Goal: Information Seeking & Learning: Learn about a topic

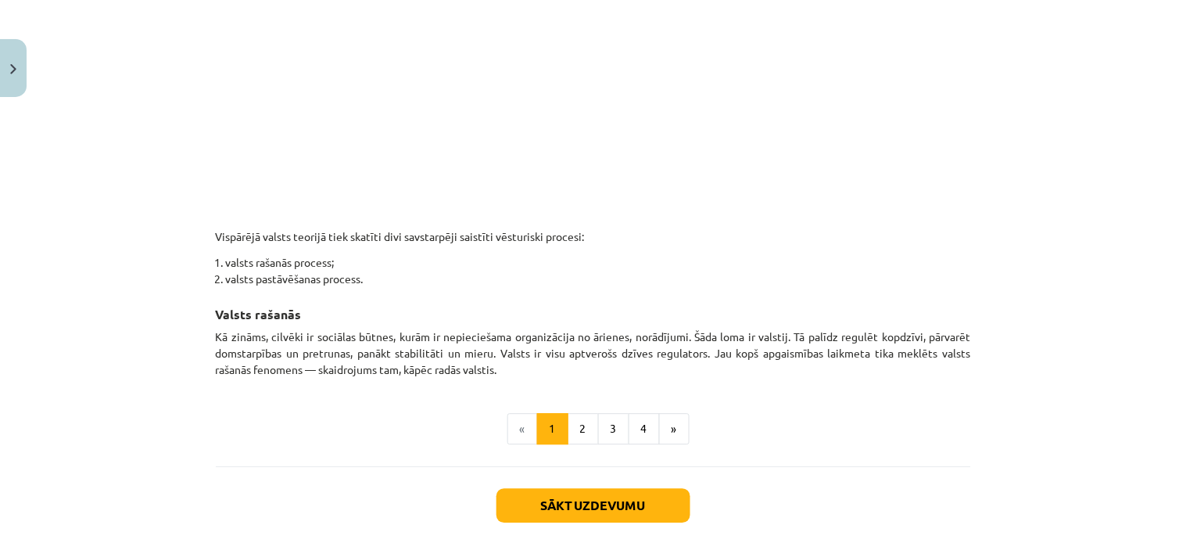
scroll to position [830, 0]
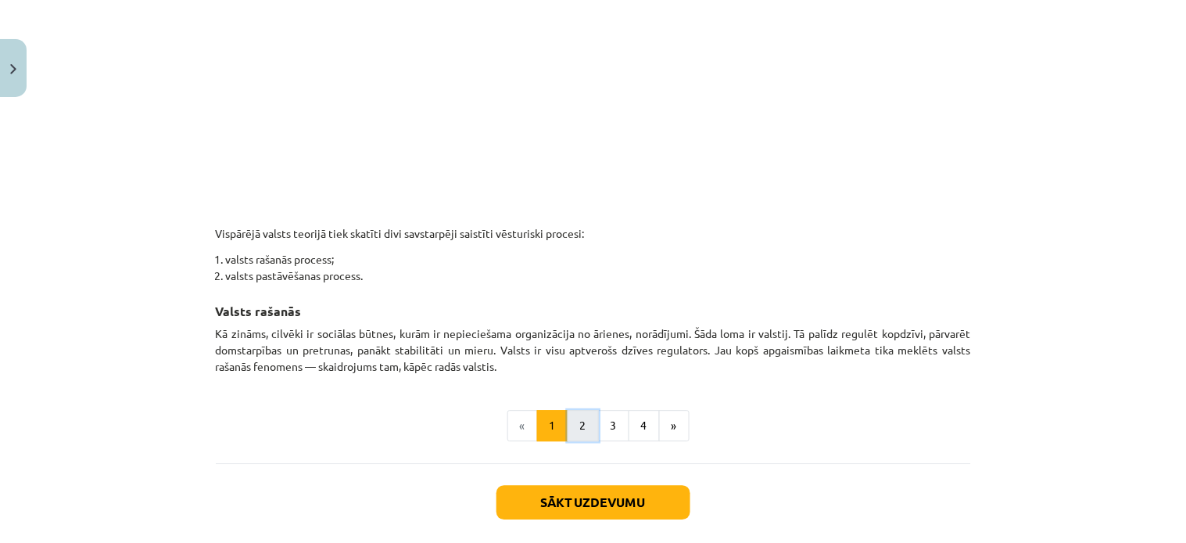
click at [576, 425] on button "2" at bounding box center [583, 425] width 31 height 31
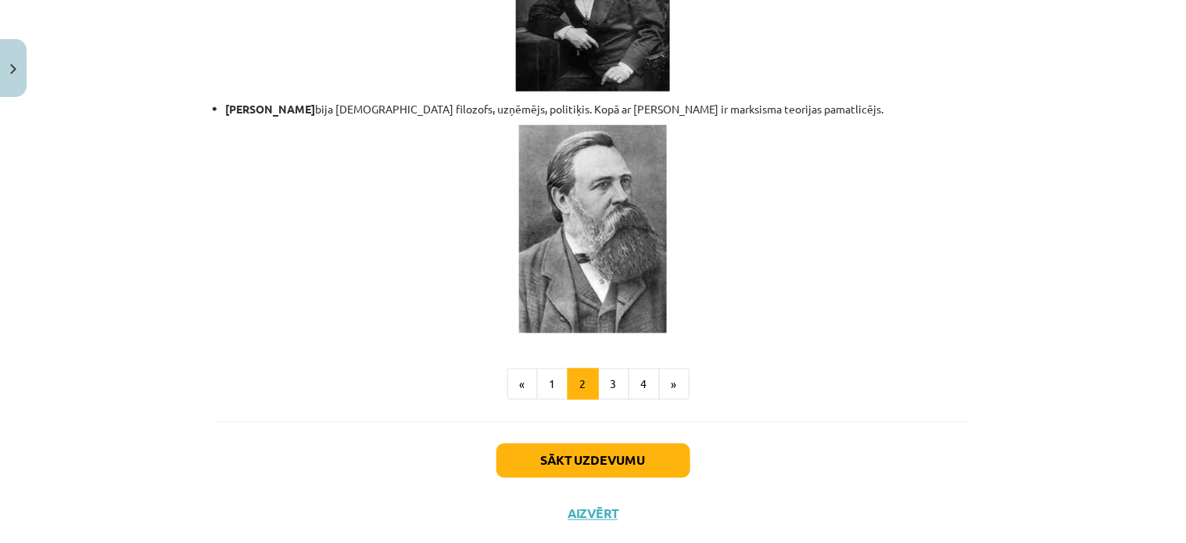
scroll to position [3404, 0]
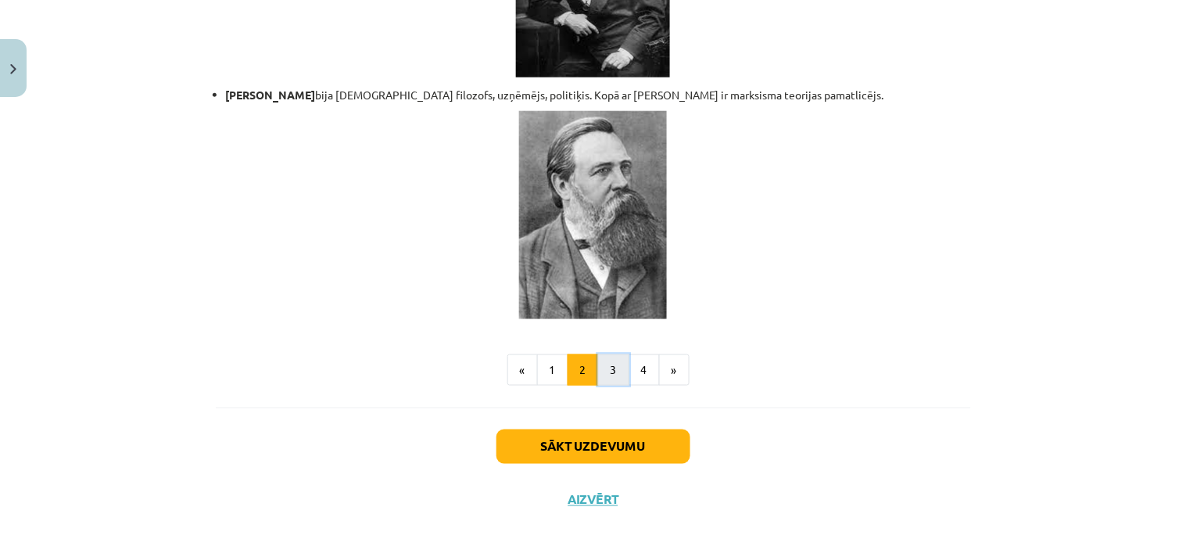
click at [606, 354] on button "3" at bounding box center [613, 369] width 31 height 31
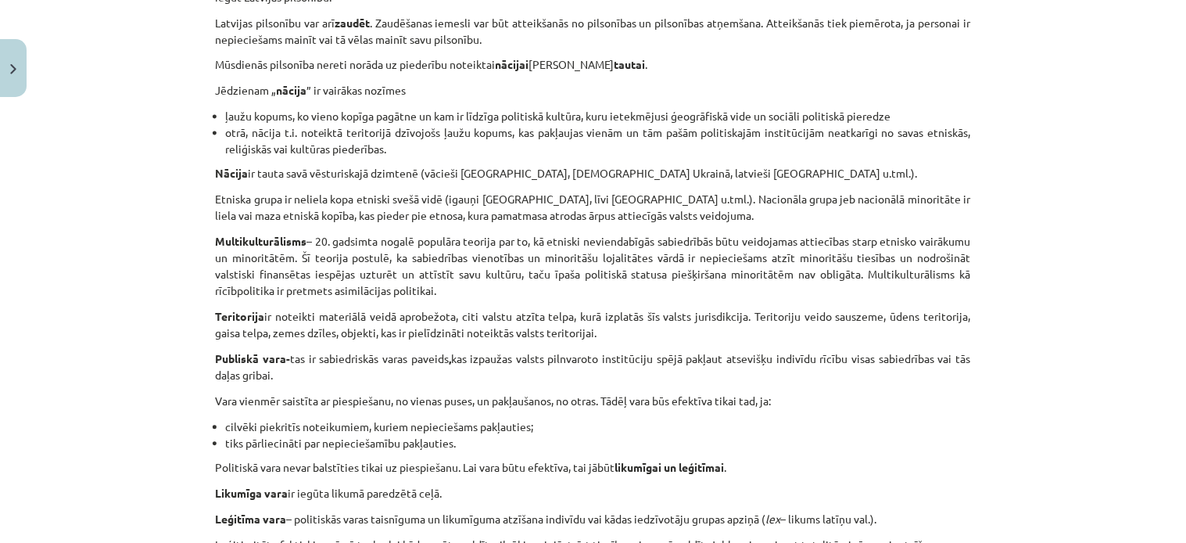
scroll to position [967, 0]
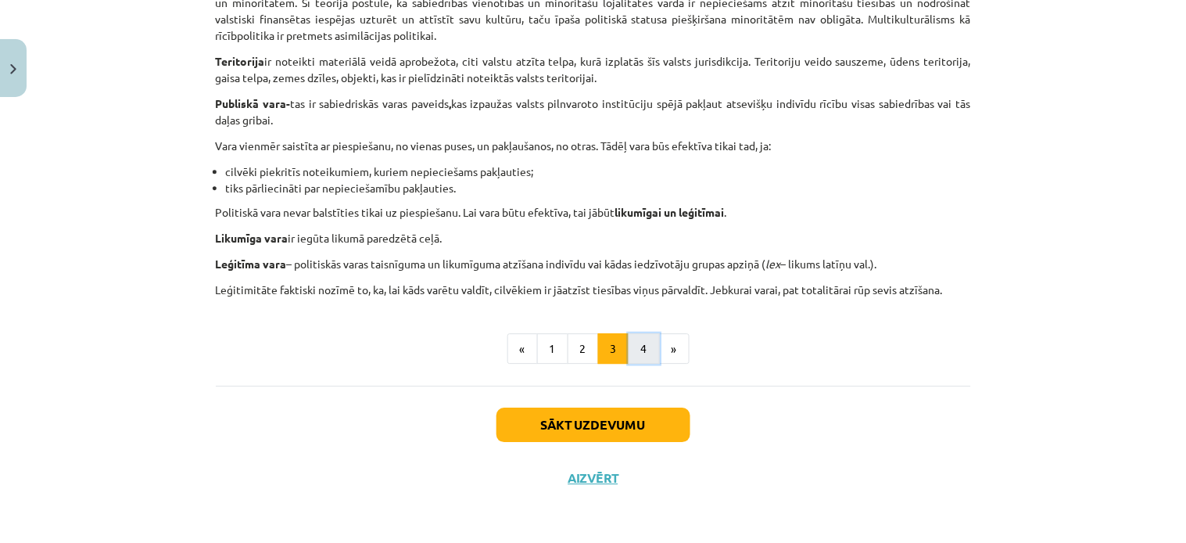
click at [630, 348] on button "4" at bounding box center [644, 348] width 31 height 31
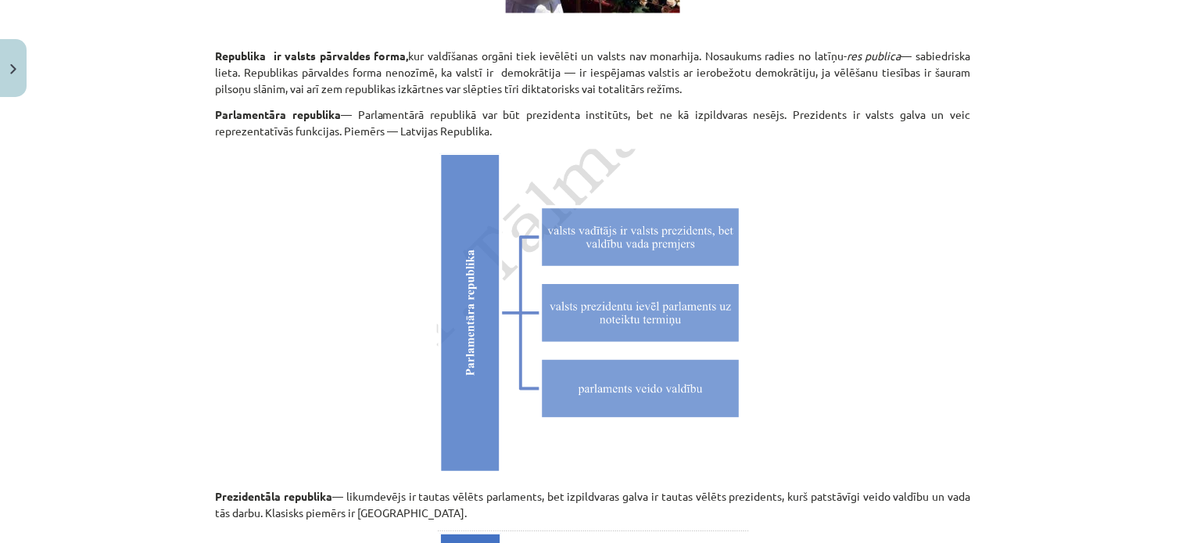
scroll to position [4483, 0]
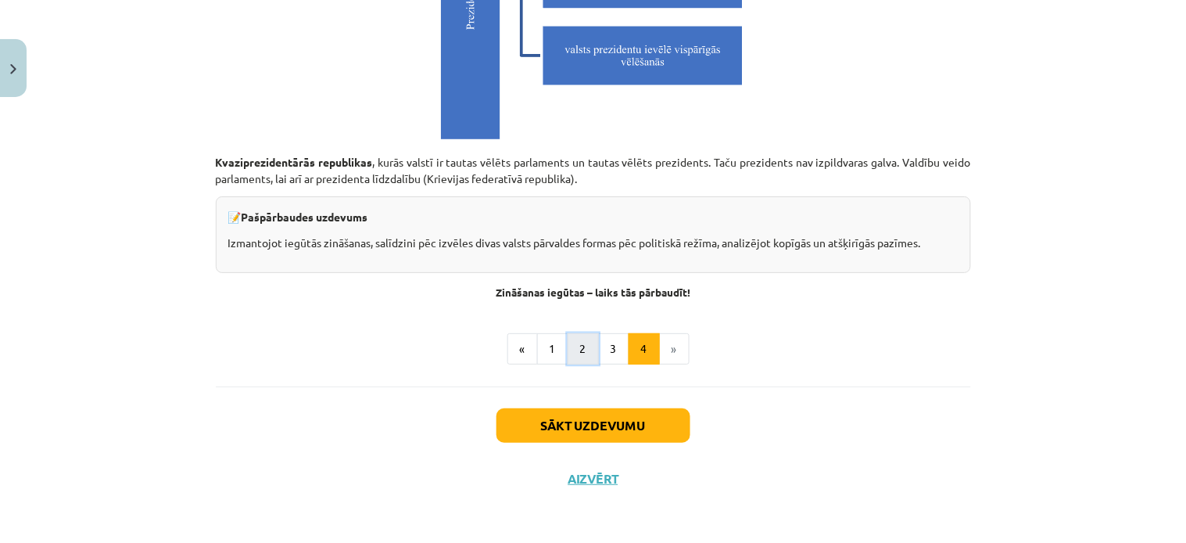
click at [583, 346] on button "2" at bounding box center [583, 348] width 31 height 31
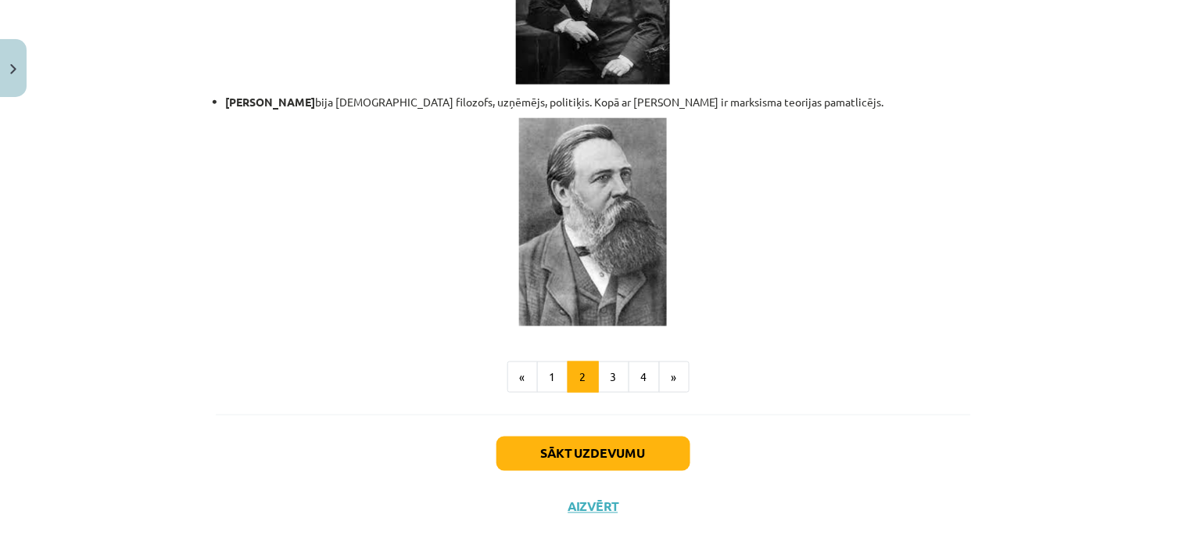
scroll to position [3404, 0]
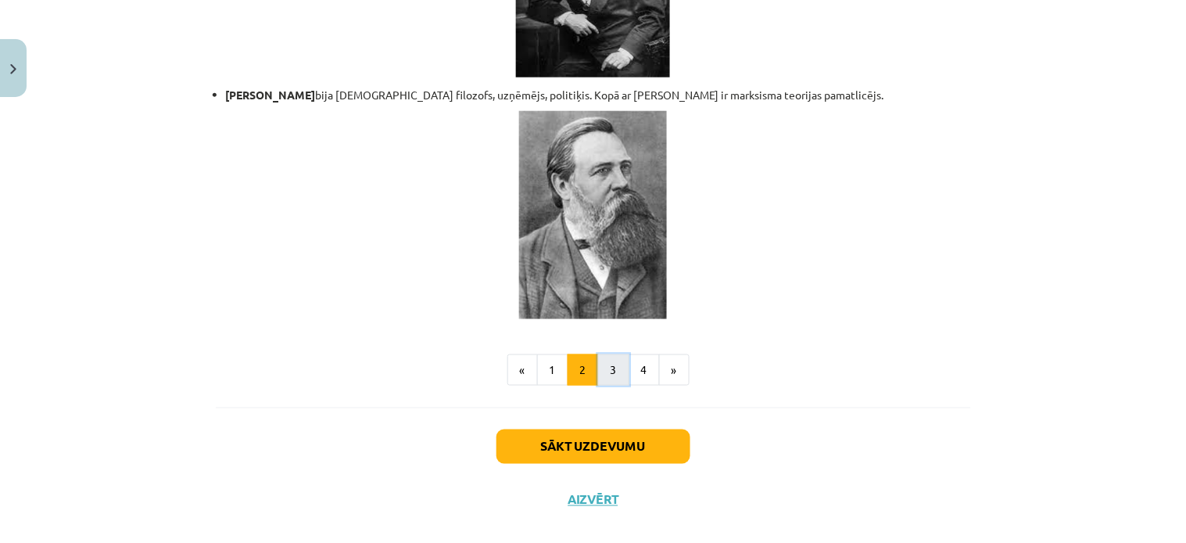
click at [618, 354] on button "3" at bounding box center [613, 369] width 31 height 31
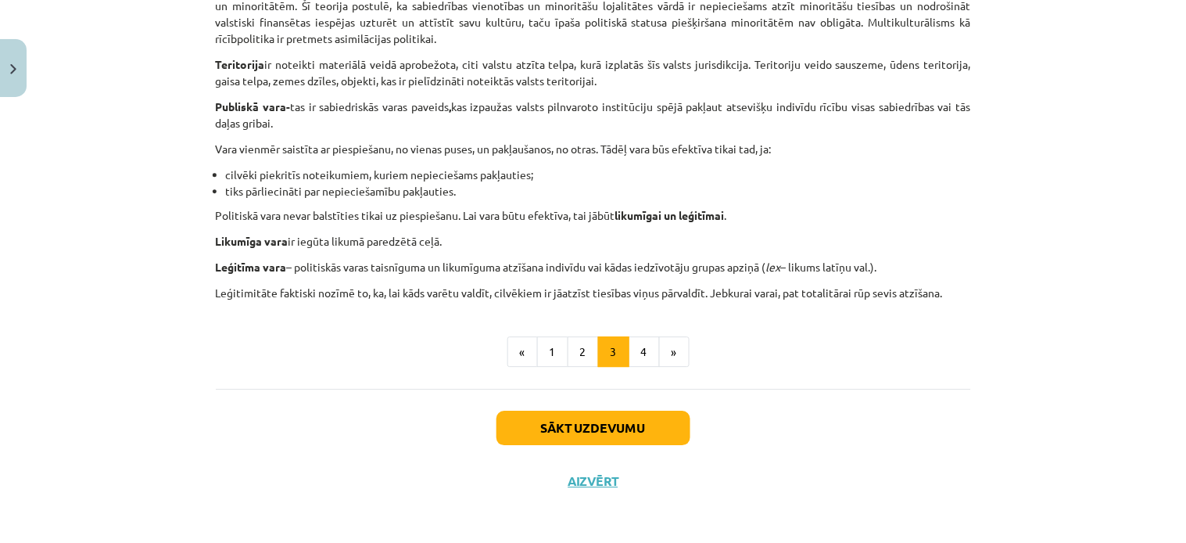
scroll to position [967, 0]
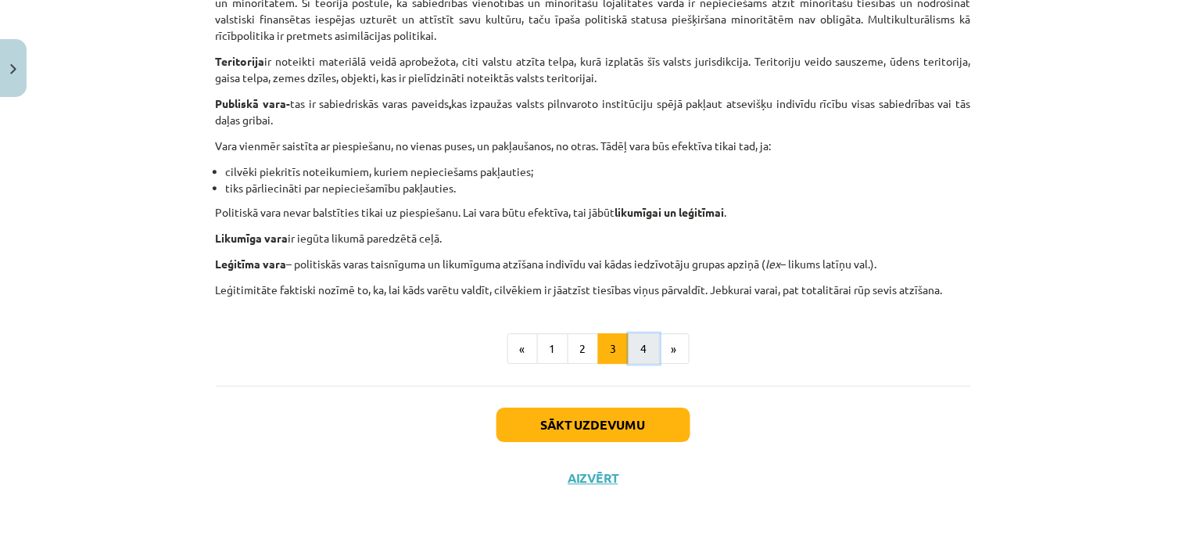
click at [633, 341] on button "4" at bounding box center [644, 348] width 31 height 31
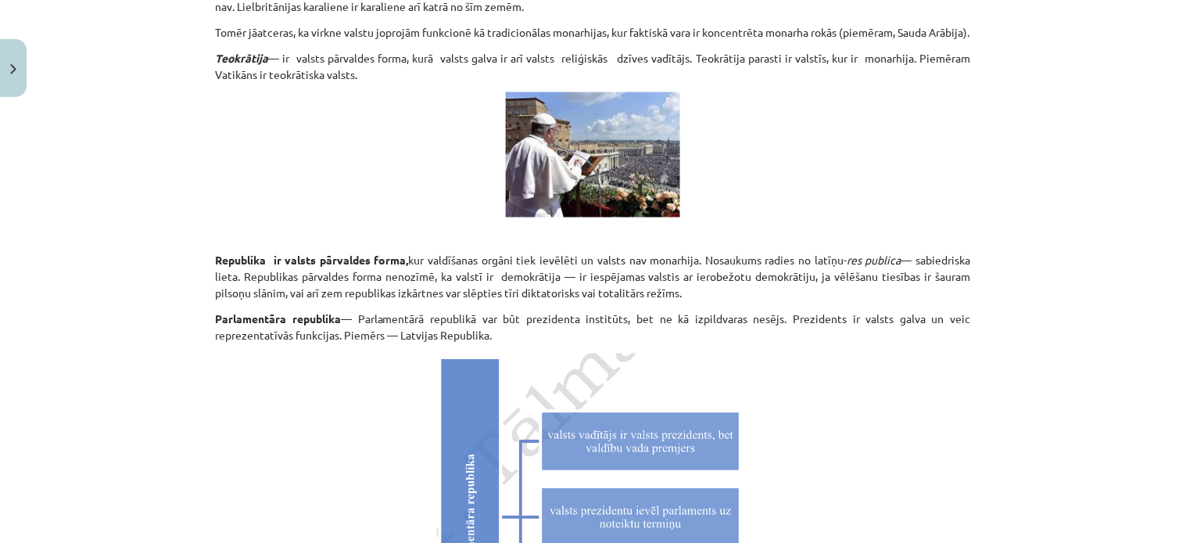
scroll to position [4483, 0]
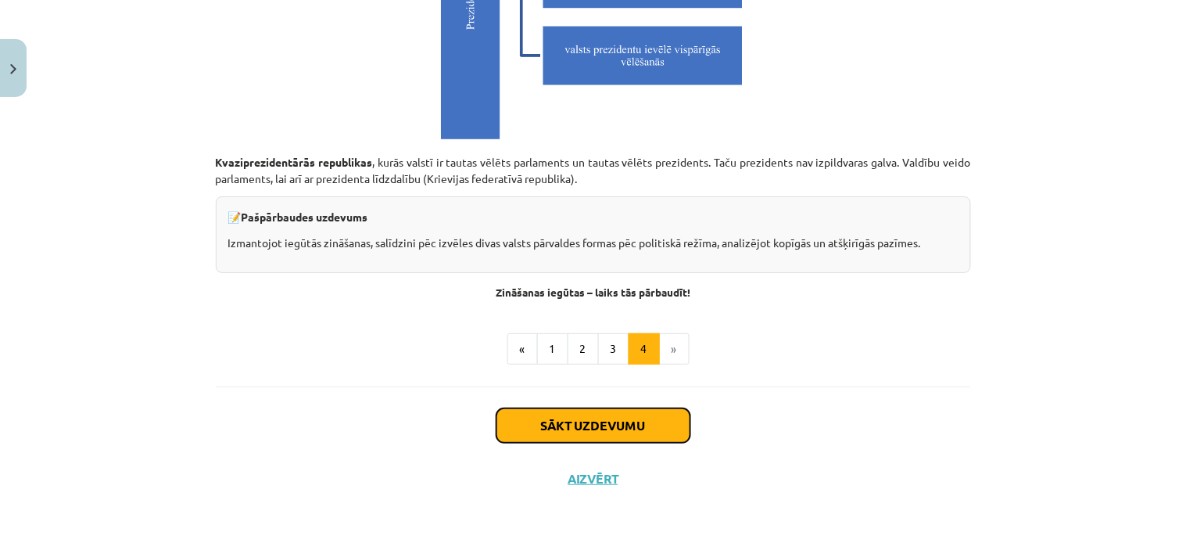
click at [622, 420] on button "Sākt uzdevumu" at bounding box center [594, 425] width 194 height 34
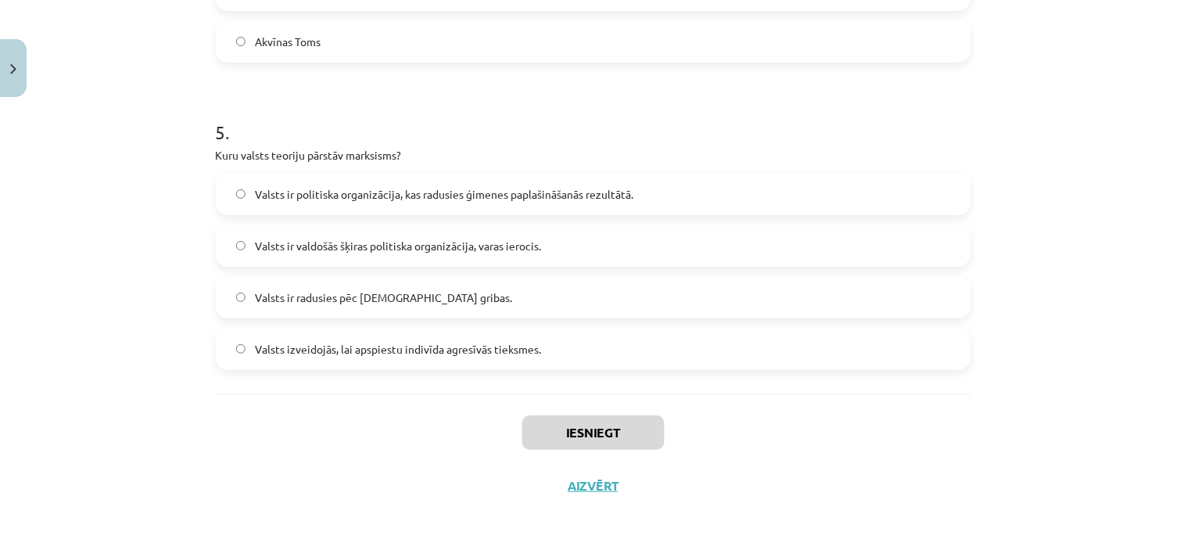
scroll to position [1454, 0]
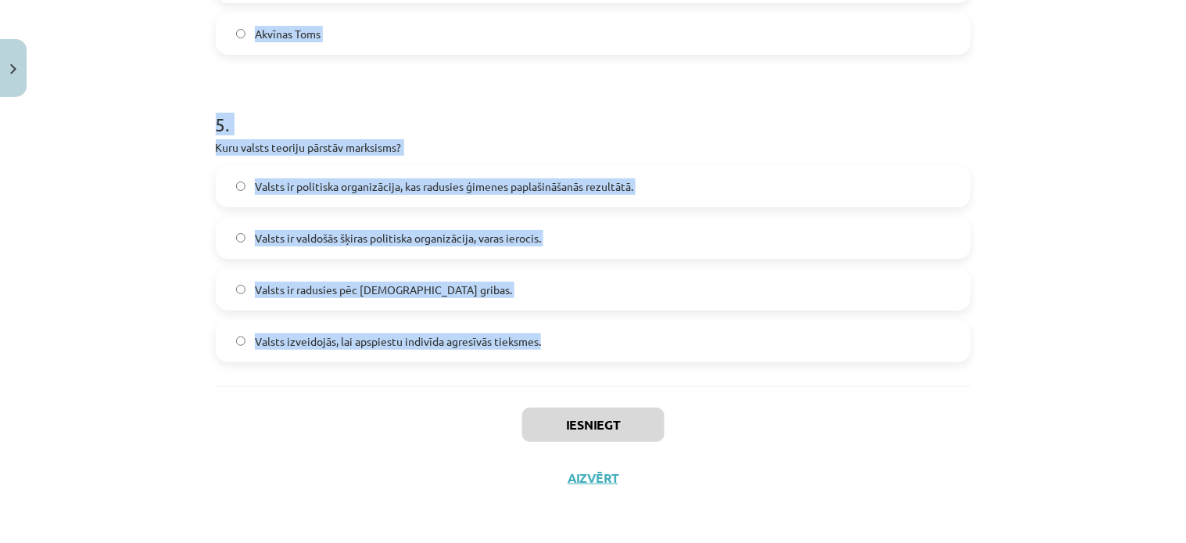
drag, startPoint x: 204, startPoint y: 183, endPoint x: 565, endPoint y: 331, distance: 389.6
copy form "Lore ip dol sitame consectet adipis elitsedd eiusmo te incididuntut labo, etdo …"
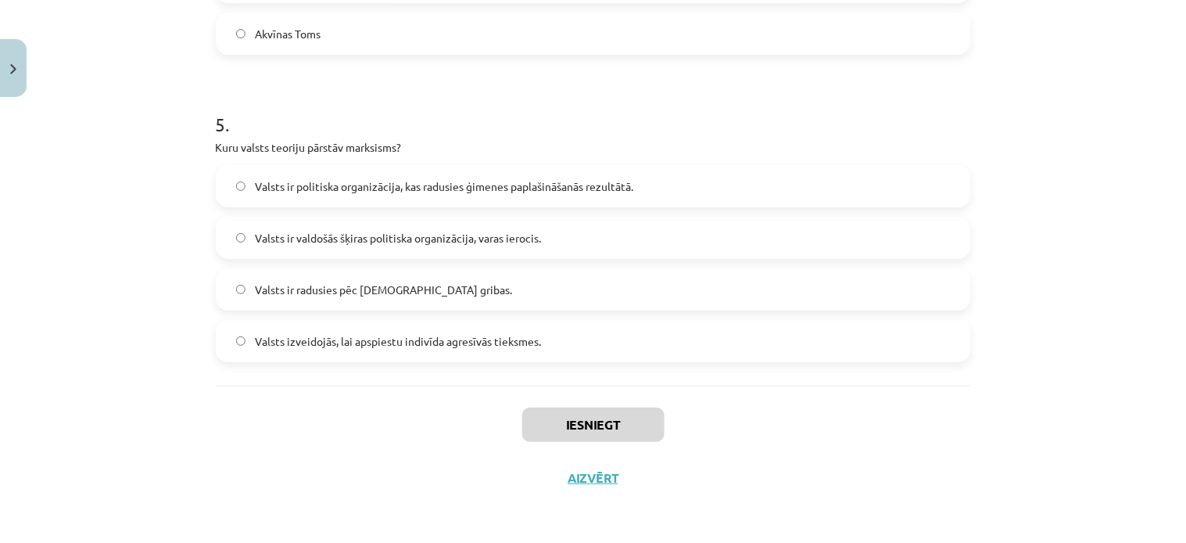
click at [255, 239] on span "Valsts ir valdošās šķiras politiska organizācija, varas ierocis." at bounding box center [398, 238] width 286 height 16
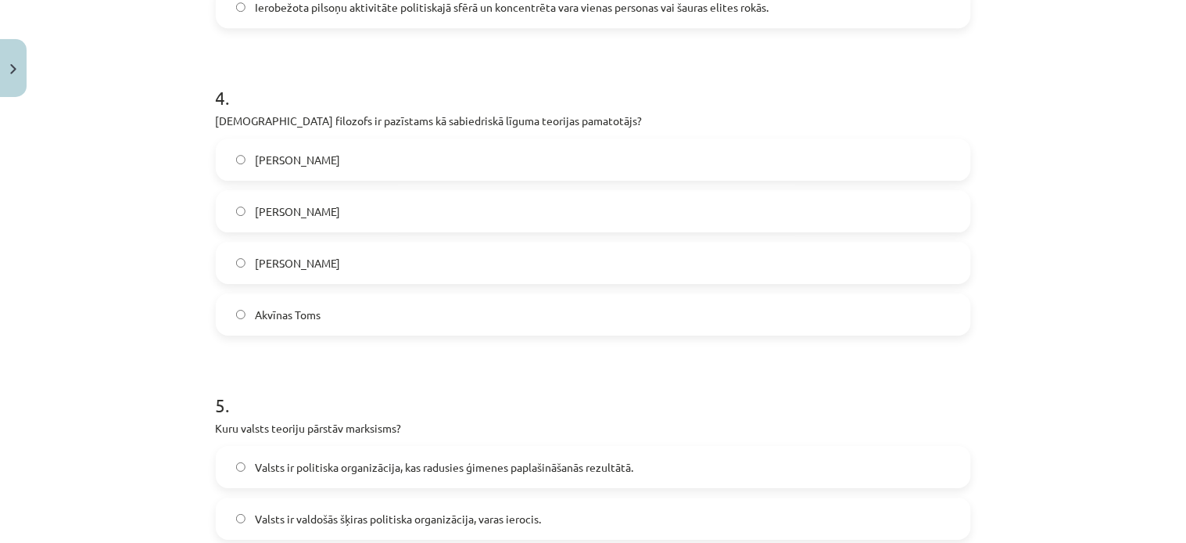
scroll to position [1157, 0]
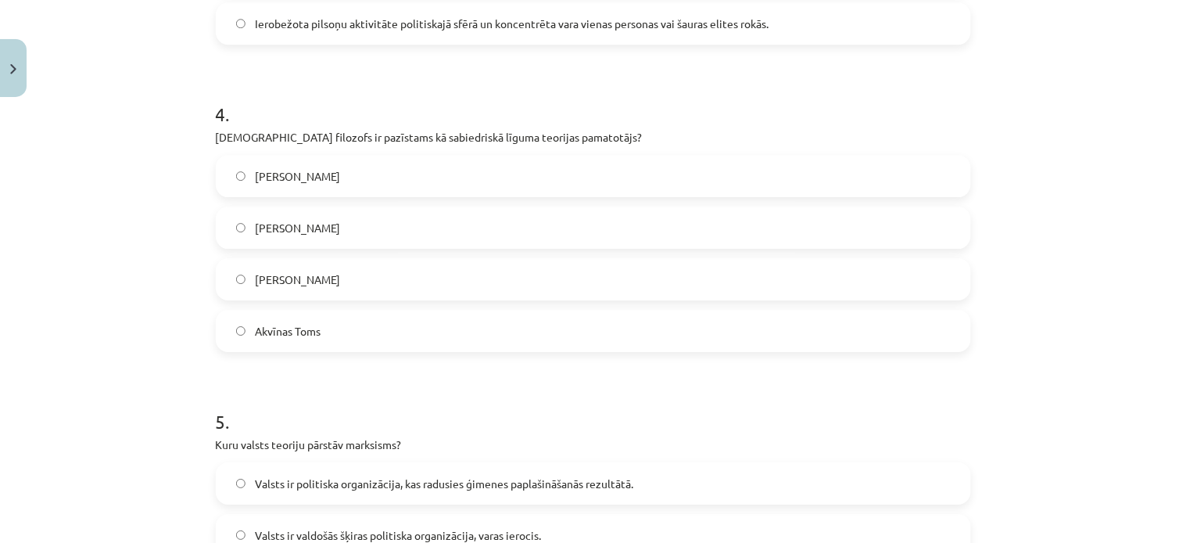
click at [260, 275] on span "[PERSON_NAME]" at bounding box center [297, 279] width 85 height 16
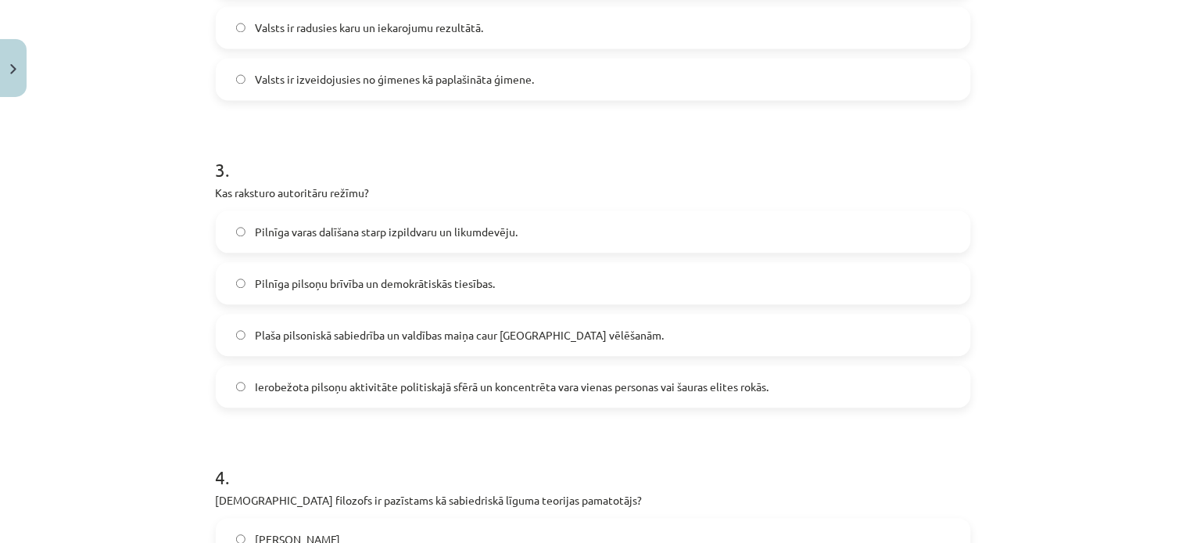
scroll to position [782, 0]
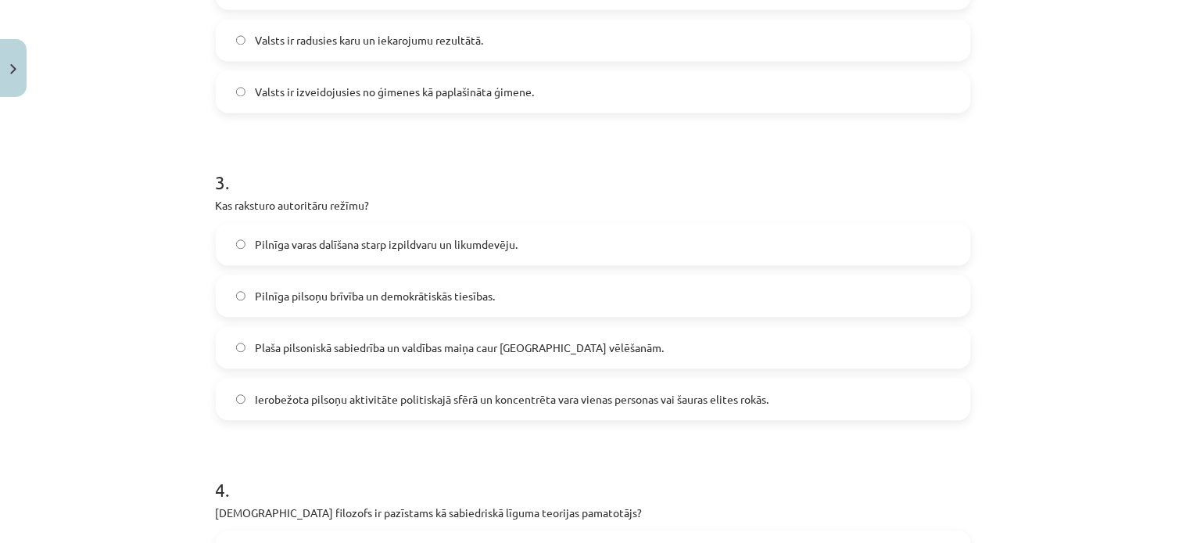
click at [248, 389] on label "Ierobežota pilsoņu aktivitāte politiskajā sfērā un koncentrēta vara vienas pers…" at bounding box center [593, 398] width 752 height 39
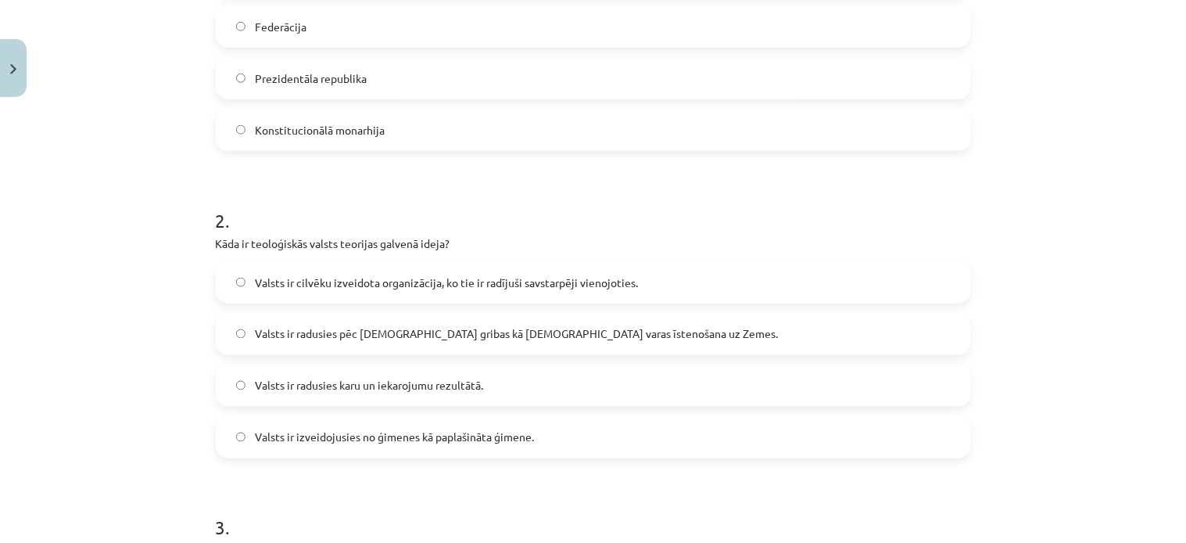
scroll to position [389, 0]
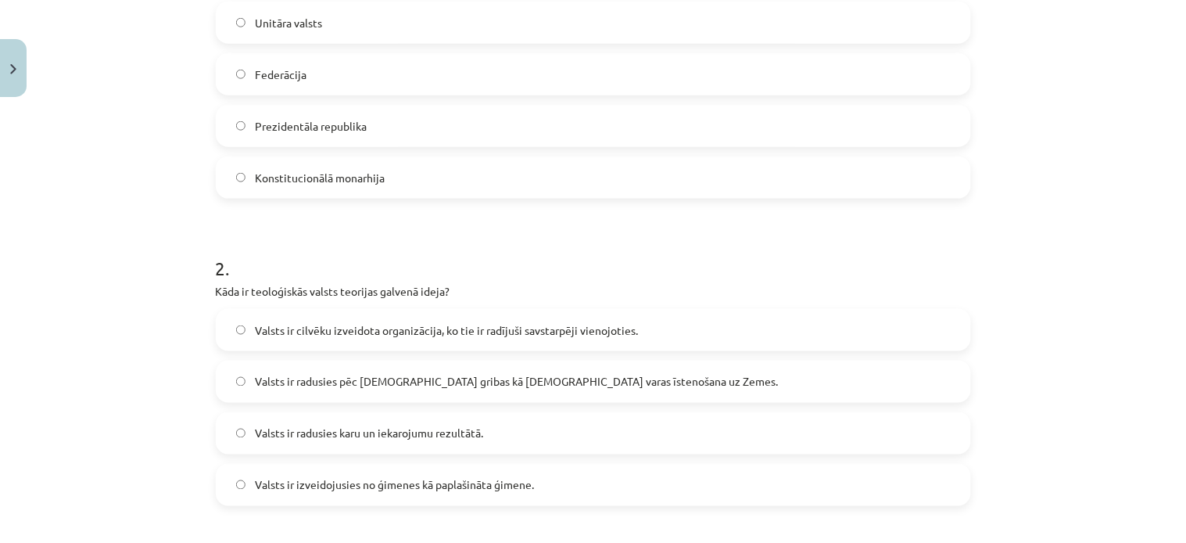
click at [240, 378] on label "Valsts ir radusies pēc [DEMOGRAPHIC_DATA] gribas kā [DEMOGRAPHIC_DATA] varas īs…" at bounding box center [593, 381] width 752 height 39
click at [245, 28] on label "Unitāra valsts" at bounding box center [593, 22] width 752 height 39
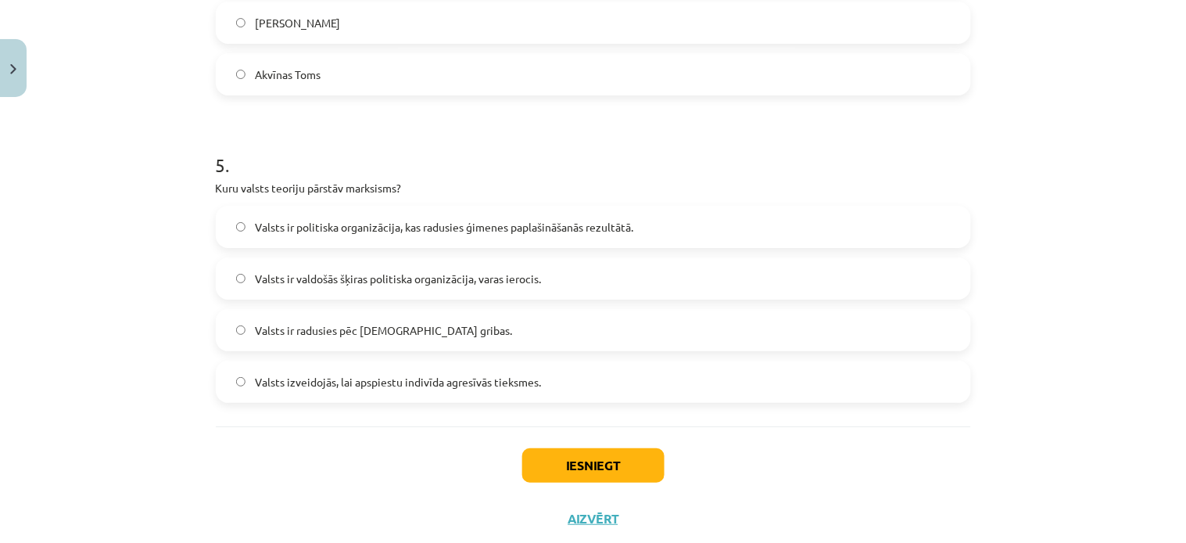
scroll to position [1454, 0]
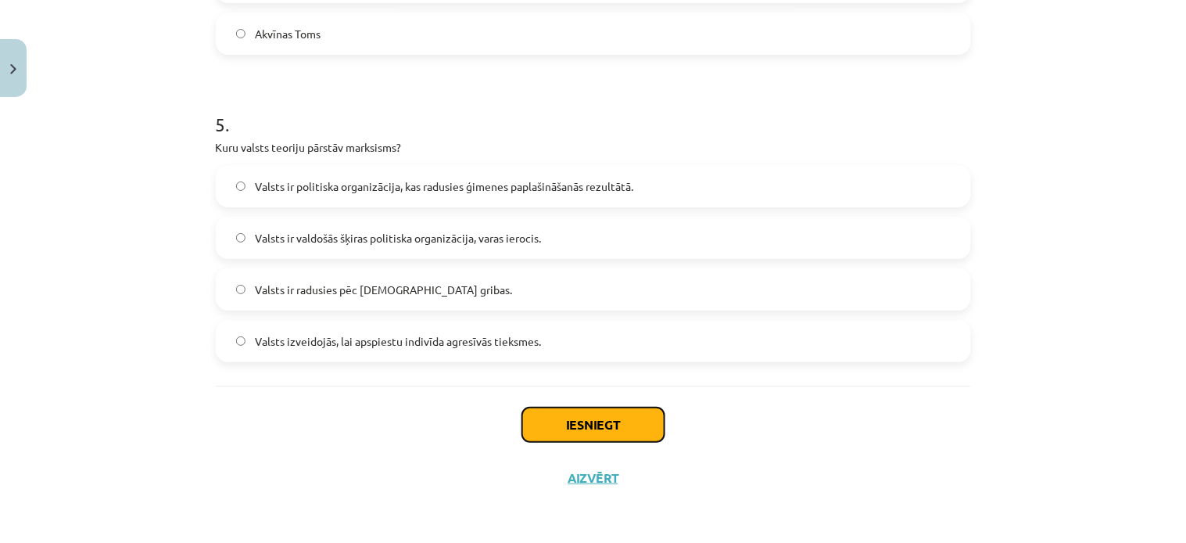
click at [564, 429] on button "Iesniegt" at bounding box center [593, 424] width 142 height 34
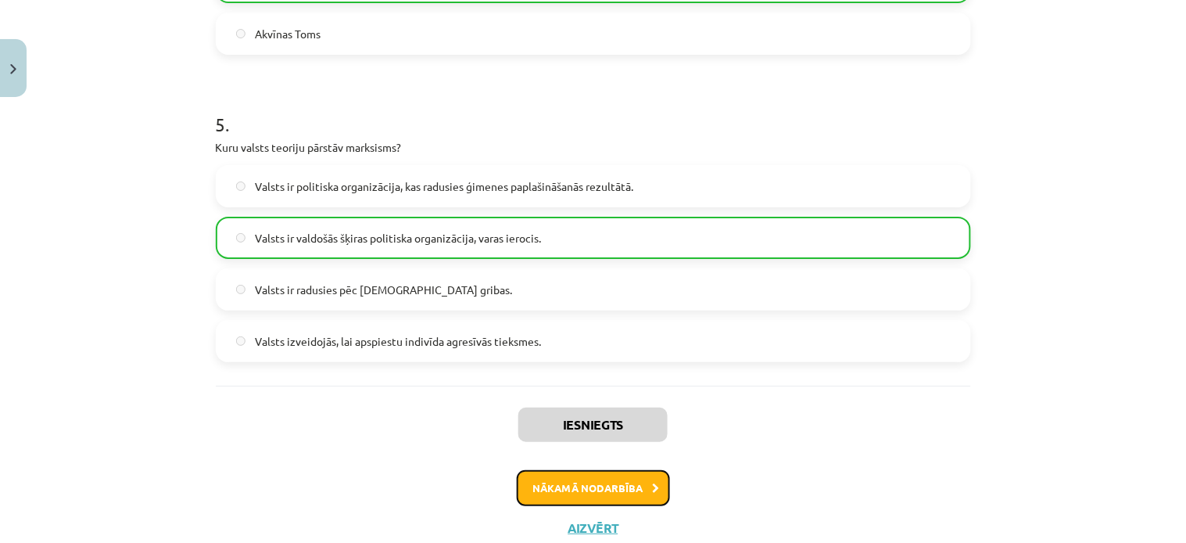
click at [583, 488] on button "Nākamā nodarbība" at bounding box center [593, 488] width 153 height 36
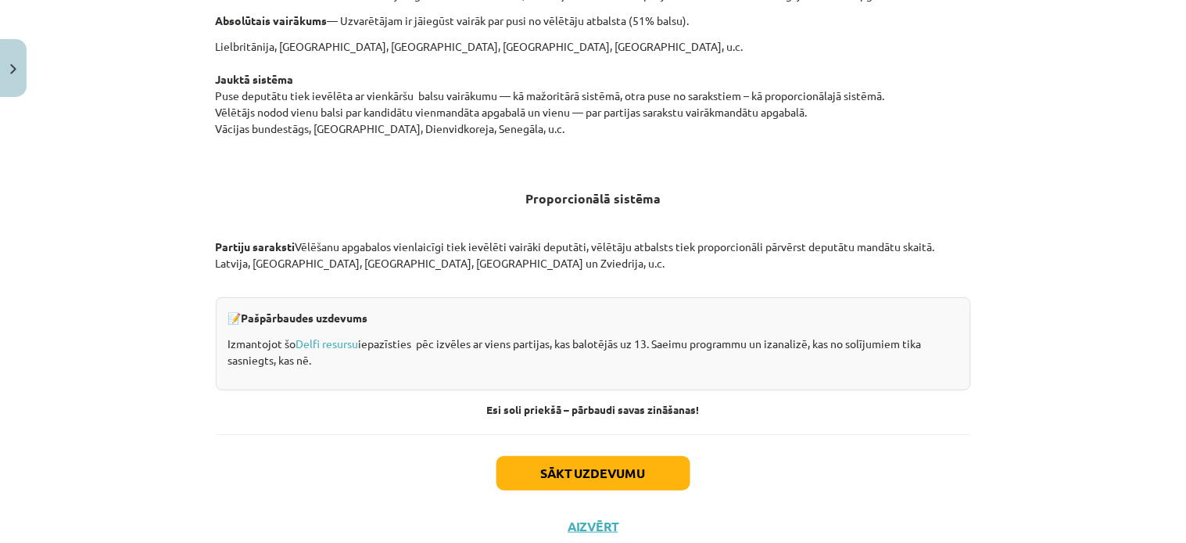
scroll to position [1601, 0]
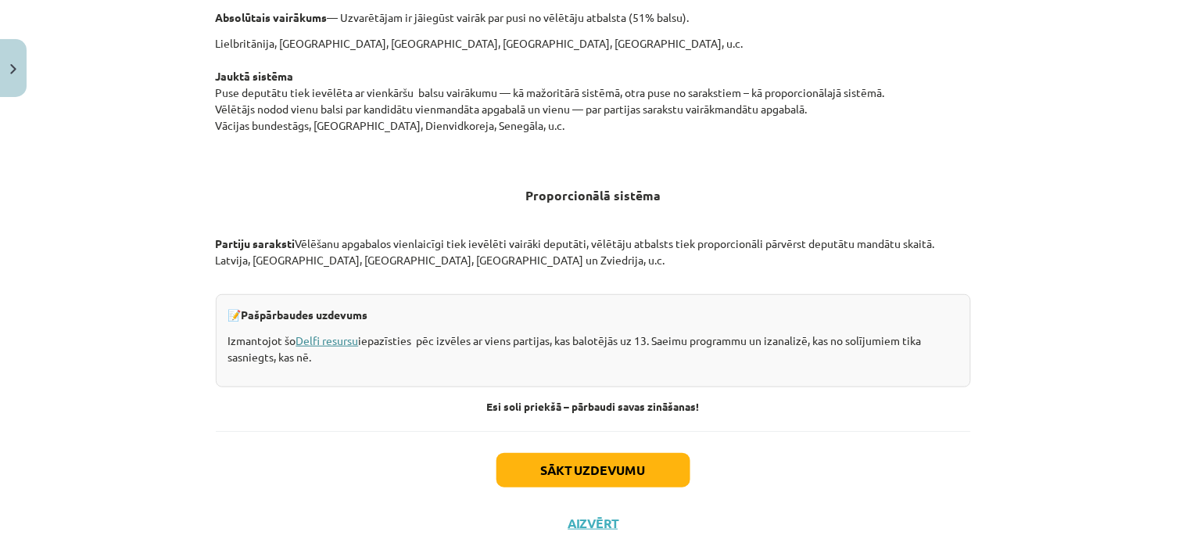
click at [310, 339] on link "Delfi resursu" at bounding box center [327, 340] width 63 height 14
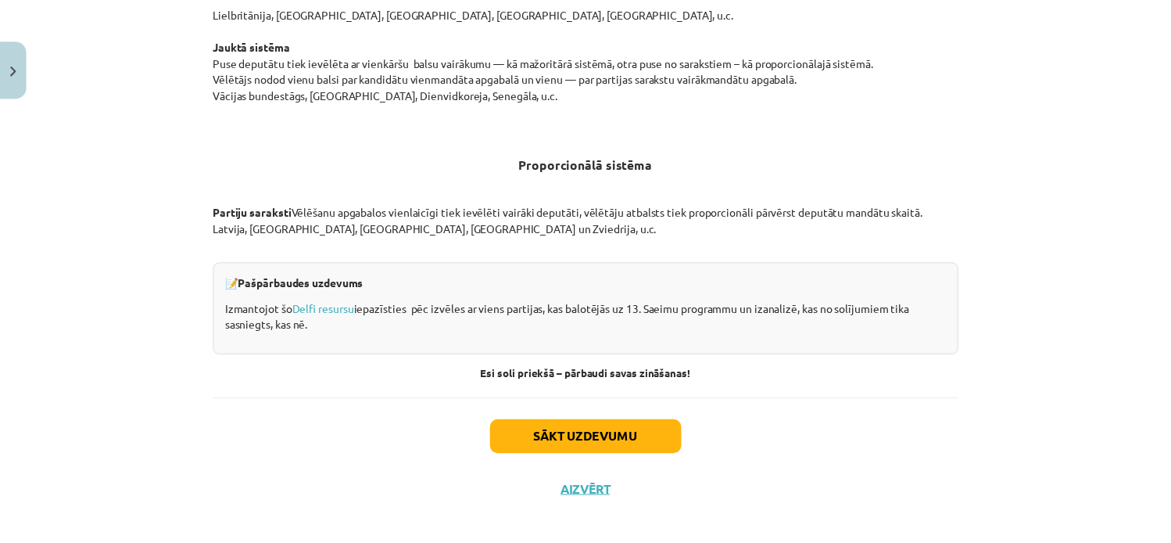
scroll to position [1644, 0]
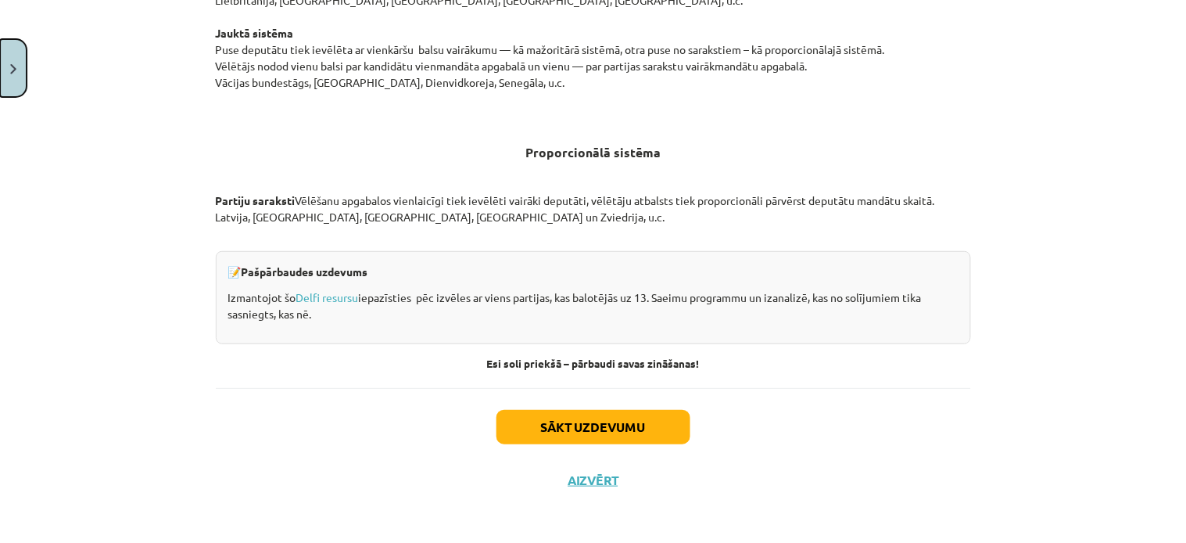
click at [13, 72] on img "Close" at bounding box center [13, 69] width 6 height 10
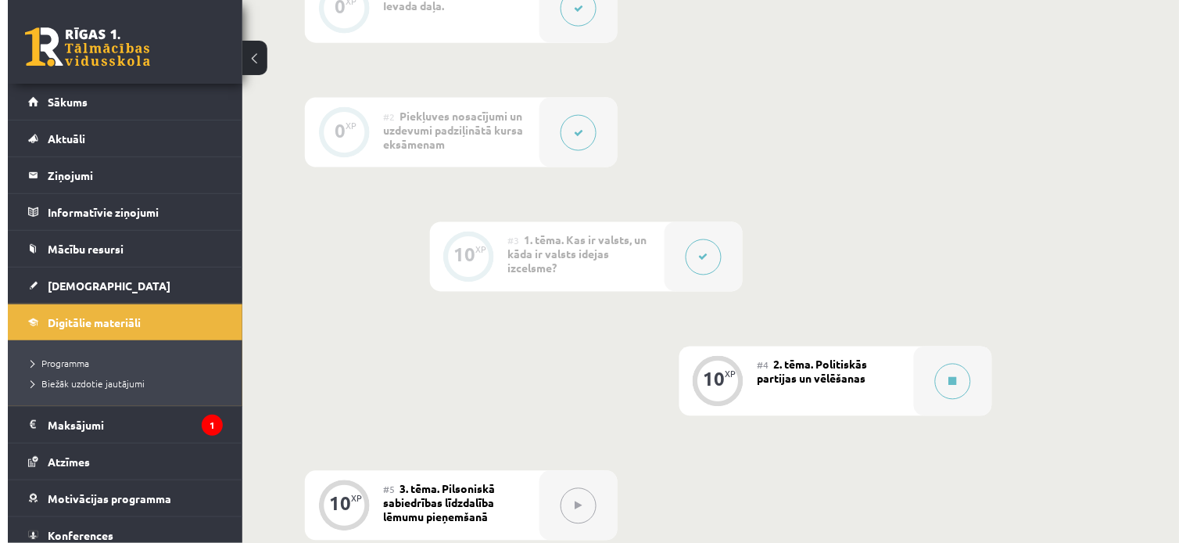
scroll to position [402, 0]
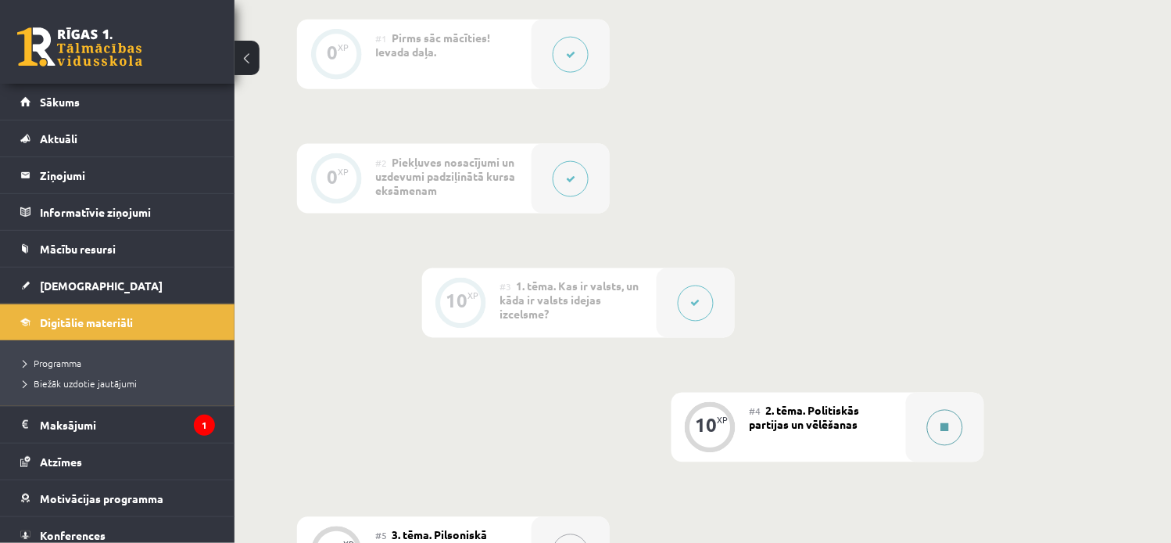
click at [942, 420] on button at bounding box center [945, 428] width 36 height 36
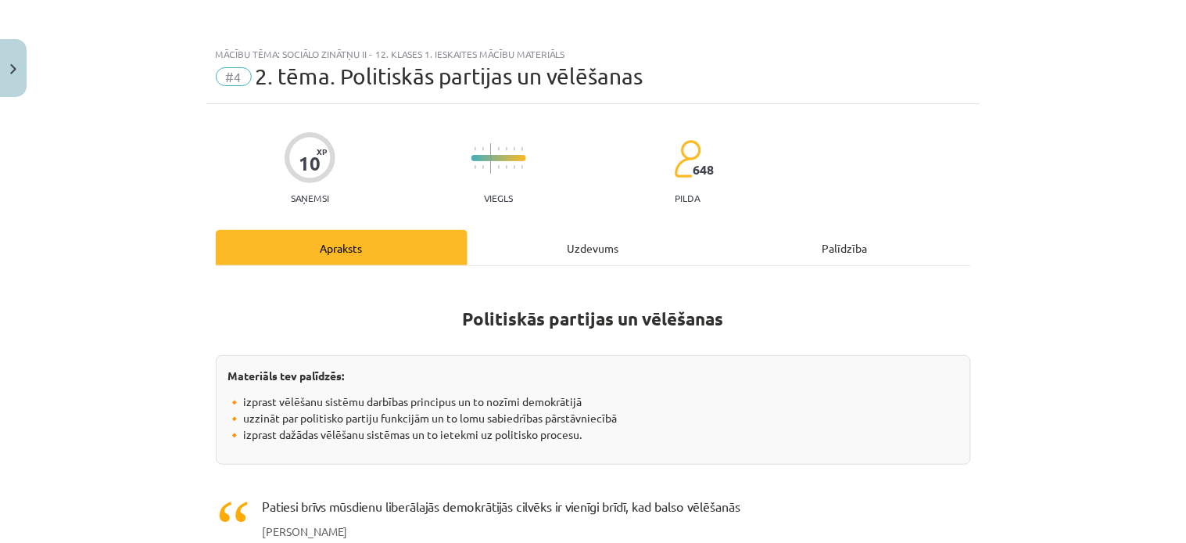
click at [597, 252] on div "Uzdevums" at bounding box center [594, 247] width 252 height 35
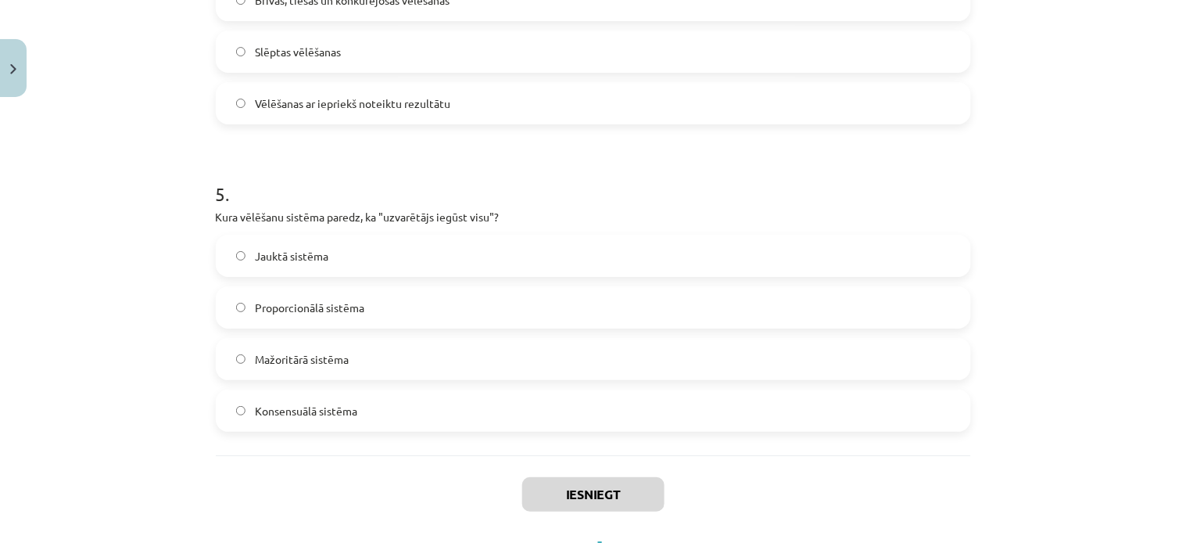
scroll to position [1454, 0]
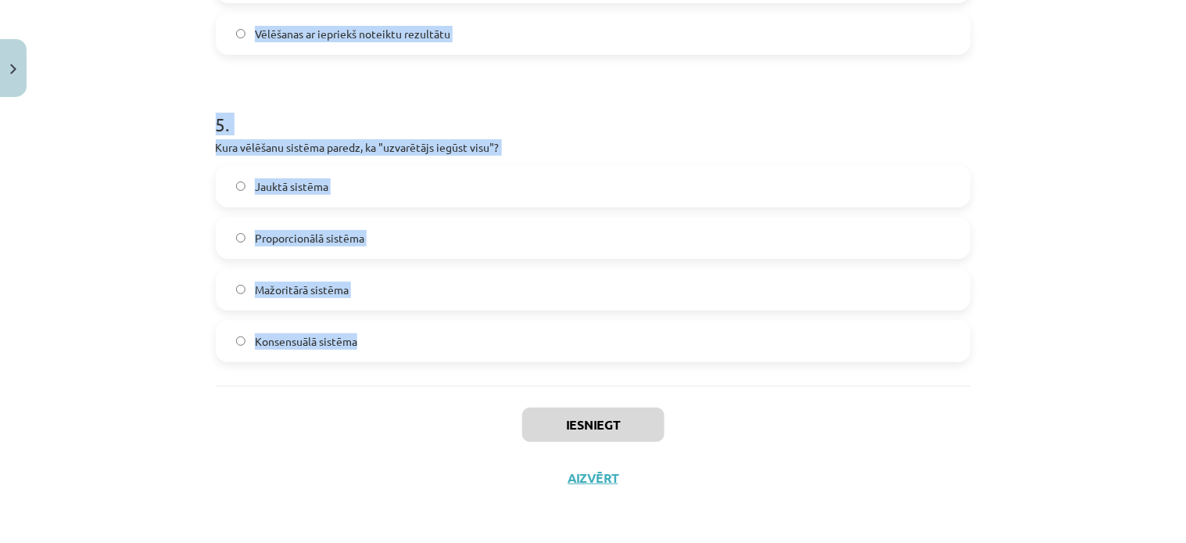
drag, startPoint x: 199, startPoint y: 63, endPoint x: 387, endPoint y: 360, distance: 352.1
copy form "Kura no sekojošām nav politiskās partijas funkcija? Sabiedrības interešu pārstā…"
click at [763, 97] on h1 "5 ." at bounding box center [593, 110] width 755 height 48
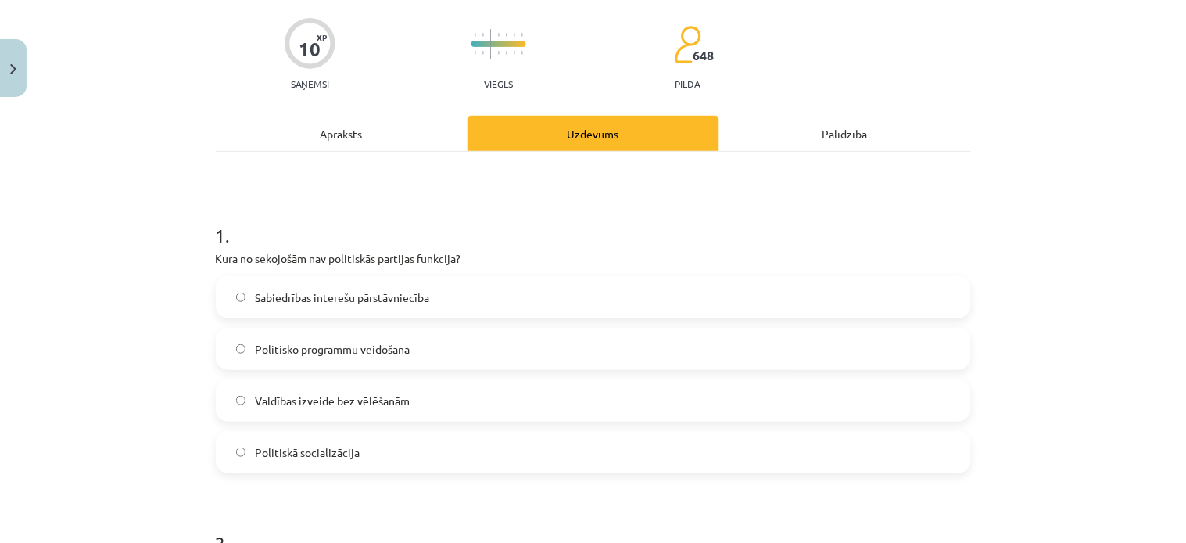
scroll to position [111, 0]
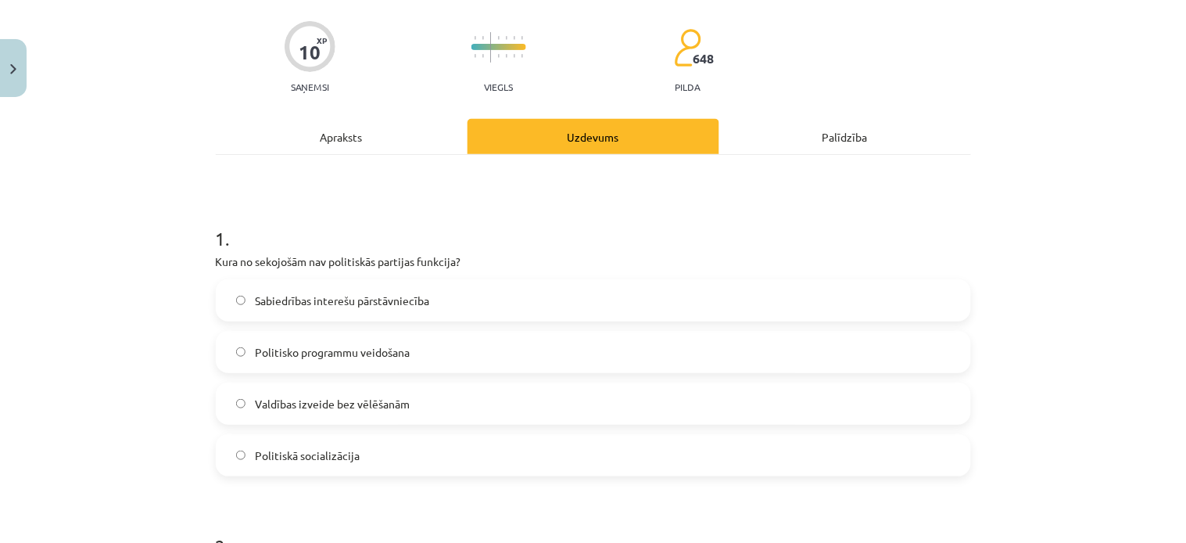
click at [223, 402] on label "Valdības izveide bez vēlēšanām" at bounding box center [593, 403] width 752 height 39
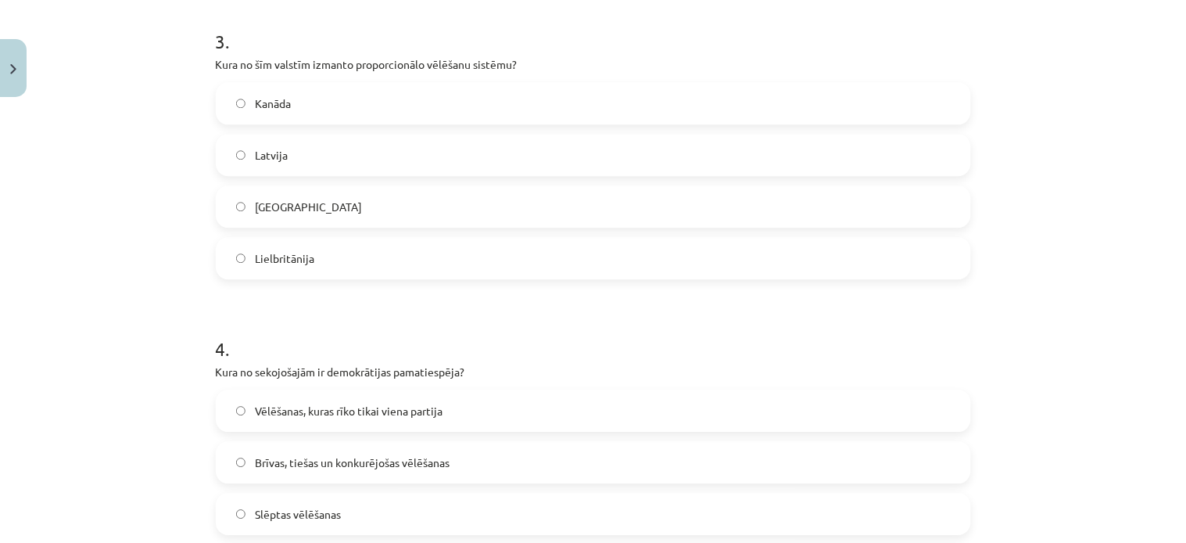
scroll to position [926, 0]
click at [237, 158] on label "Latvija" at bounding box center [593, 151] width 752 height 39
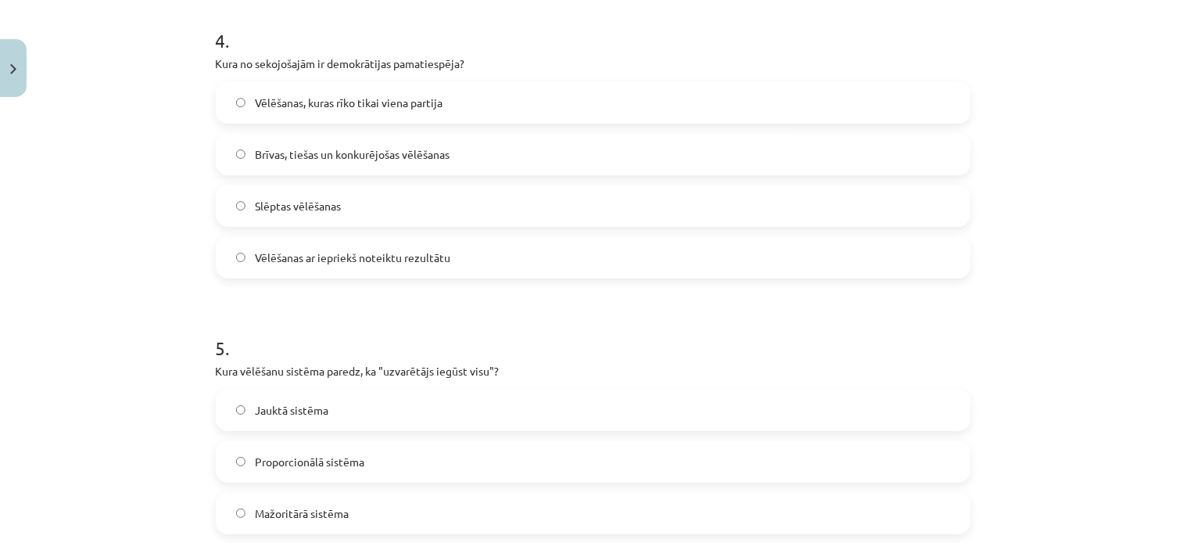
scroll to position [1240, 0]
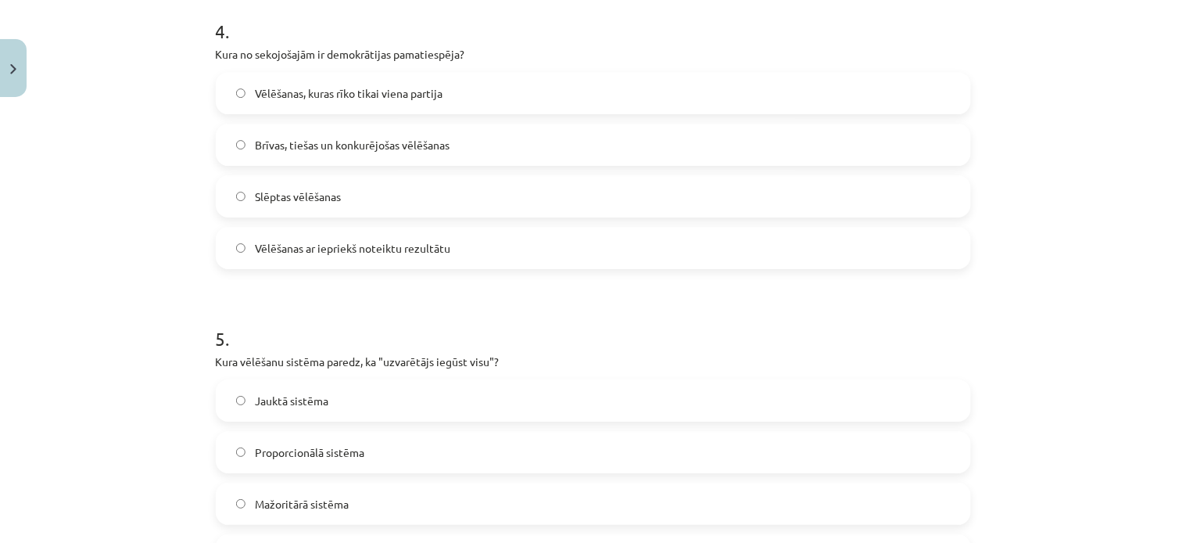
click at [255, 503] on span "Mažoritārā sistēma" at bounding box center [302, 504] width 94 height 16
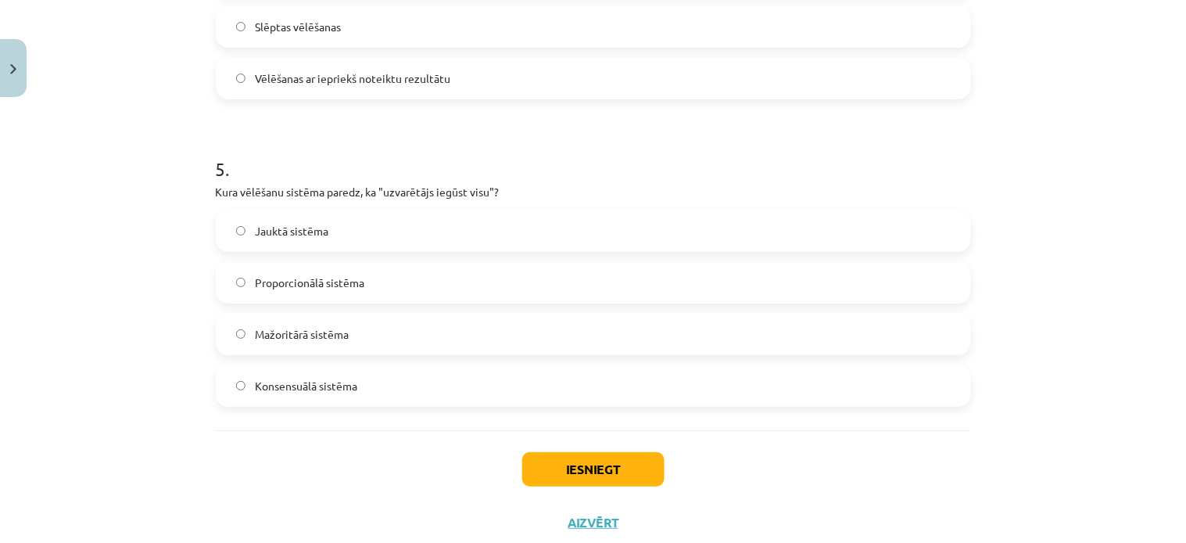
scroll to position [1454, 0]
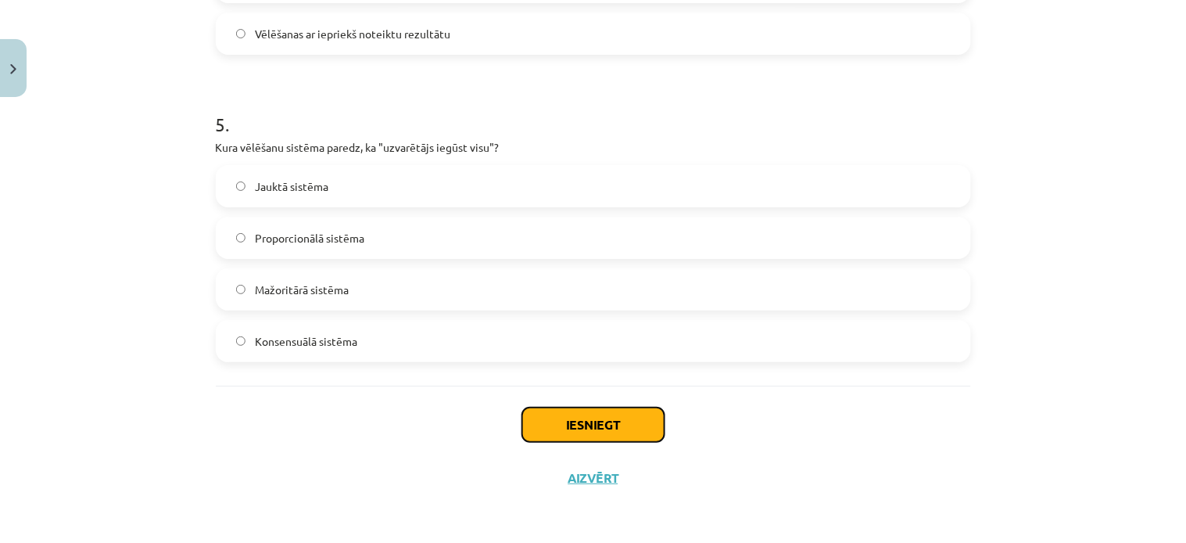
click at [567, 422] on button "Iesniegt" at bounding box center [593, 424] width 142 height 34
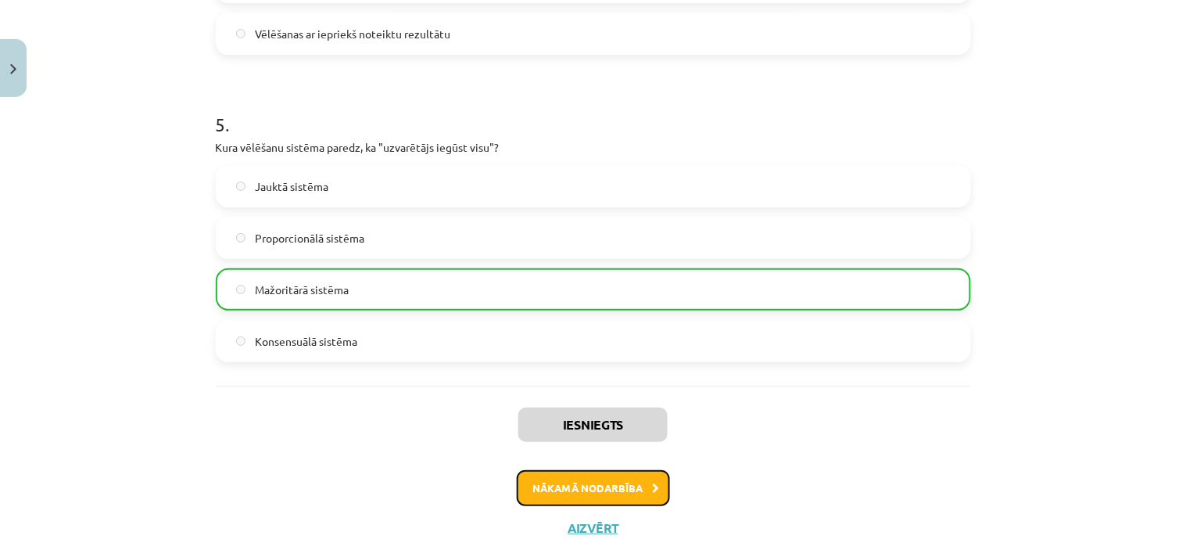
click at [593, 481] on button "Nākamā nodarbība" at bounding box center [593, 488] width 153 height 36
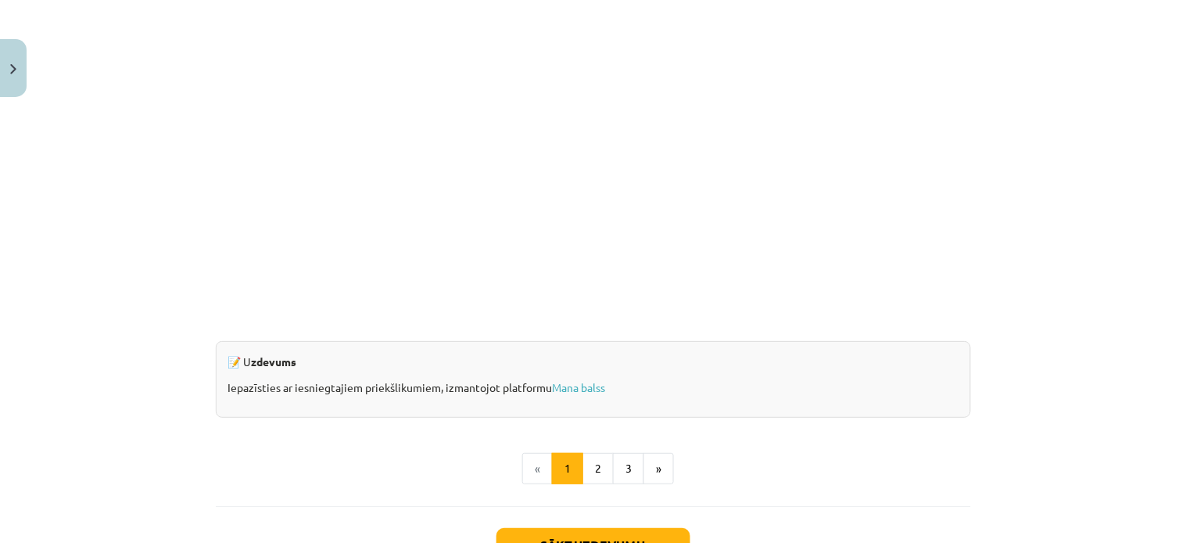
scroll to position [1418, 0]
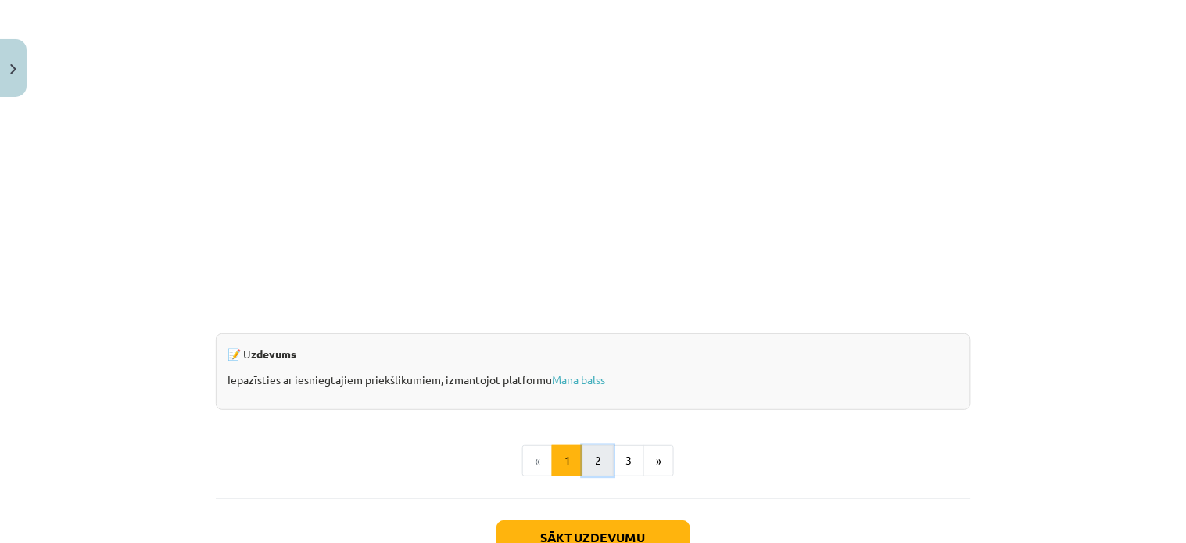
click at [590, 464] on button "2" at bounding box center [598, 460] width 31 height 31
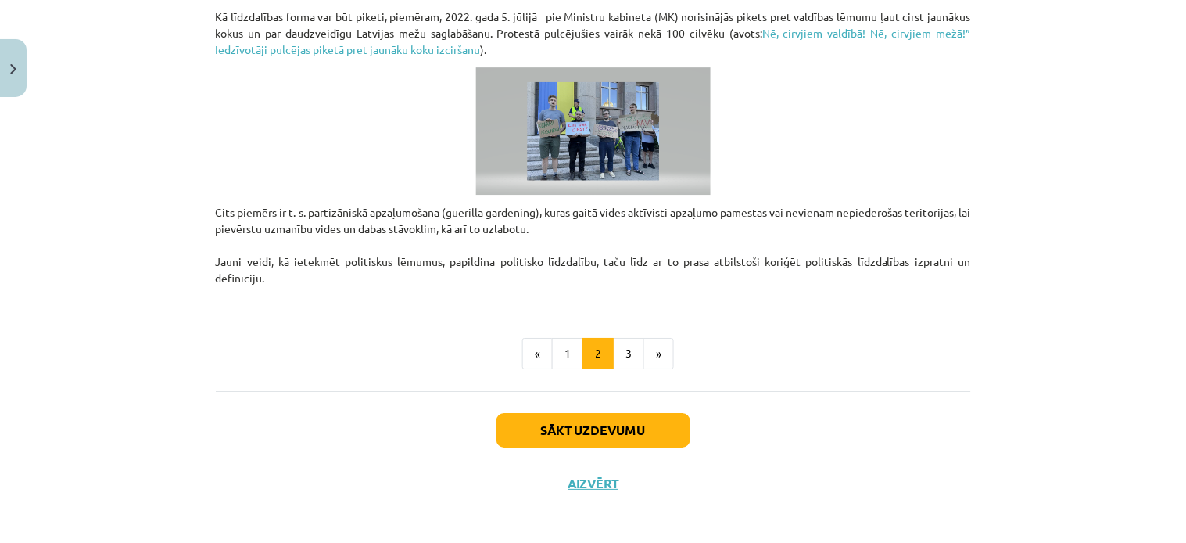
scroll to position [1246, 0]
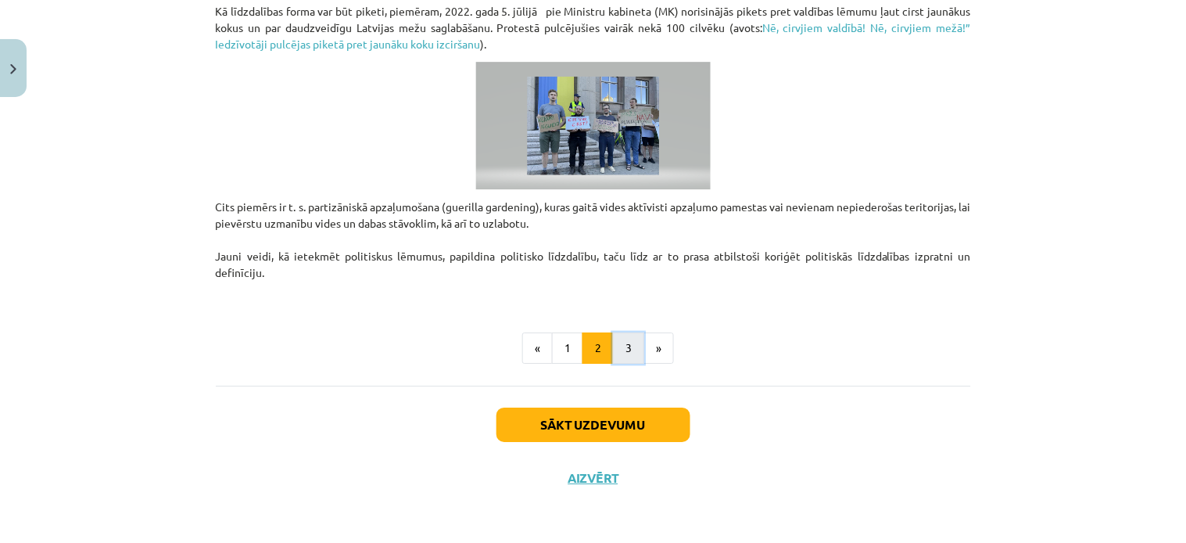
click at [616, 356] on button "3" at bounding box center [628, 347] width 31 height 31
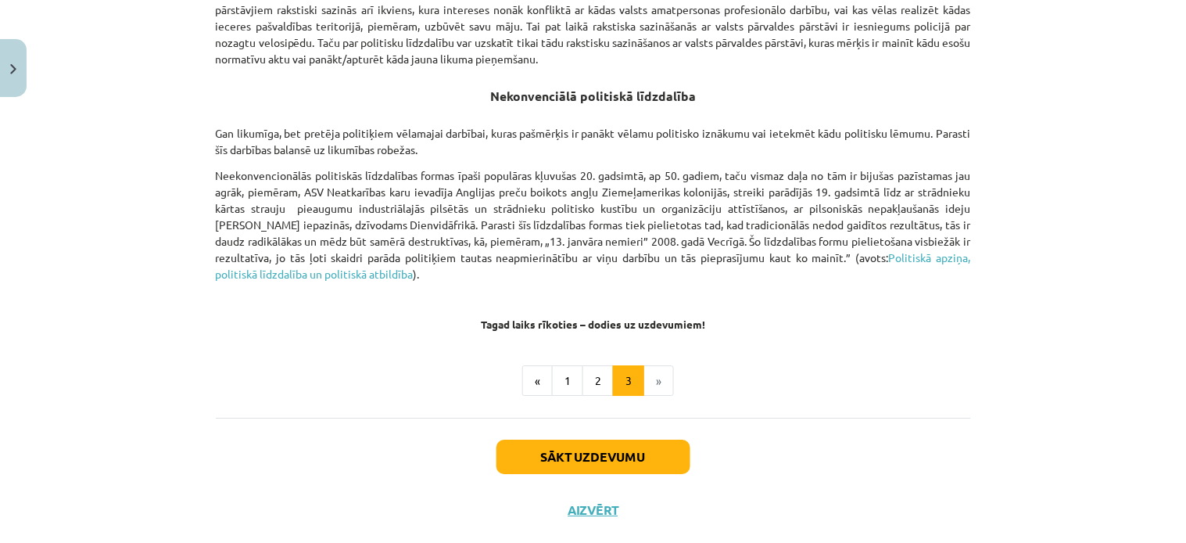
scroll to position [1121, 0]
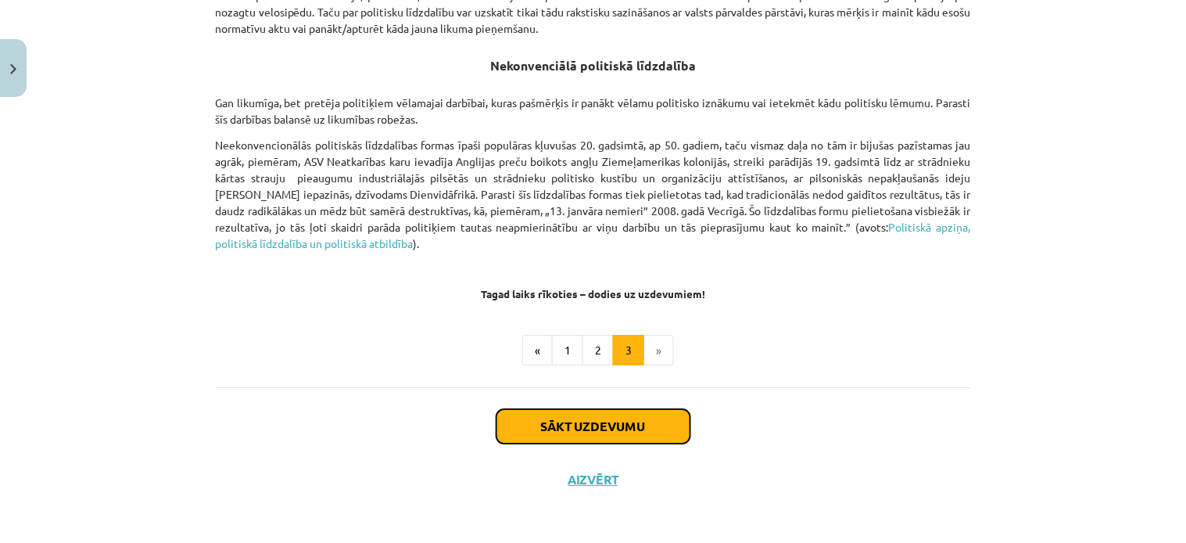
click at [628, 432] on button "Sākt uzdevumu" at bounding box center [594, 426] width 194 height 34
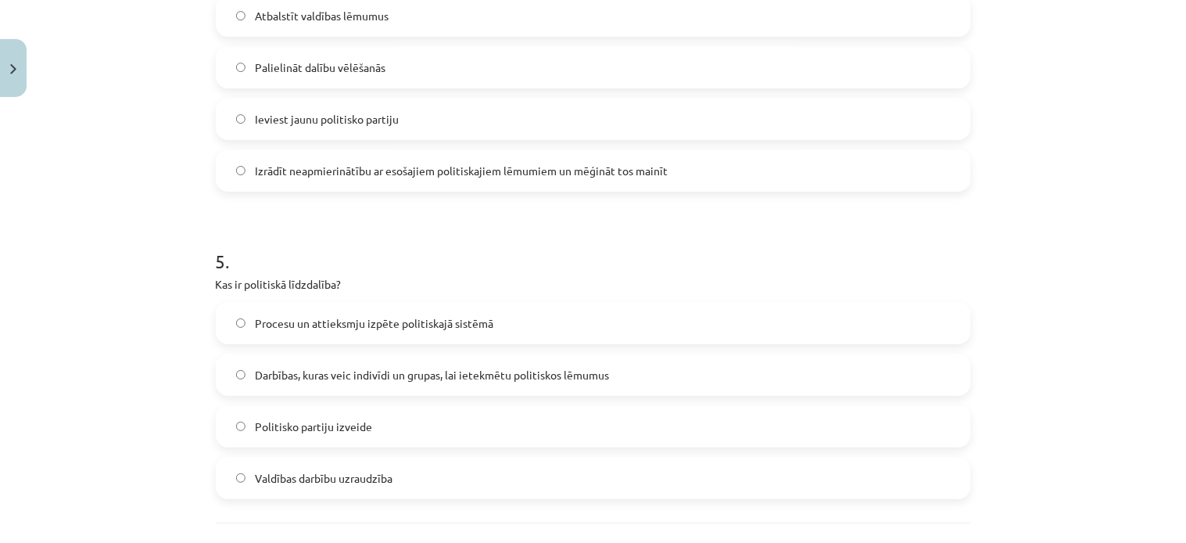
scroll to position [1454, 0]
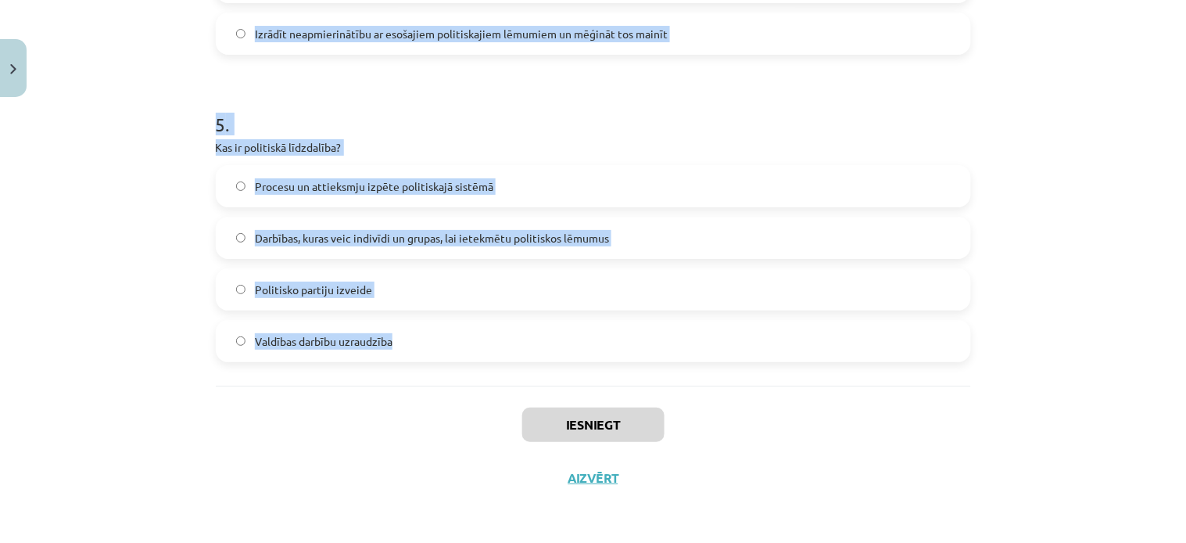
drag, startPoint x: 201, startPoint y: 333, endPoint x: 400, endPoint y: 364, distance: 201.8
copy form "Lore ip dolorsitamet co adipisc elitseddoeiusmod temporincidi utlaboreetd? Magn…"
click at [663, 99] on h1 "5 ." at bounding box center [593, 110] width 755 height 48
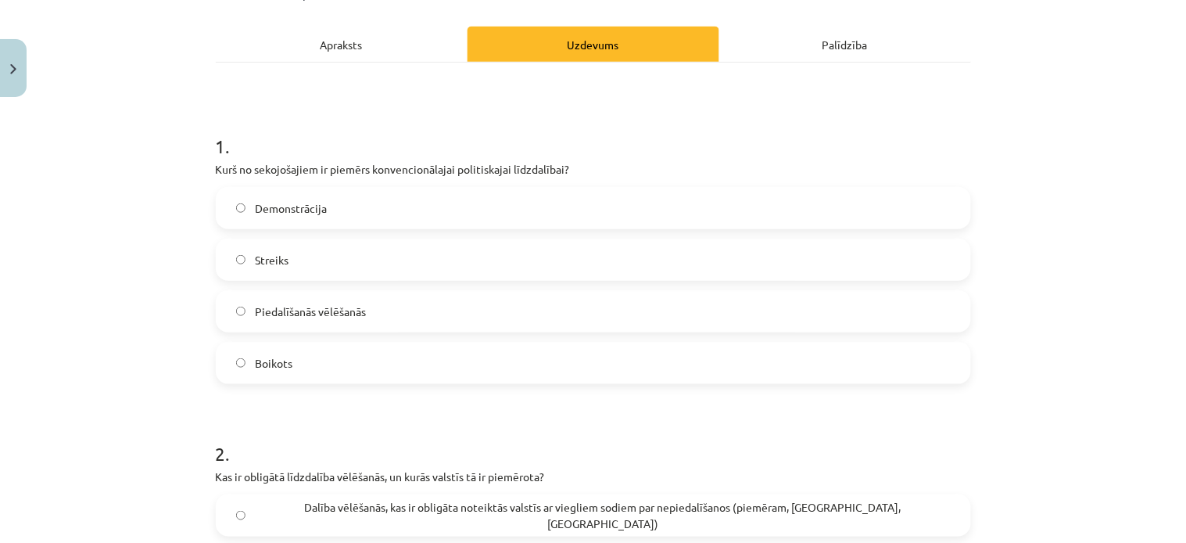
scroll to position [216, 0]
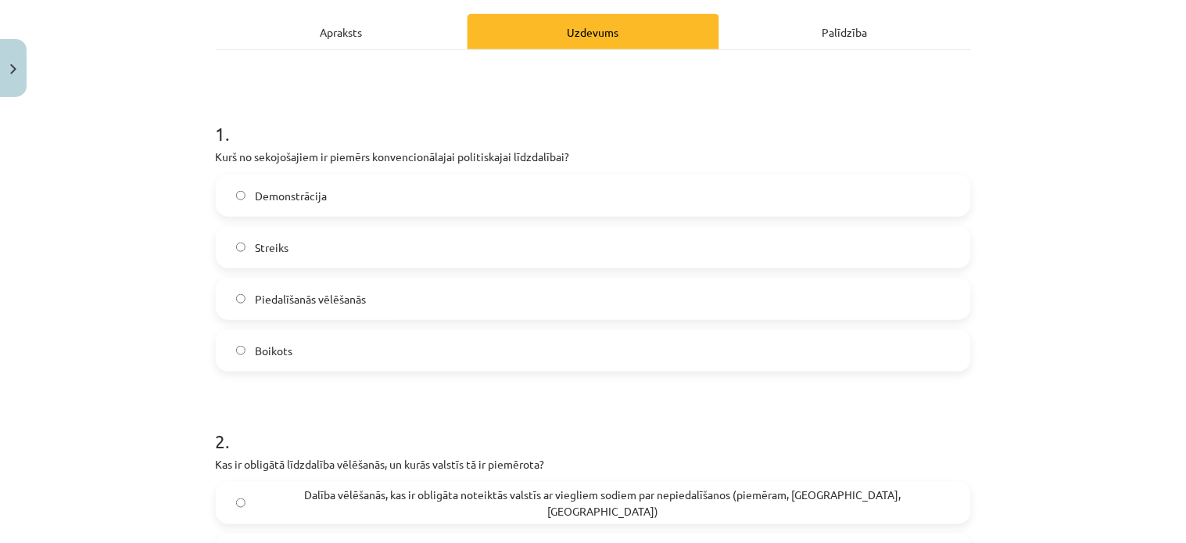
click at [323, 285] on label "Piedalīšanās vēlēšanās" at bounding box center [593, 298] width 752 height 39
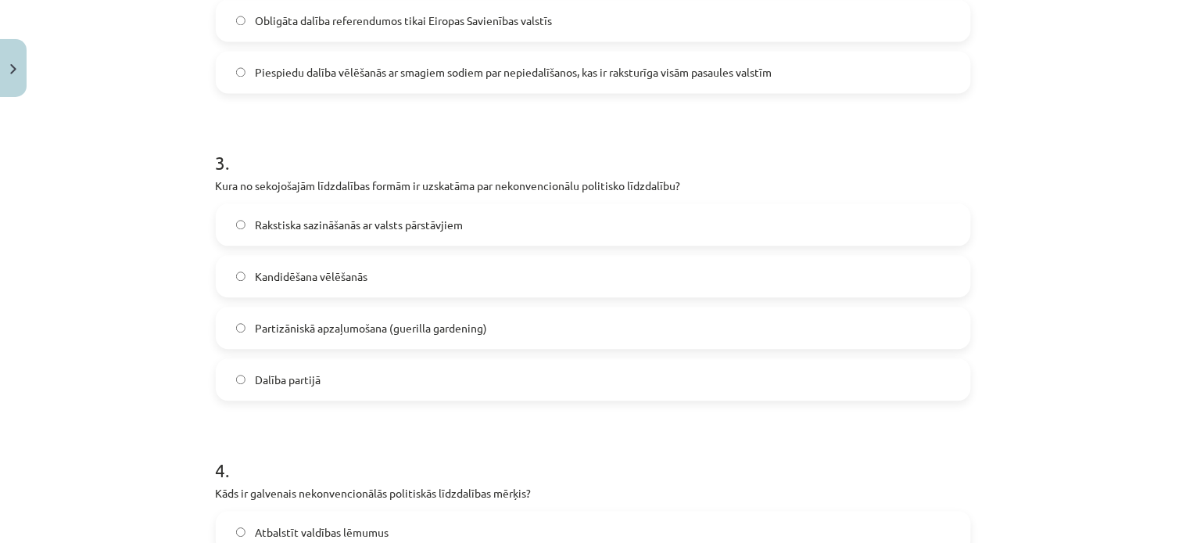
scroll to position [852, 0]
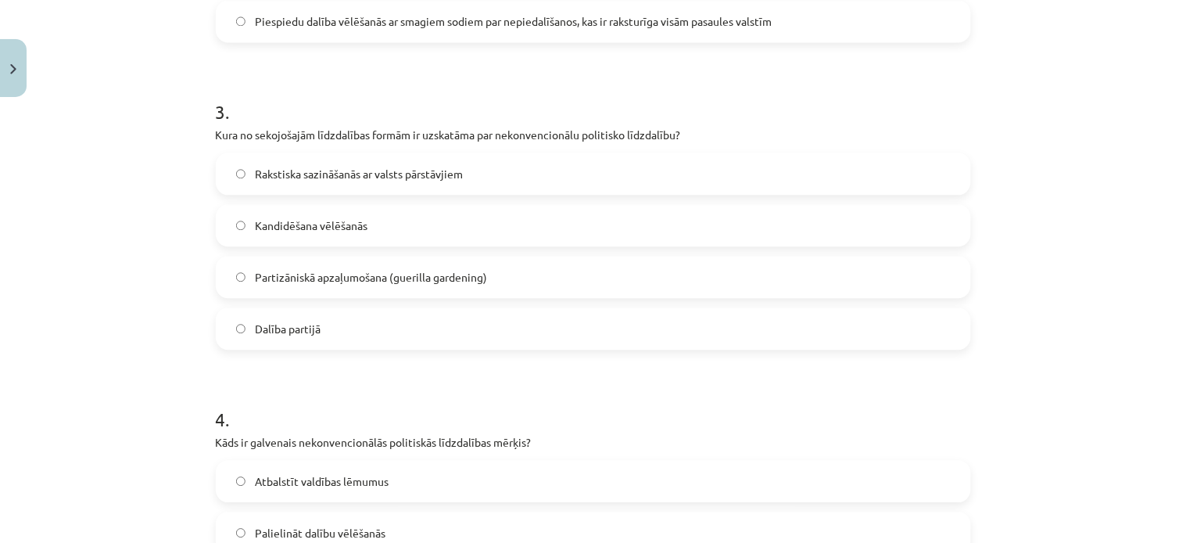
click at [260, 280] on span "Partizāniskā apzaļumošana (guerilla gardening)" at bounding box center [371, 277] width 232 height 16
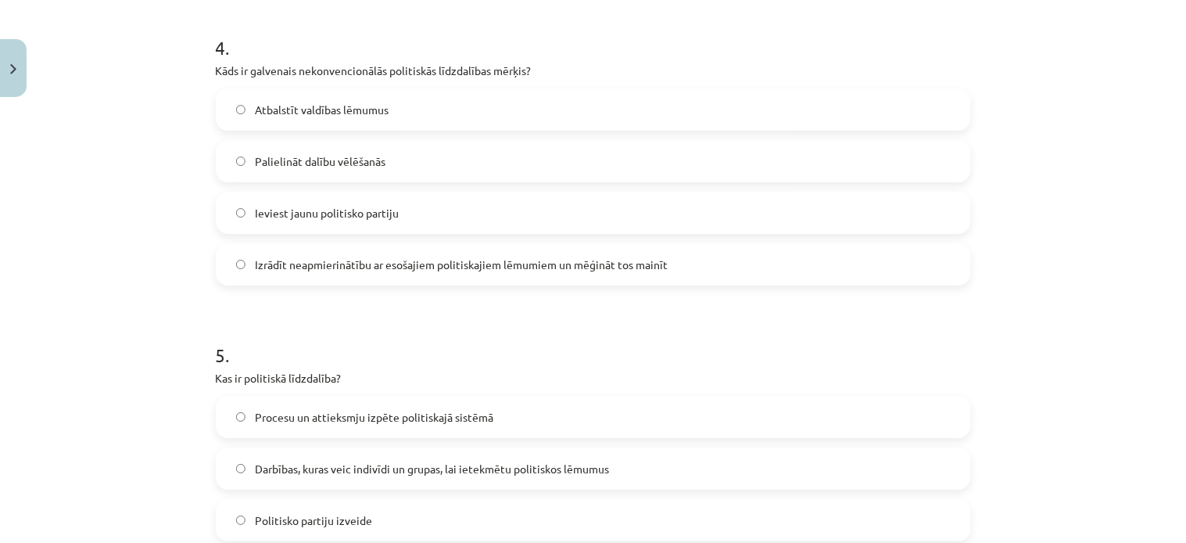
scroll to position [1217, 0]
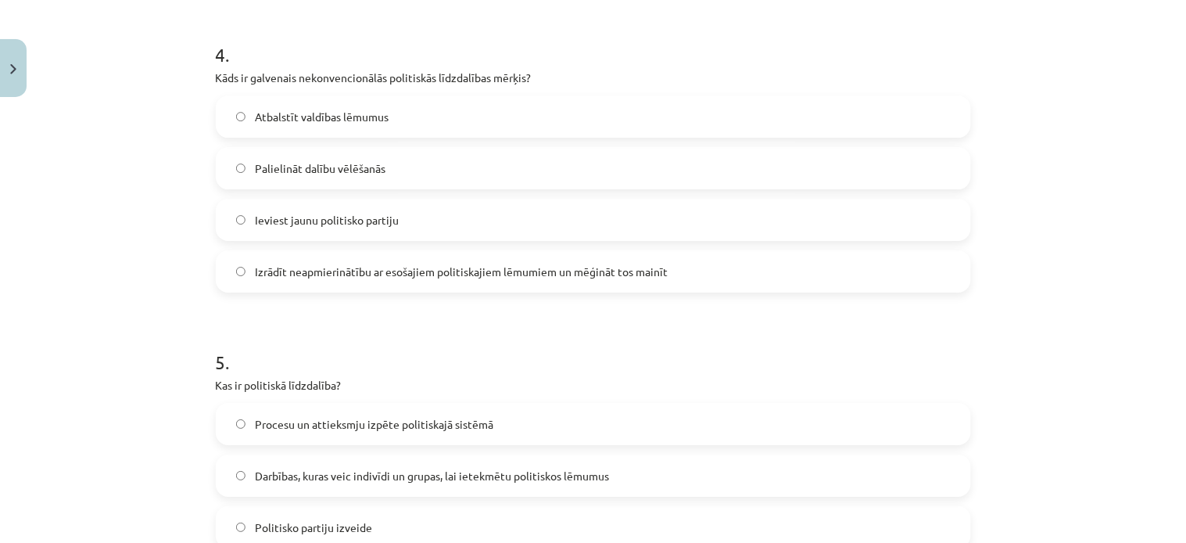
click at [231, 279] on label "Izrādīt neapmierinātību ar esošajiem politiskajiem lēmumiem un mēģināt tos main…" at bounding box center [593, 271] width 752 height 39
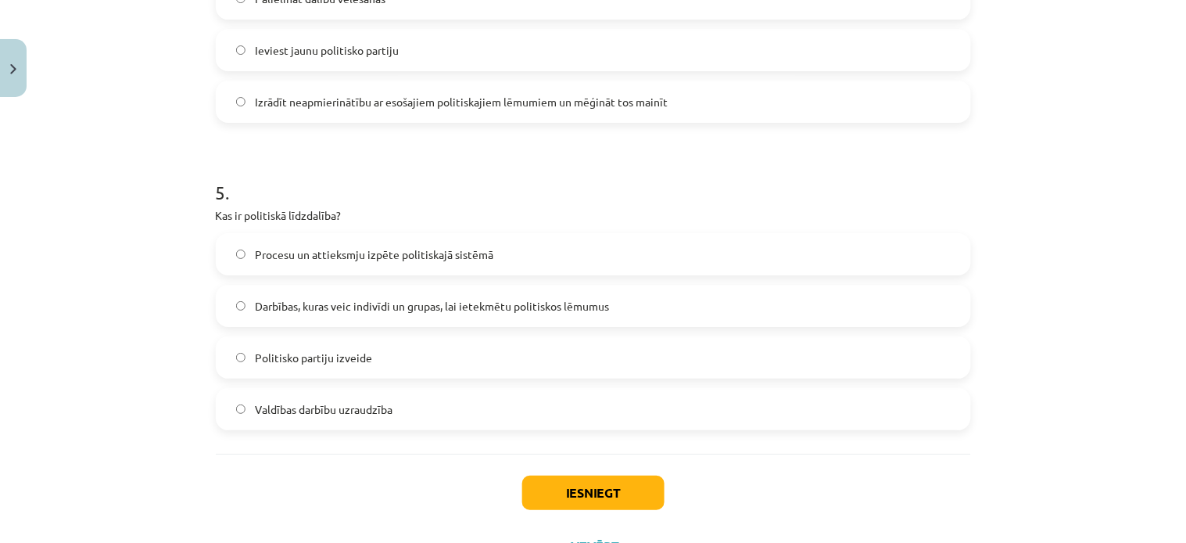
scroll to position [1404, 0]
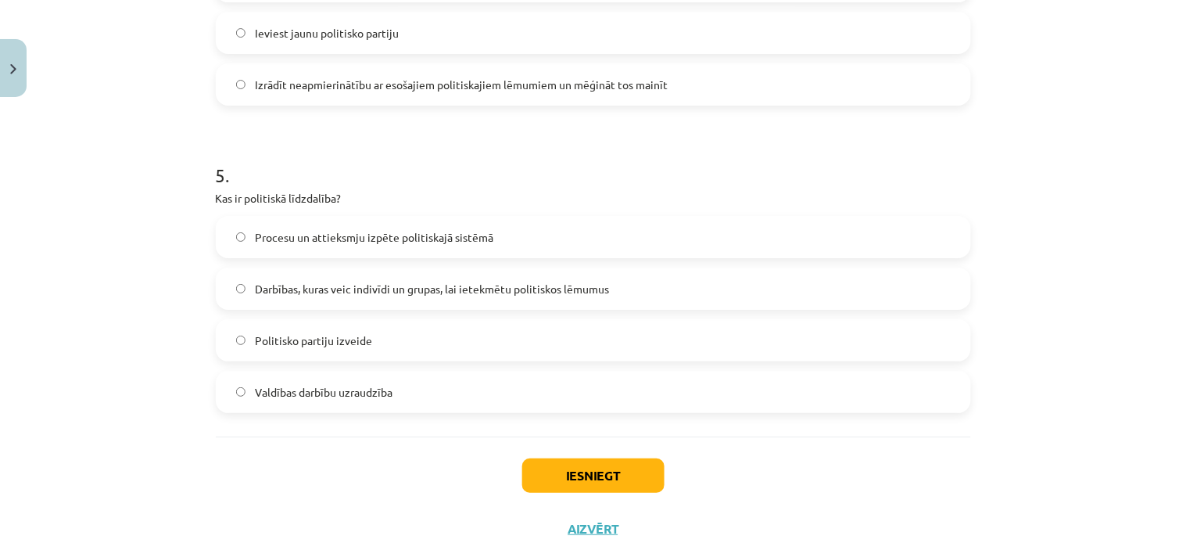
click at [220, 299] on label "Darbības, kuras veic indivīdi un grupas, lai ietekmētu politiskos lēmumus" at bounding box center [593, 288] width 752 height 39
click at [563, 486] on button "Iesniegt" at bounding box center [593, 475] width 142 height 34
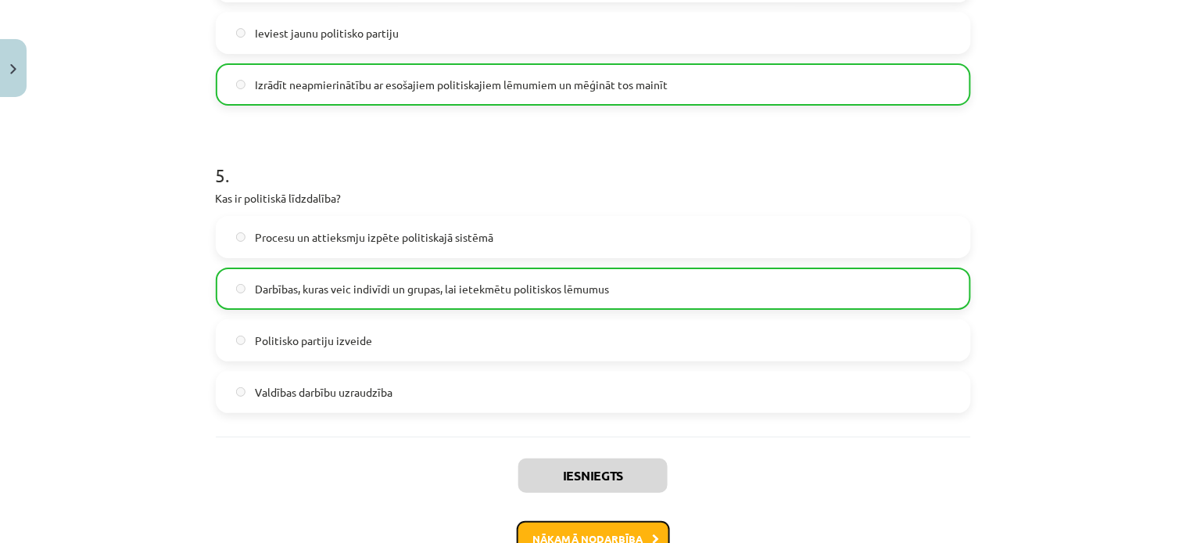
click at [630, 532] on button "Nākamā nodarbība" at bounding box center [593, 539] width 153 height 36
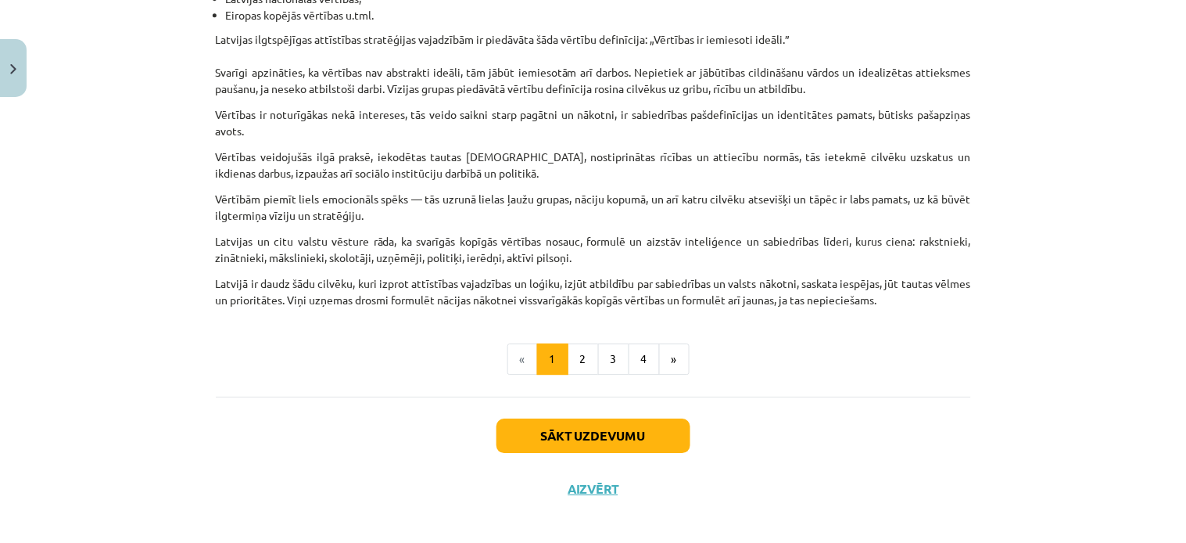
scroll to position [988, 0]
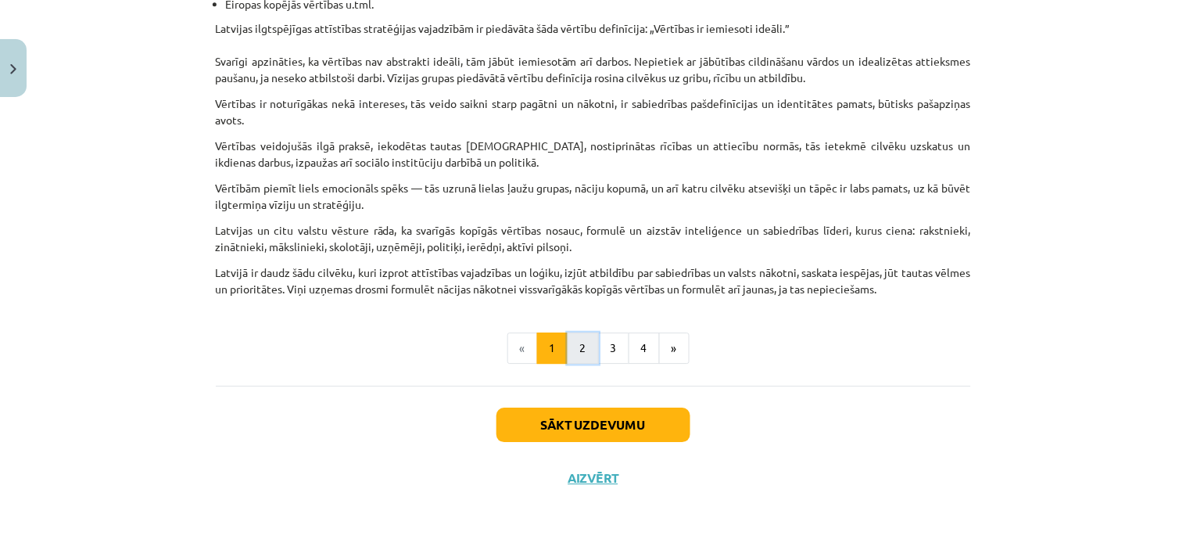
click at [574, 349] on button "2" at bounding box center [583, 347] width 31 height 31
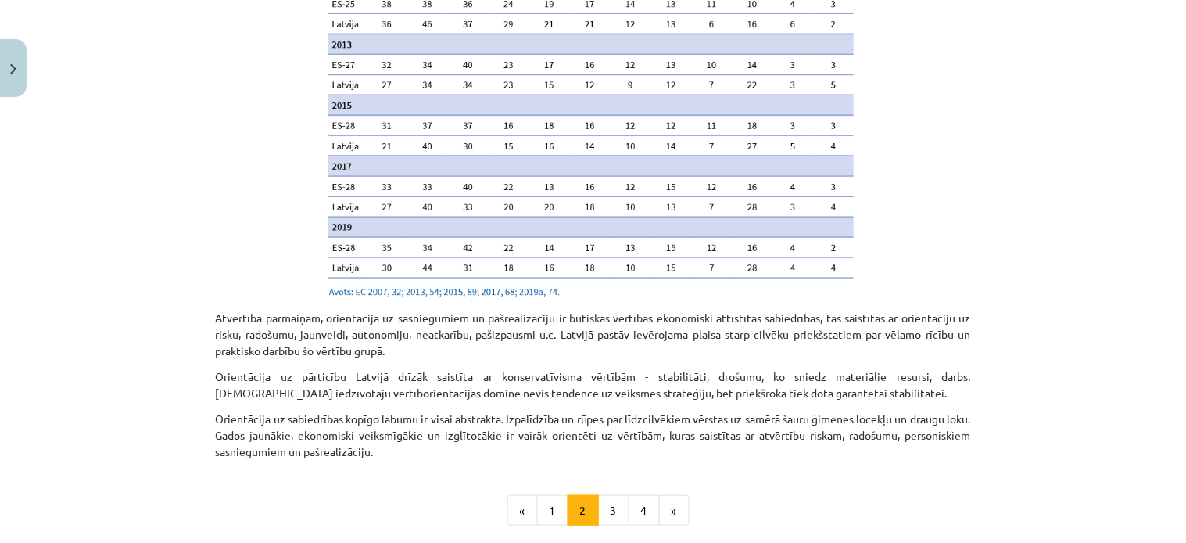
scroll to position [1589, 0]
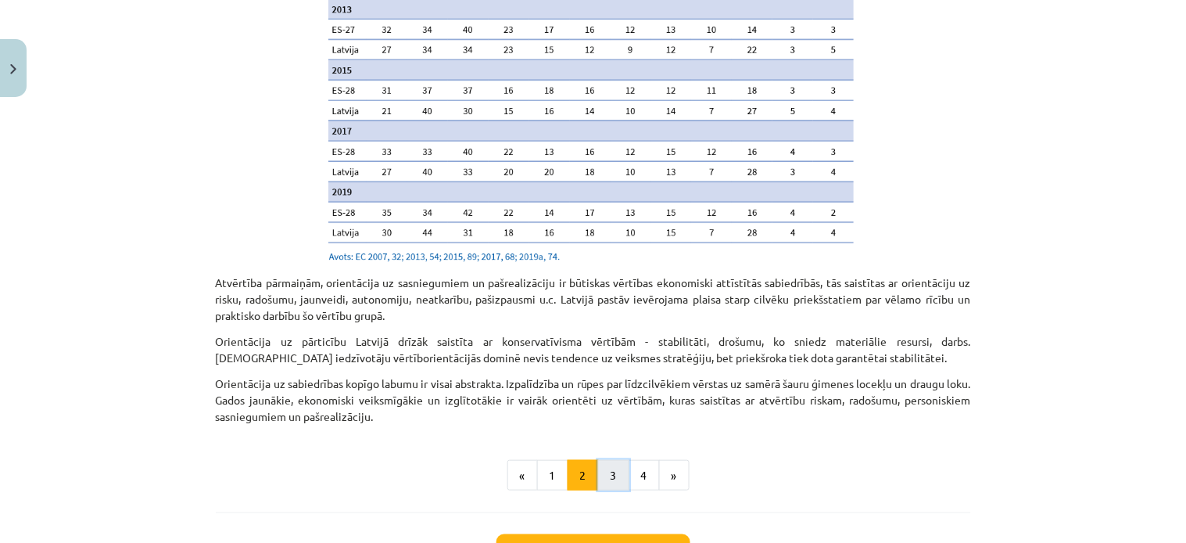
click at [611, 460] on button "3" at bounding box center [613, 475] width 31 height 31
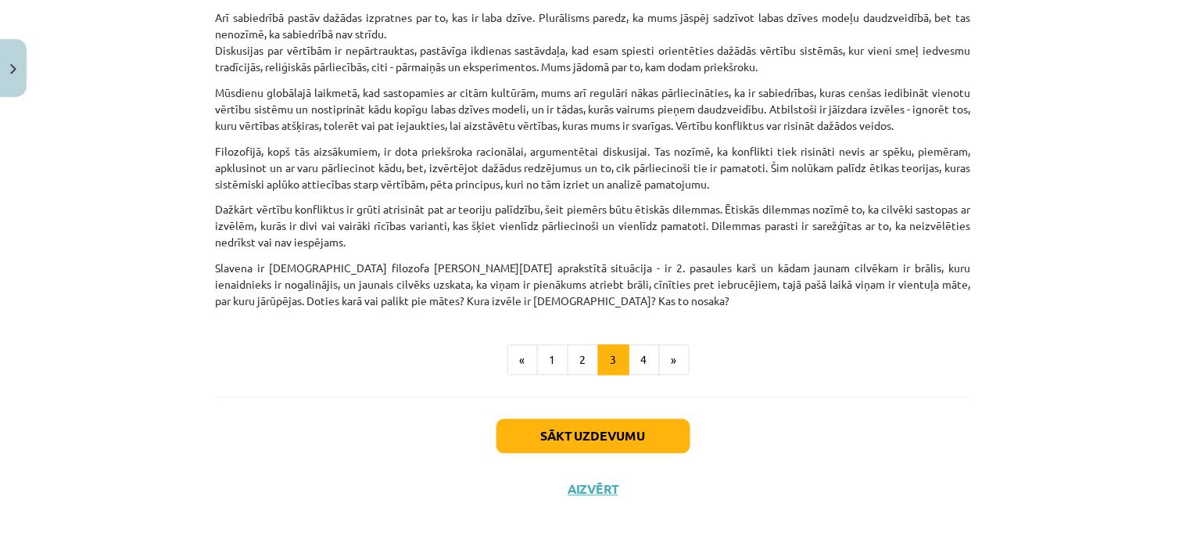
scroll to position [568, 0]
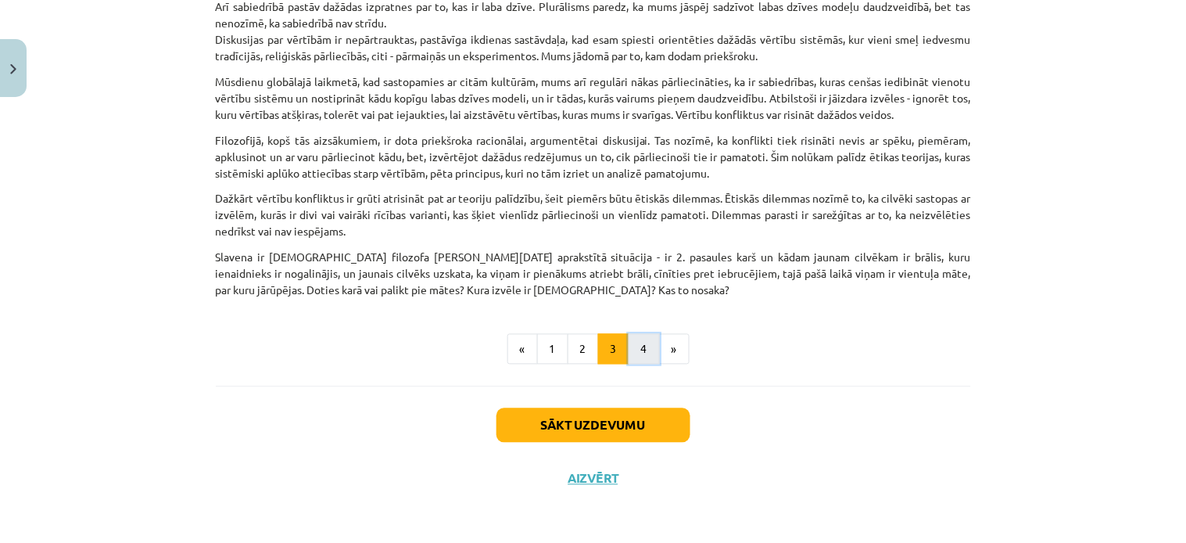
click at [639, 365] on button "4" at bounding box center [644, 349] width 31 height 31
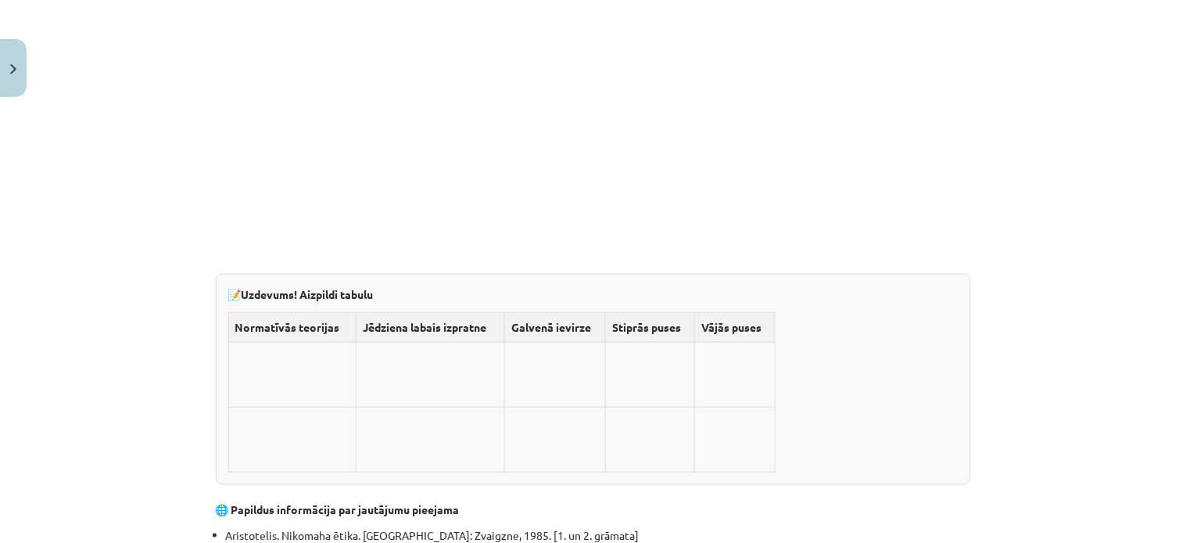
scroll to position [4681, 0]
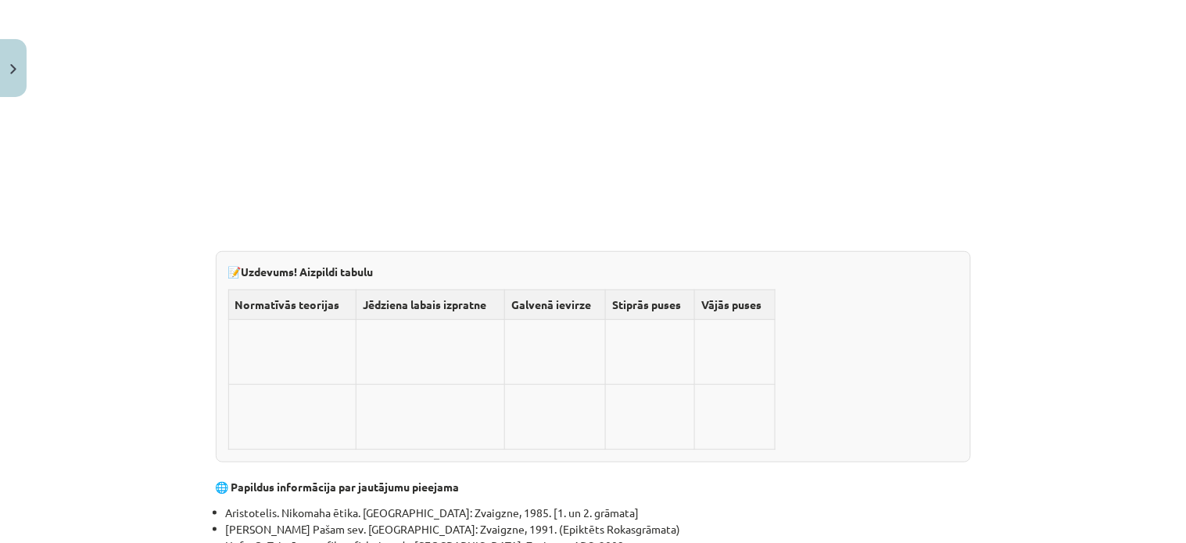
click at [317, 320] on td at bounding box center [292, 352] width 128 height 65
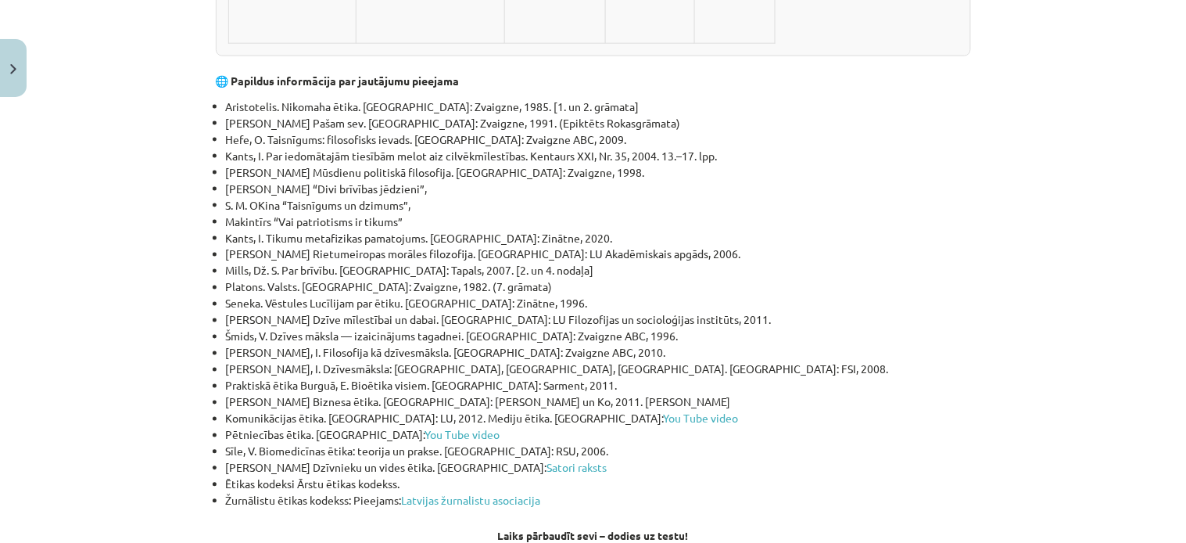
scroll to position [5130, 0]
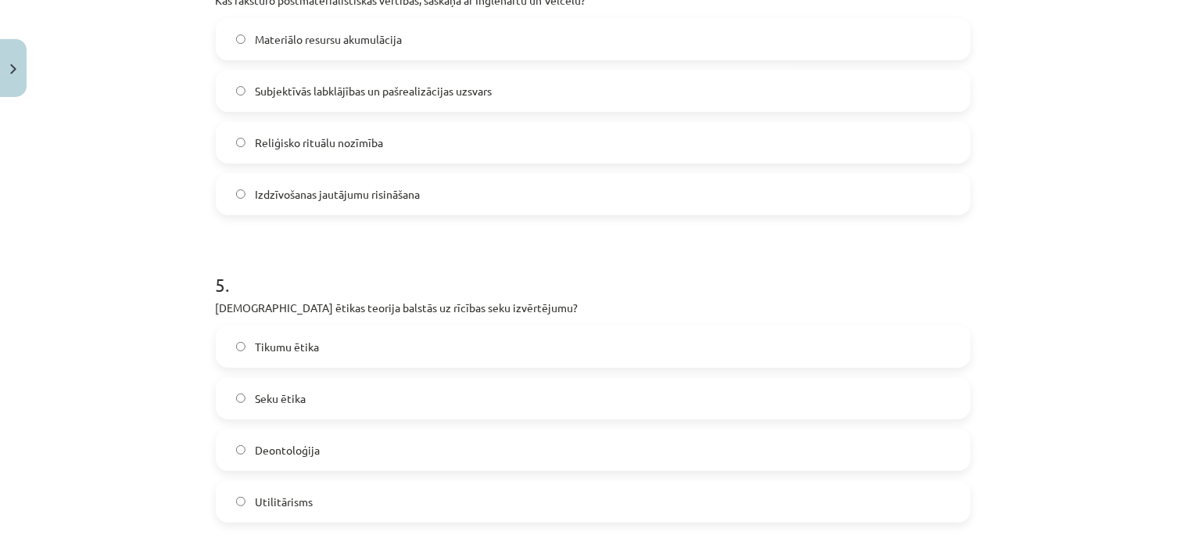
scroll to position [1454, 0]
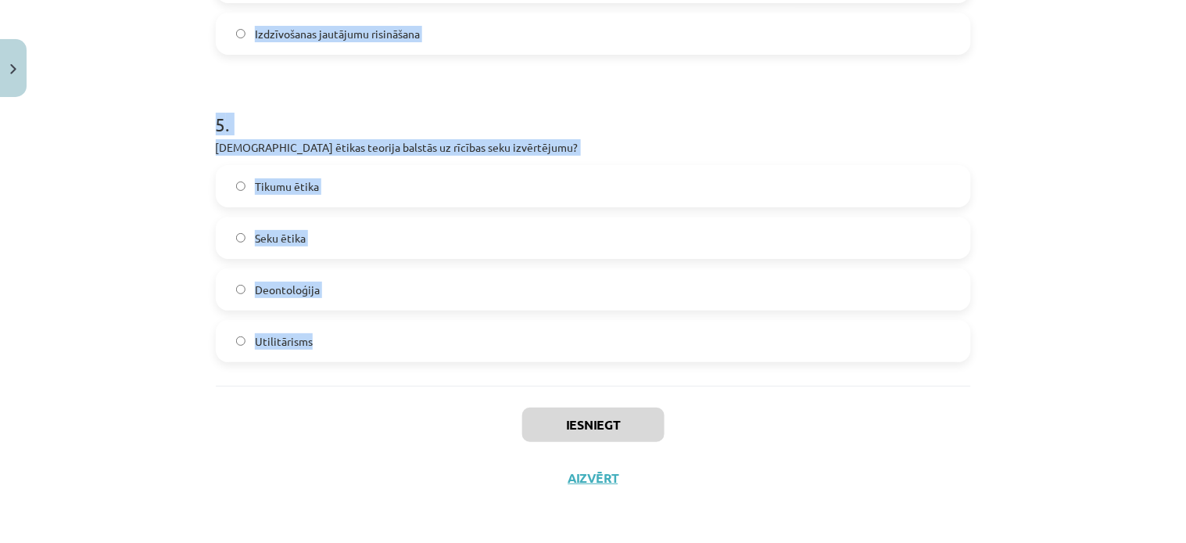
drag, startPoint x: 205, startPoint y: 332, endPoint x: 331, endPoint y: 370, distance: 131.6
click at [331, 370] on div "Mācību tēma: Sociālo zinātņu ii - 12. klases 1. ieskaites mācību materiāls #6 4…" at bounding box center [593, 271] width 1186 height 543
click at [626, 112] on h1 "5 ." at bounding box center [593, 110] width 755 height 48
drag, startPoint x: 203, startPoint y: 216, endPoint x: 322, endPoint y: 336, distance: 169.2
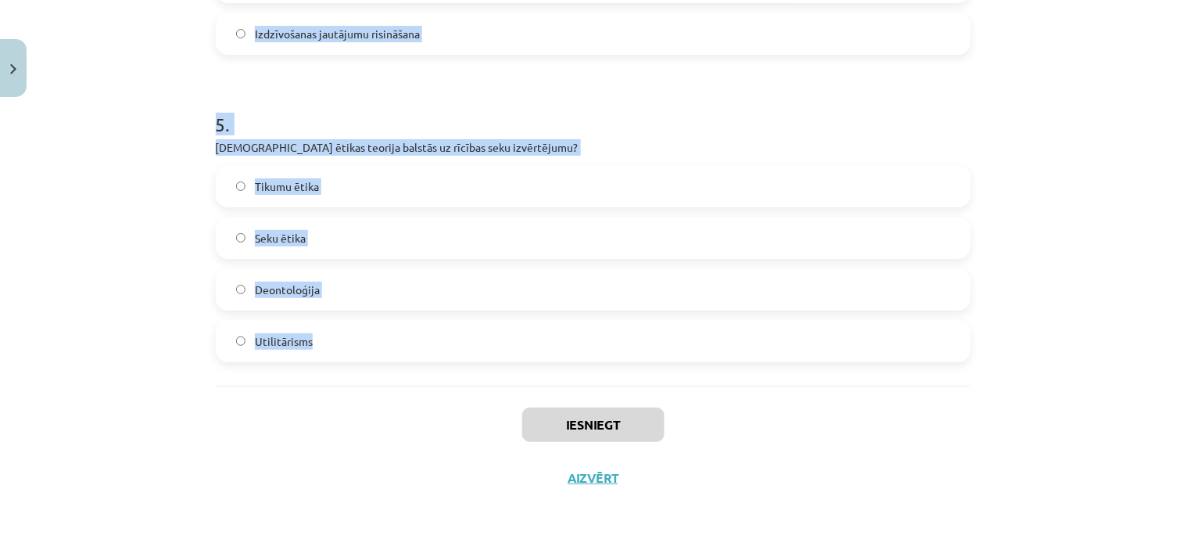
copy form "Kas ir vērtības? Īslaicīgas individuālas vēlmes Ekonomiskie mērķi Noturīgi un k…"
click at [666, 88] on h1 "5 ." at bounding box center [593, 110] width 755 height 48
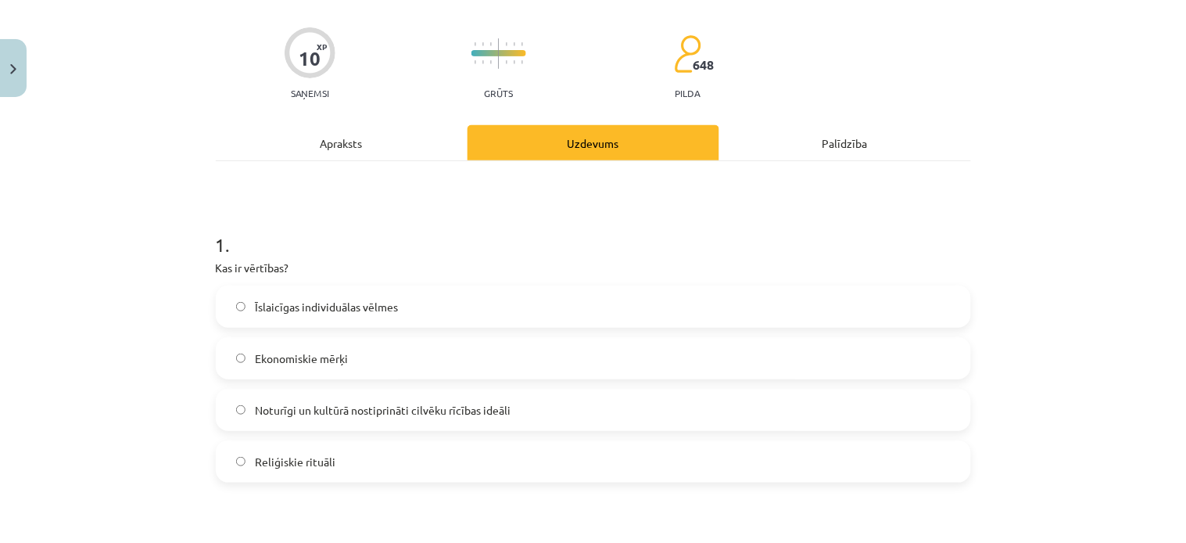
scroll to position [0, 0]
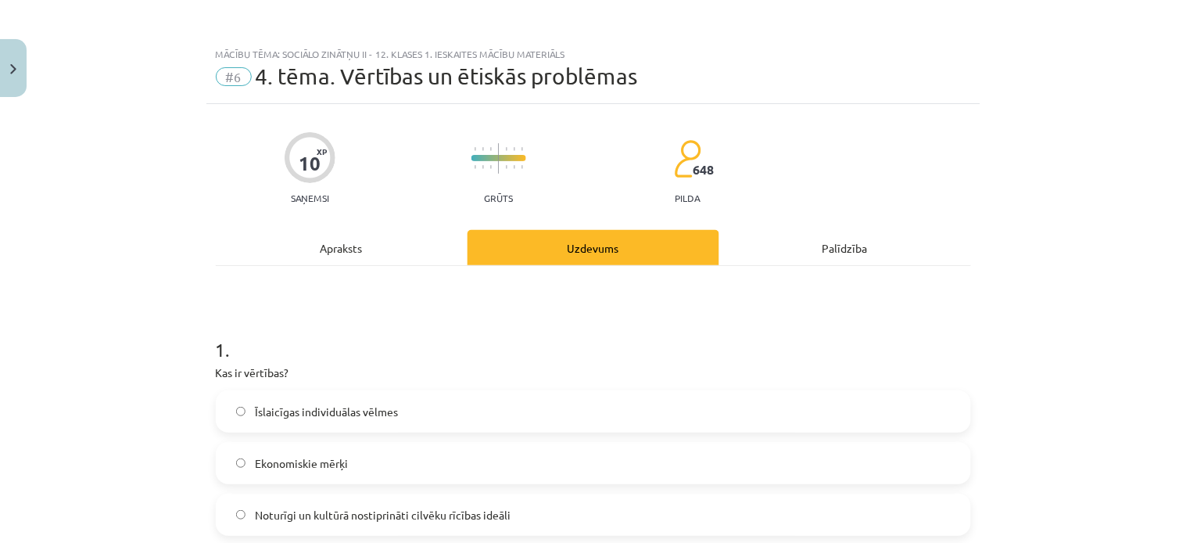
click at [231, 521] on label "Noturīgi un kultūrā nostiprināti cilvēku rīcības ideāli" at bounding box center [593, 514] width 752 height 39
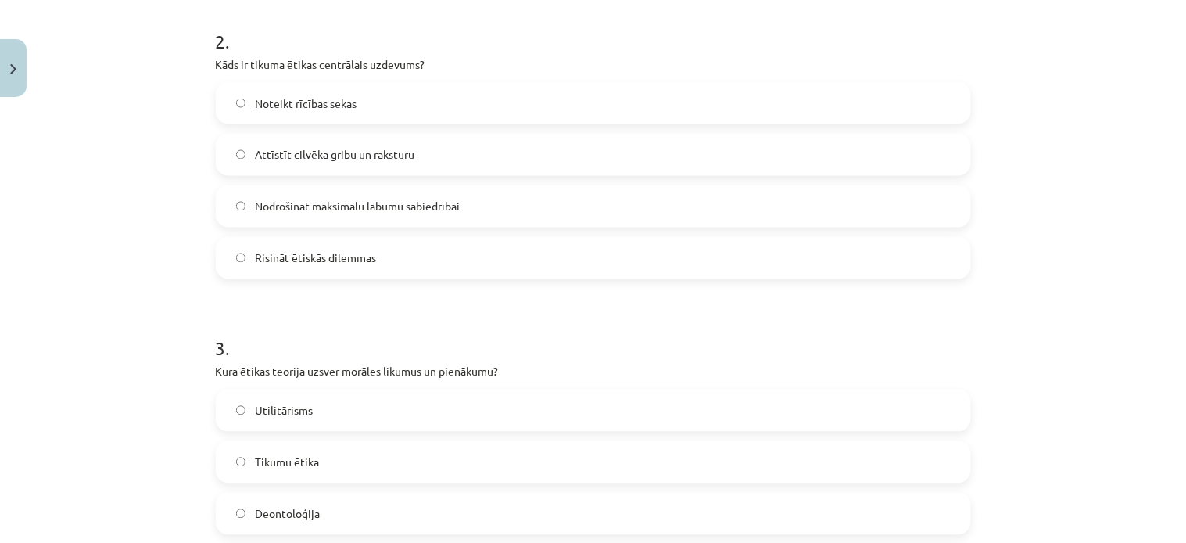
scroll to position [632, 0]
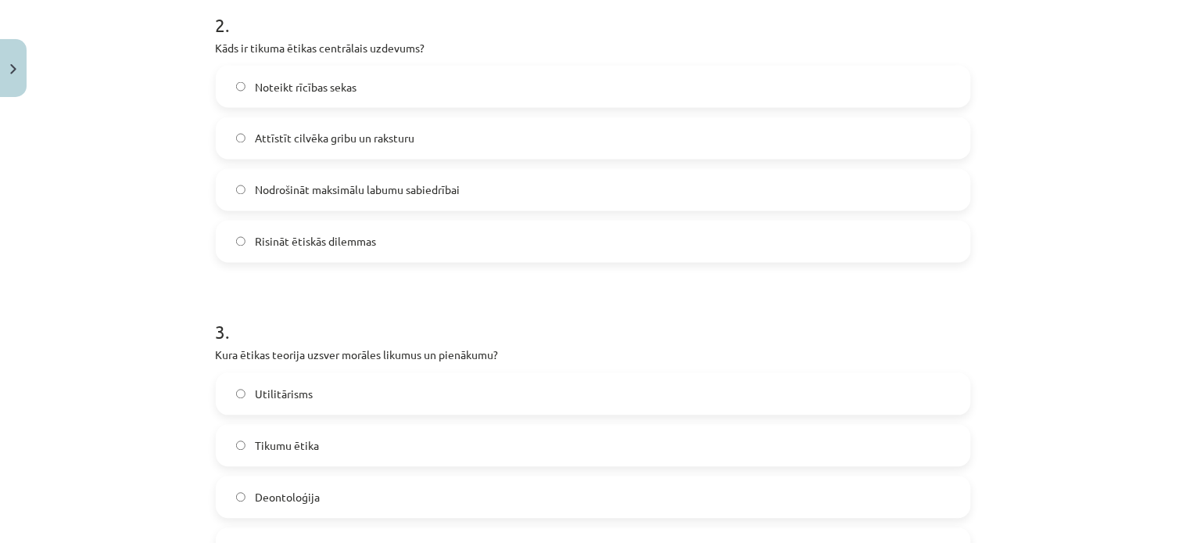
click at [224, 495] on label "Deontoloģija" at bounding box center [593, 497] width 752 height 39
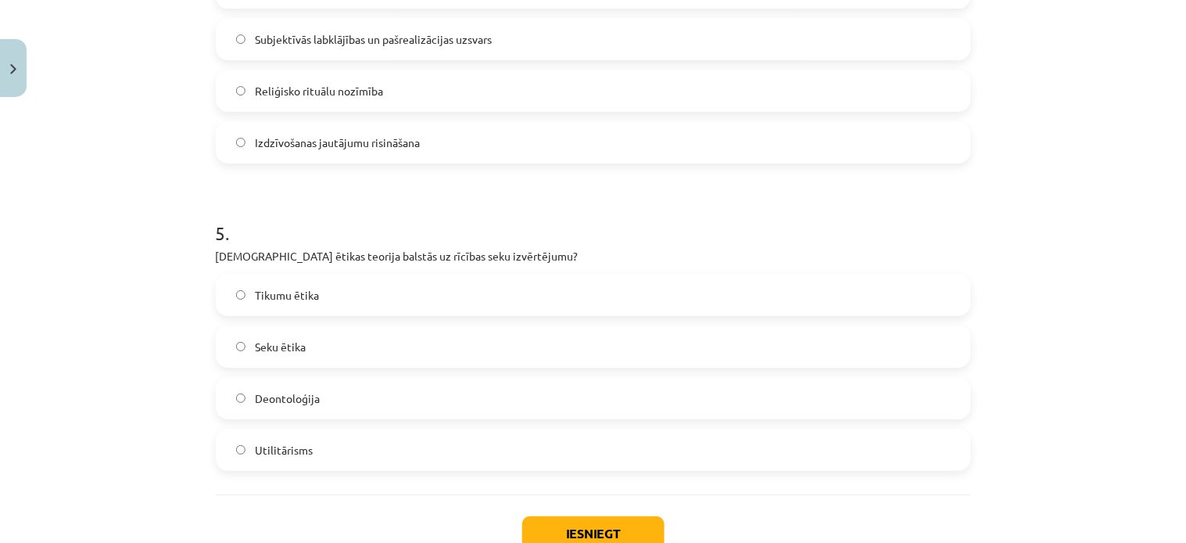
scroll to position [1397, 0]
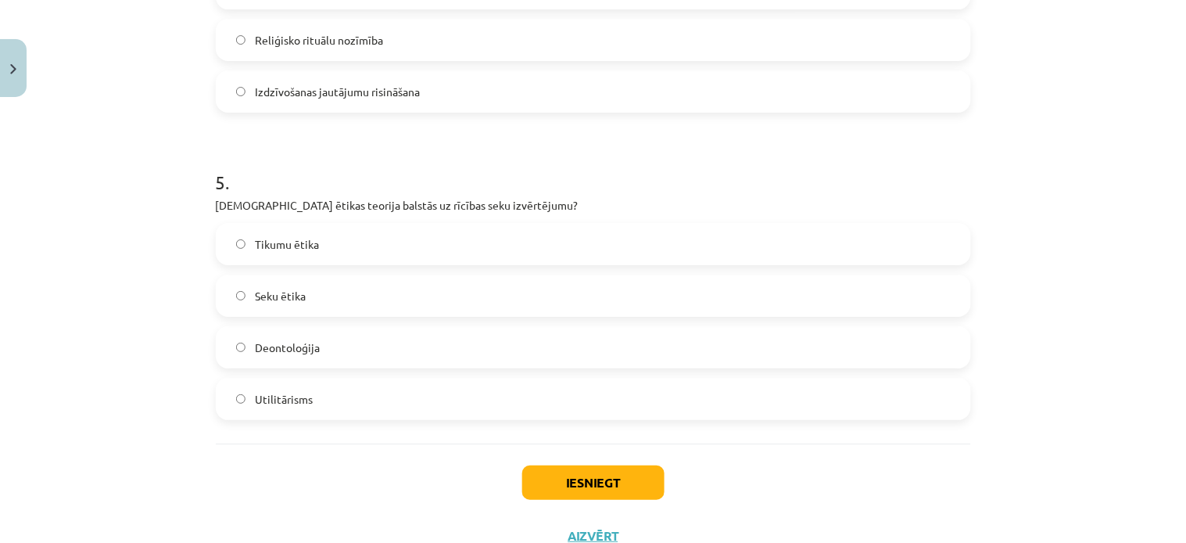
click at [232, 305] on label "Seku ētika" at bounding box center [593, 295] width 752 height 39
click at [586, 480] on button "Iesniegt" at bounding box center [593, 482] width 142 height 34
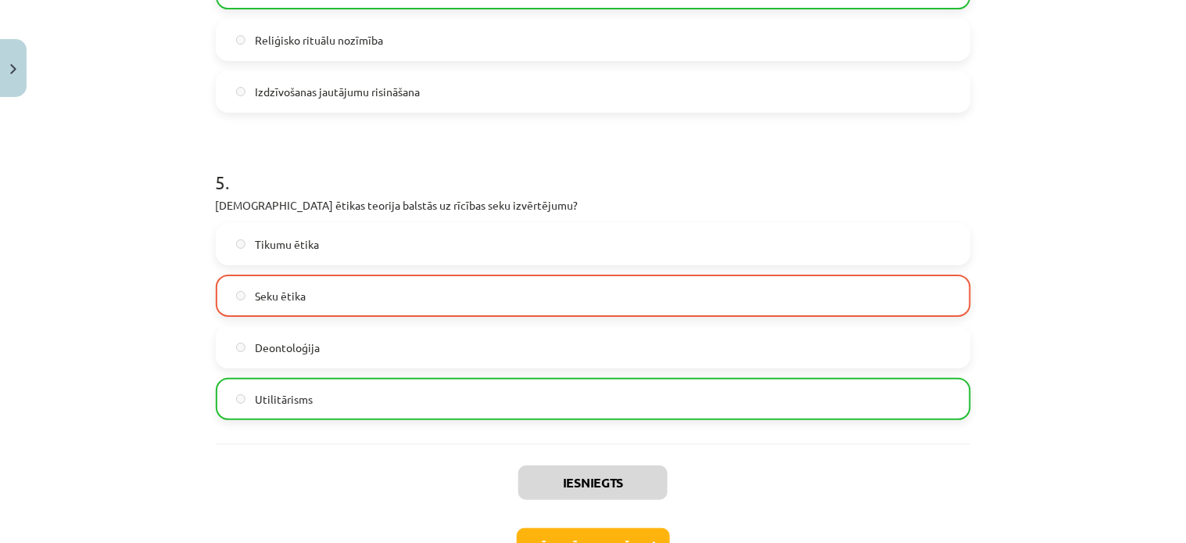
scroll to position [1504, 0]
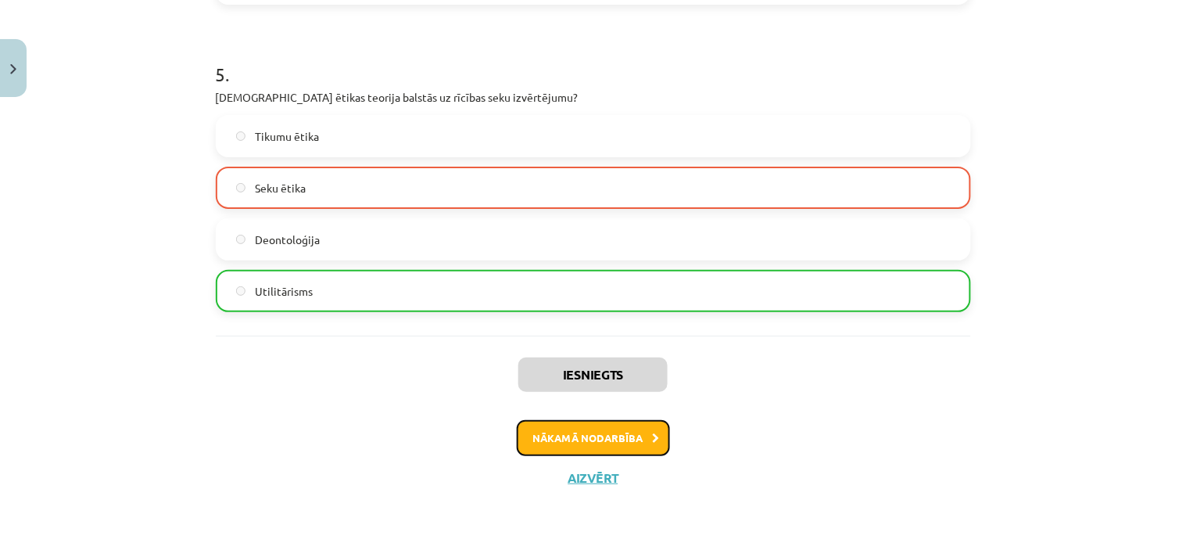
click at [627, 444] on button "Nākamā nodarbība" at bounding box center [593, 438] width 153 height 36
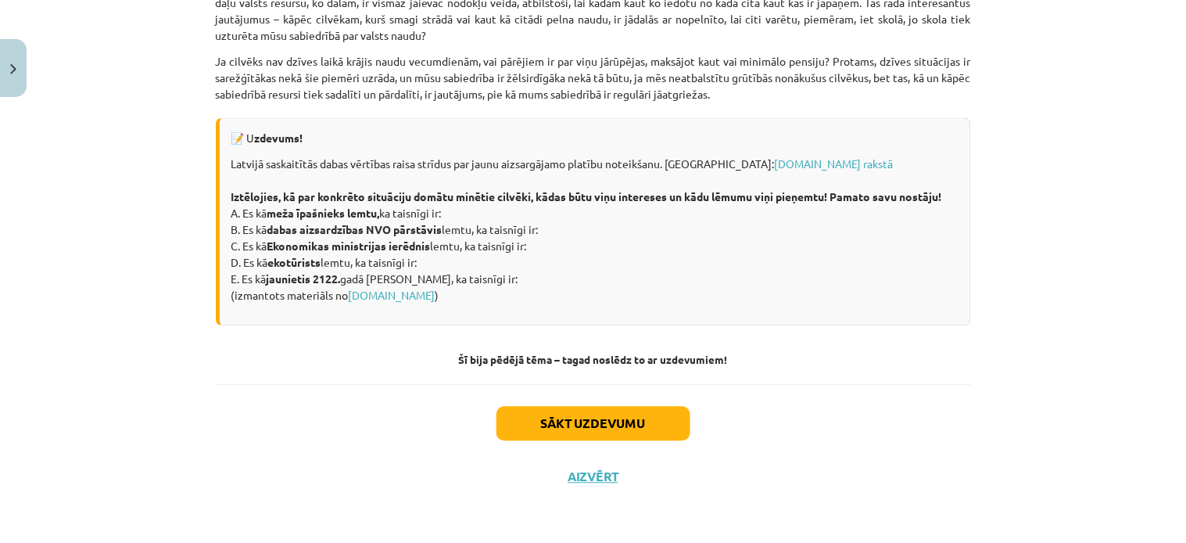
scroll to position [2185, 0]
click at [669, 439] on button "Sākt uzdevumu" at bounding box center [594, 424] width 194 height 34
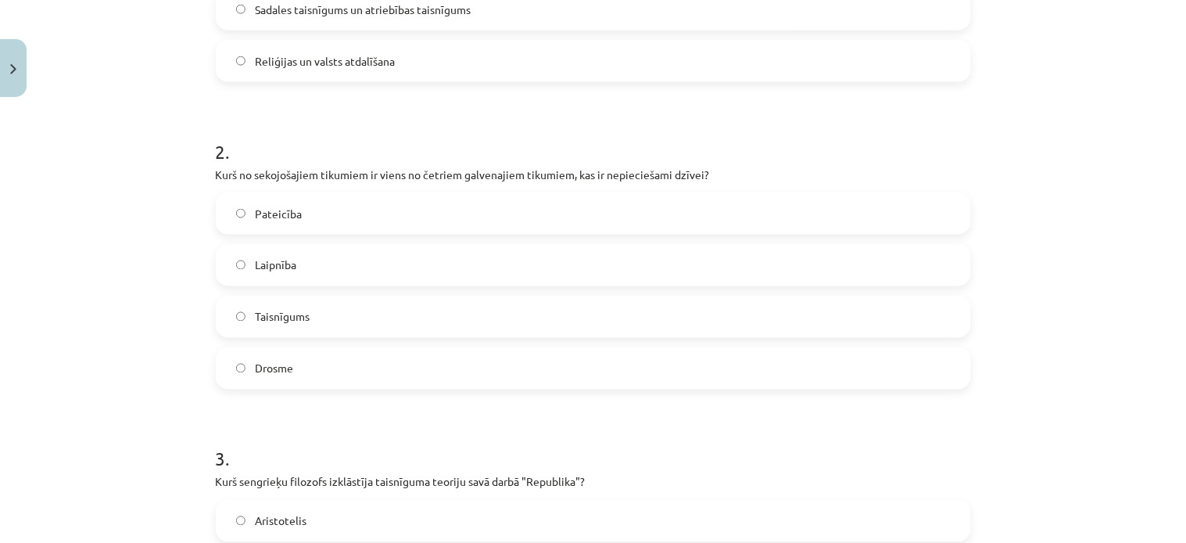
scroll to position [519, 0]
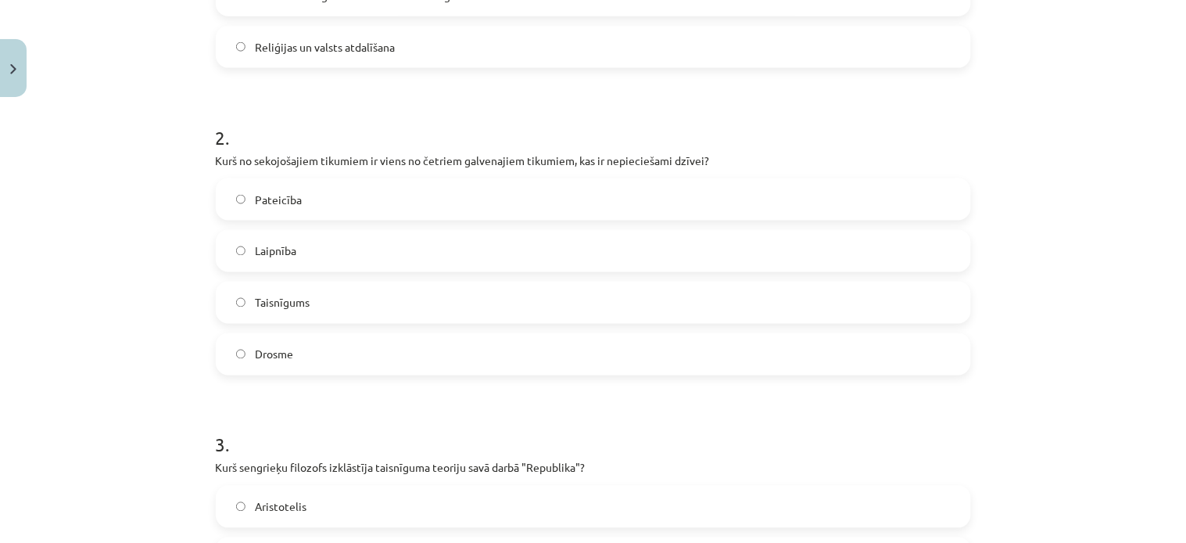
click at [936, 274] on div "Pateicība Laipnība Taisnīgums Drosme" at bounding box center [593, 276] width 755 height 197
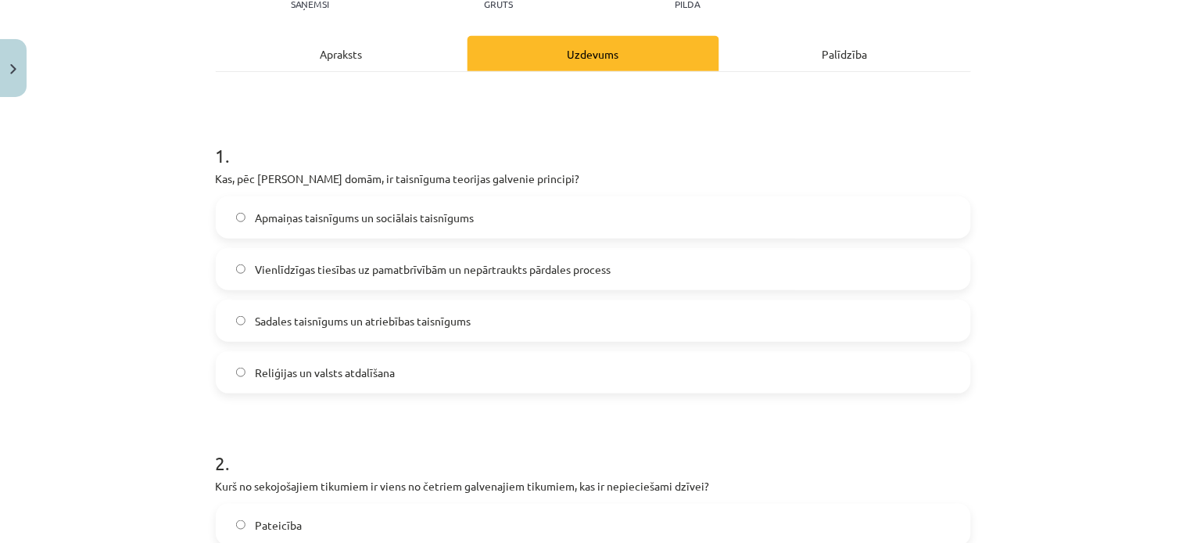
scroll to position [0, 0]
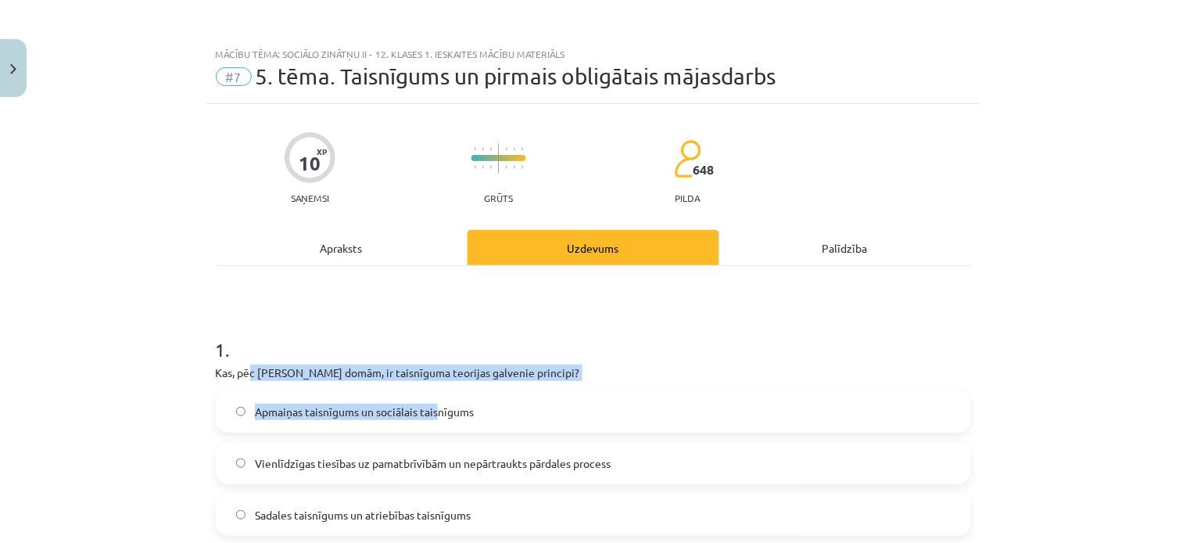
drag, startPoint x: 244, startPoint y: 371, endPoint x: 432, endPoint y: 393, distance: 188.9
click at [432, 393] on div "1 . Kas, pēc [PERSON_NAME] domām, ir taisnīguma teorijas galvenie principi? Apm…" at bounding box center [593, 449] width 755 height 276
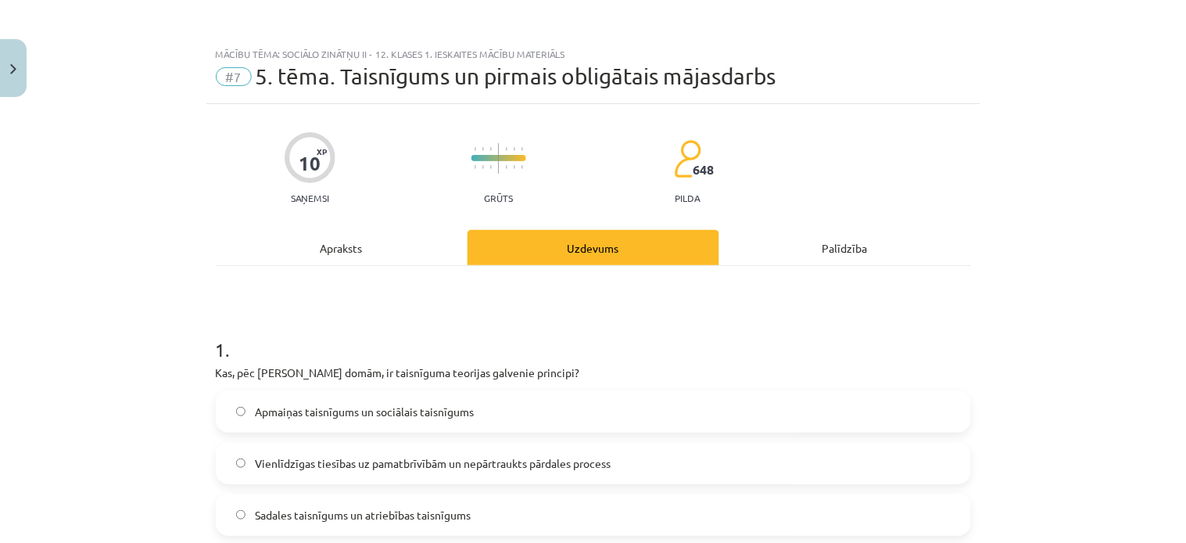
click at [280, 319] on h1 "1 ." at bounding box center [593, 335] width 755 height 48
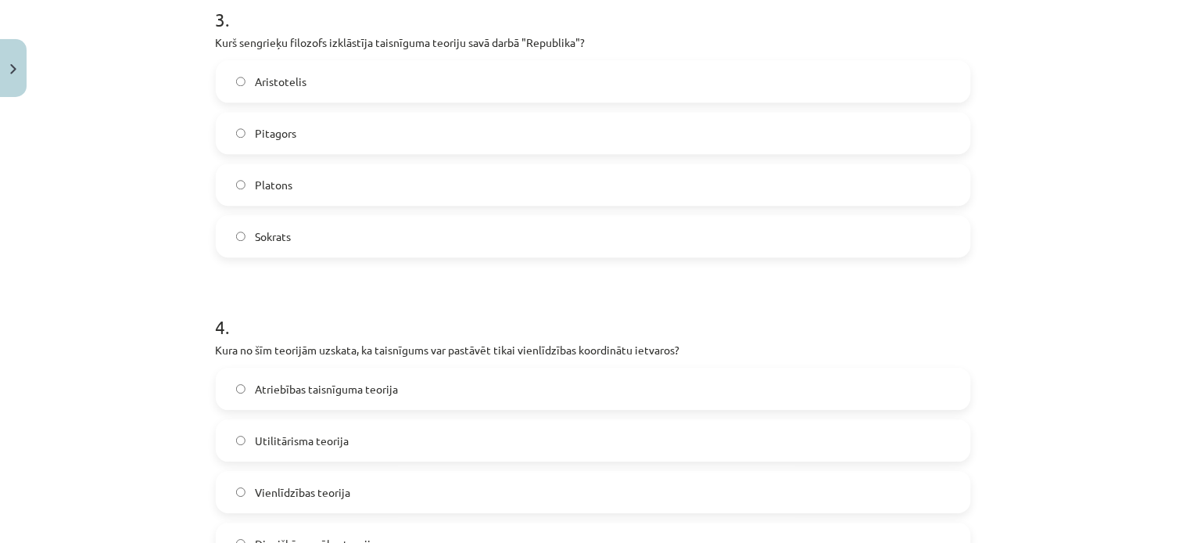
scroll to position [1454, 0]
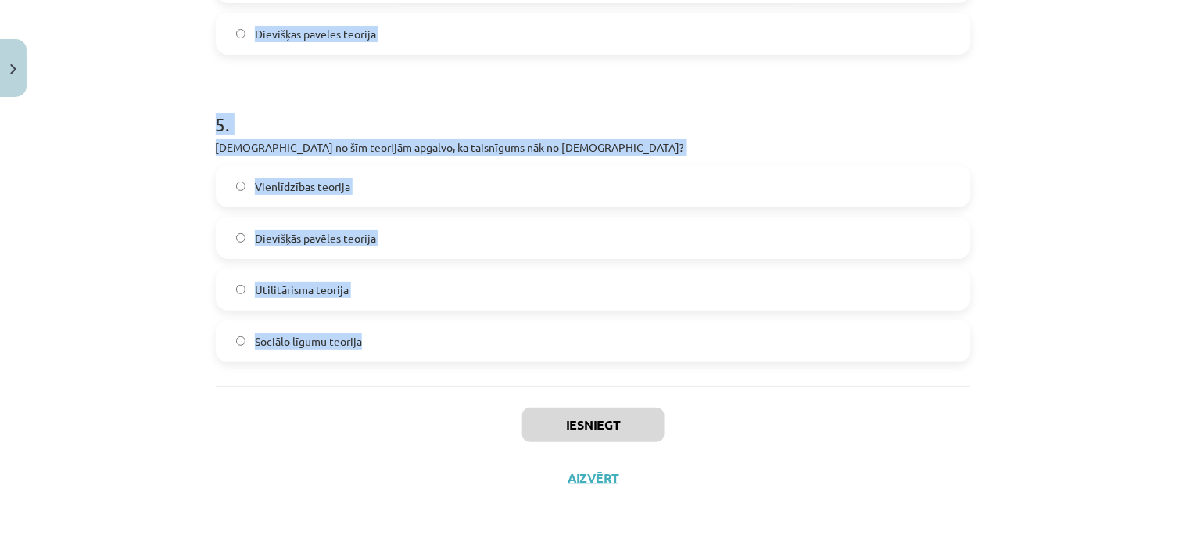
drag, startPoint x: 202, startPoint y: 373, endPoint x: 497, endPoint y: 340, distance: 296.6
copy form "Kas, pēc [PERSON_NAME] domām, ir taisnīguma teorijas galvenie principi? Apmaiņa…"
click at [748, 112] on h1 "5 ." at bounding box center [593, 110] width 755 height 48
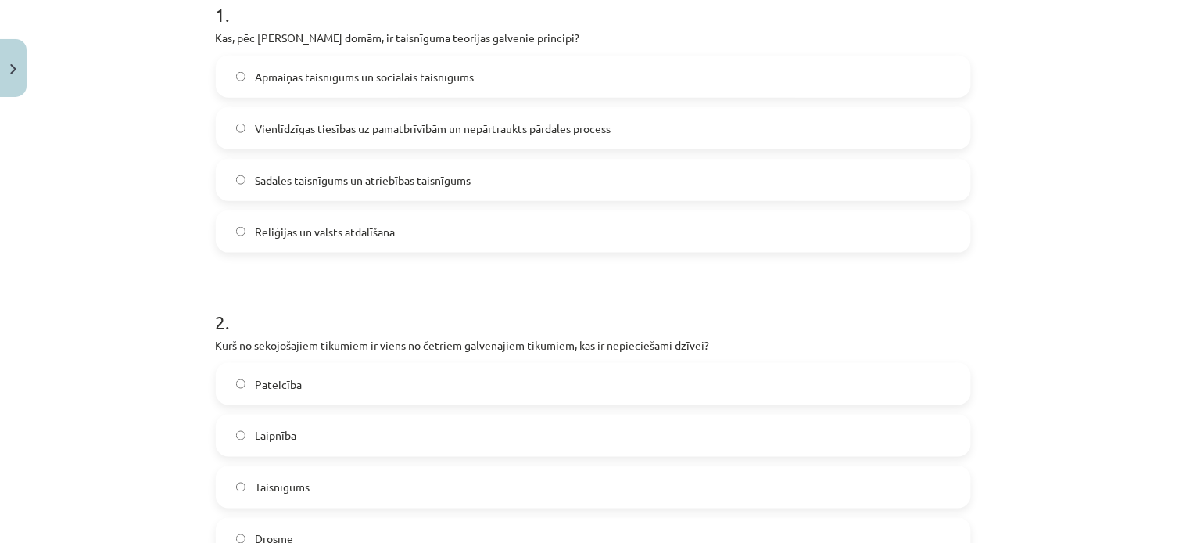
scroll to position [347, 0]
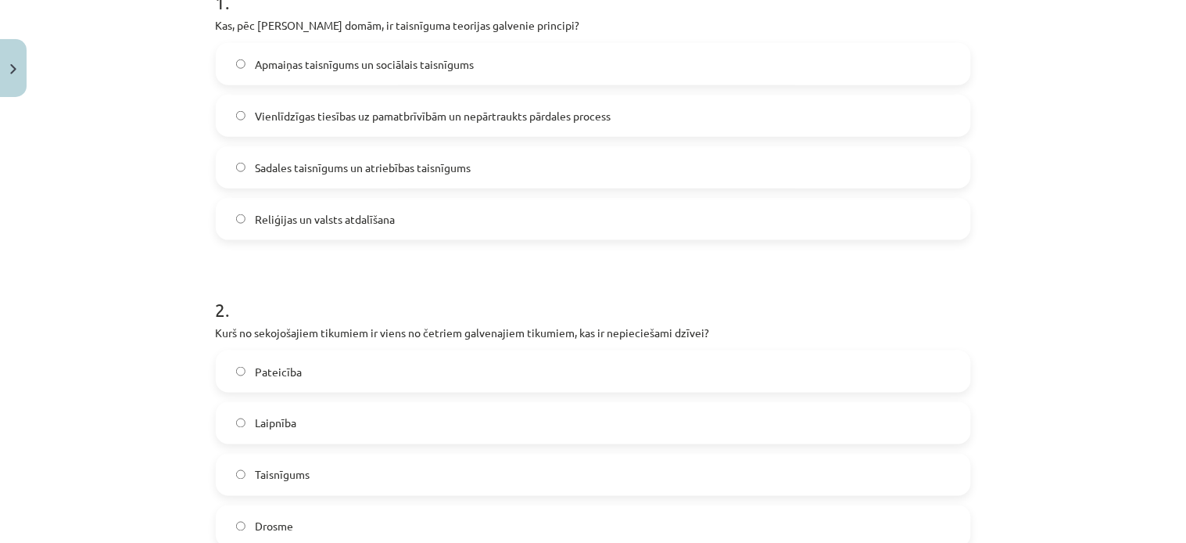
click at [255, 119] on span "Vienlīdzīgas tiesības uz pamatbrīvībām un nepārtraukts pārdales process" at bounding box center [433, 116] width 356 height 16
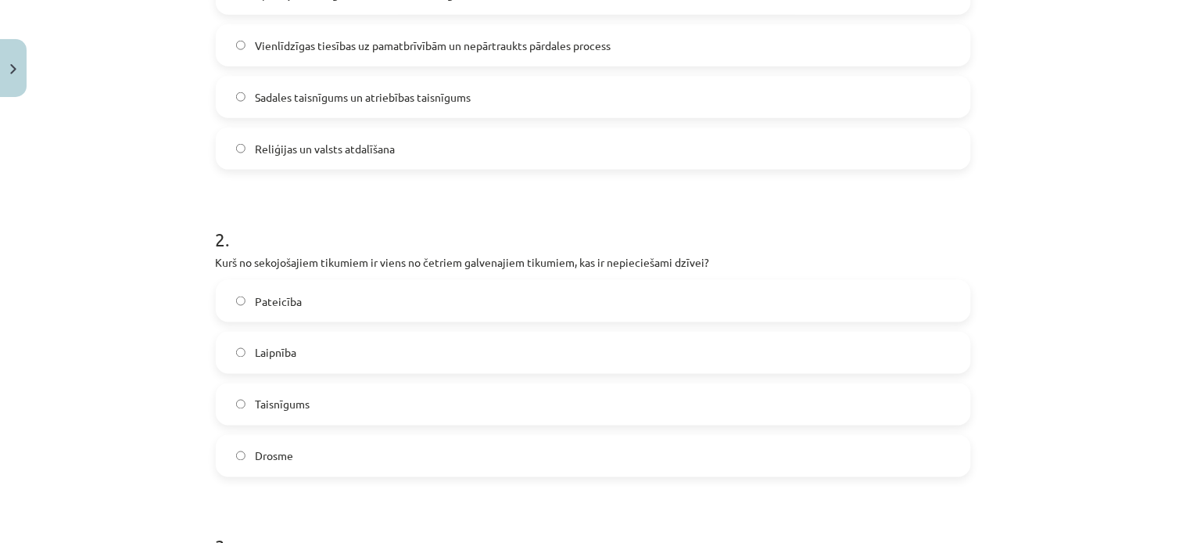
scroll to position [451, 0]
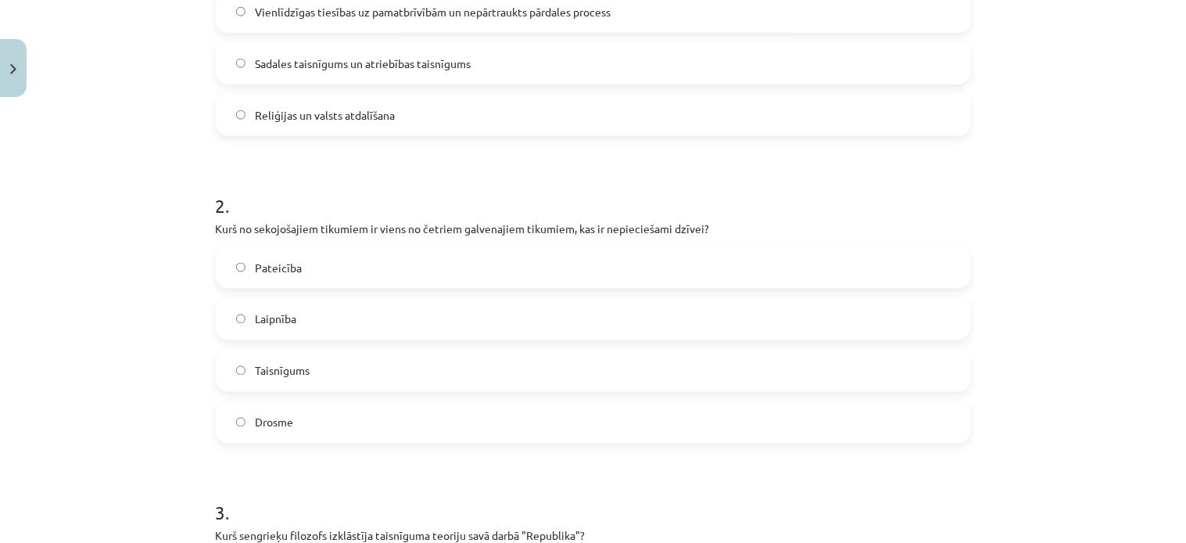
click at [239, 422] on label "Drosme" at bounding box center [593, 422] width 752 height 39
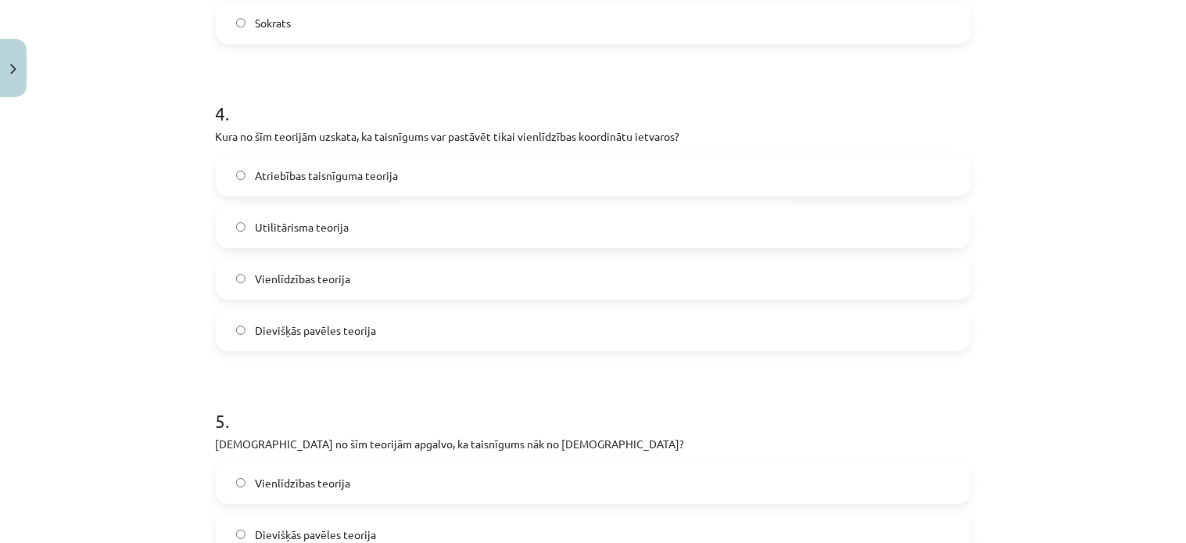
scroll to position [1192, 0]
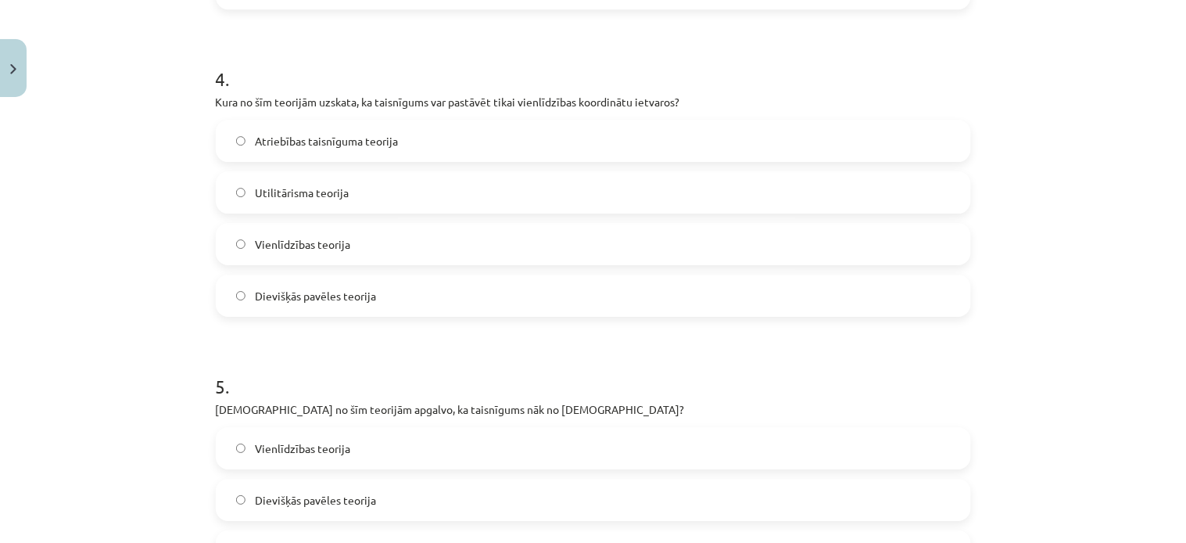
click at [227, 250] on label "Vienlīdzības teorija" at bounding box center [593, 243] width 752 height 39
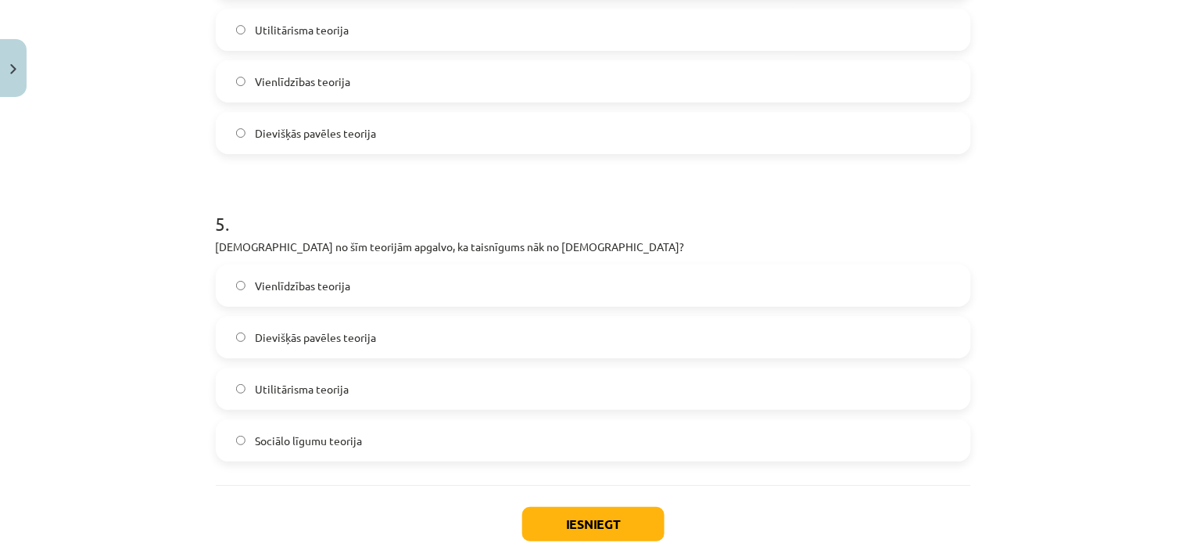
scroll to position [1351, 0]
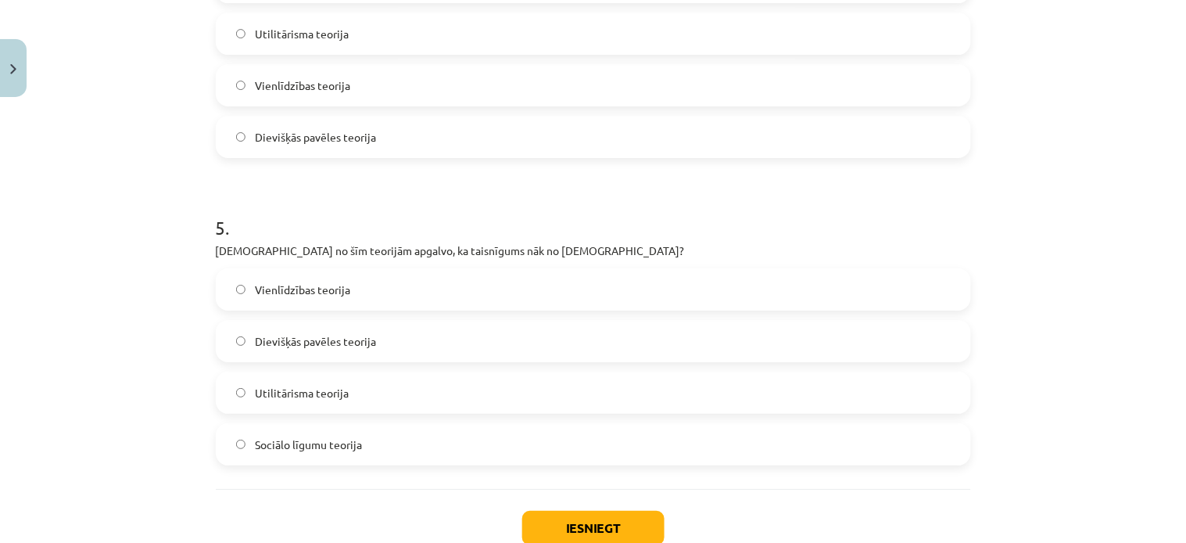
click at [239, 342] on label "Dievišķās pavēles teorija" at bounding box center [593, 340] width 752 height 39
click at [573, 515] on button "Iesniegt" at bounding box center [593, 528] width 142 height 34
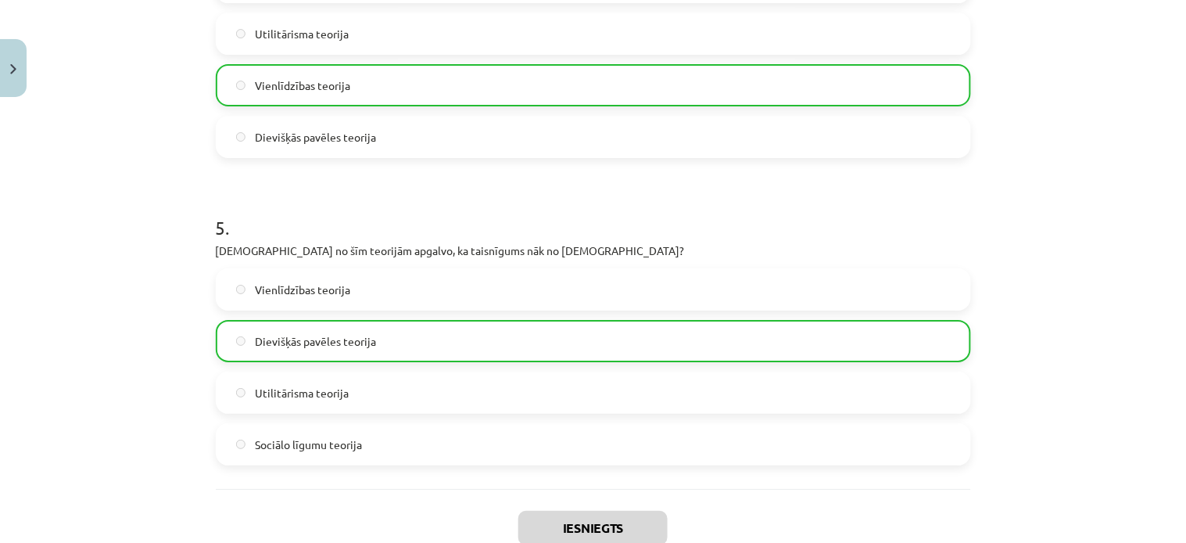
scroll to position [1504, 0]
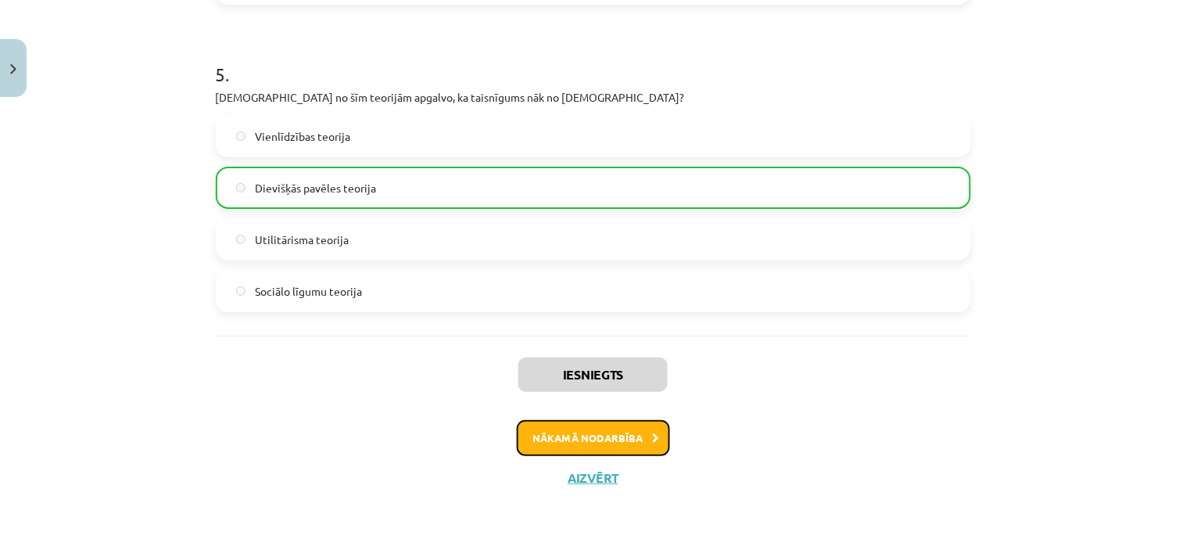
click at [568, 439] on button "Nākamā nodarbība" at bounding box center [593, 438] width 153 height 36
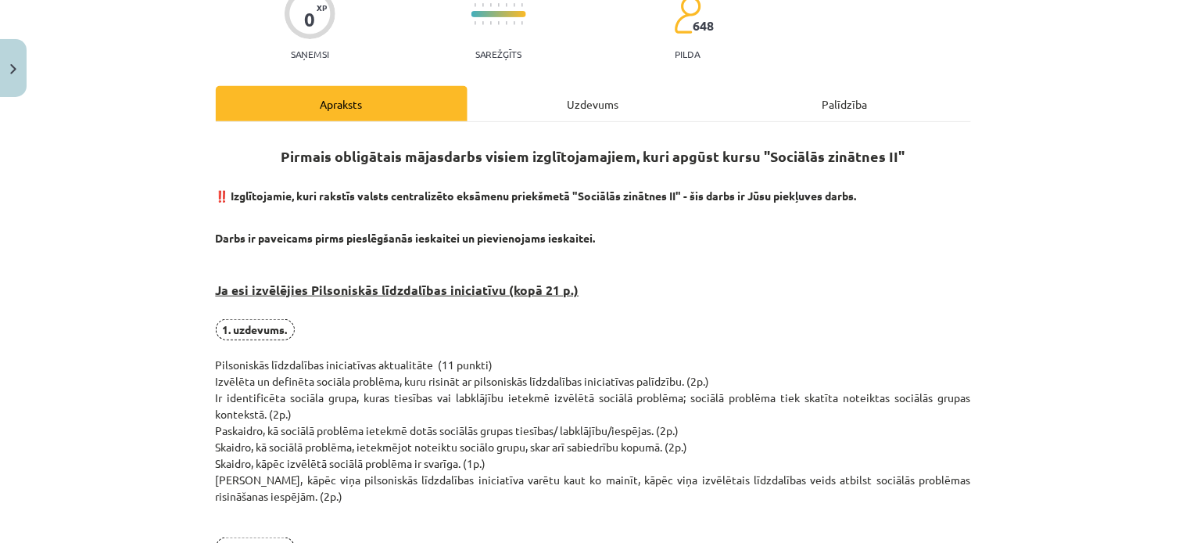
scroll to position [127, 0]
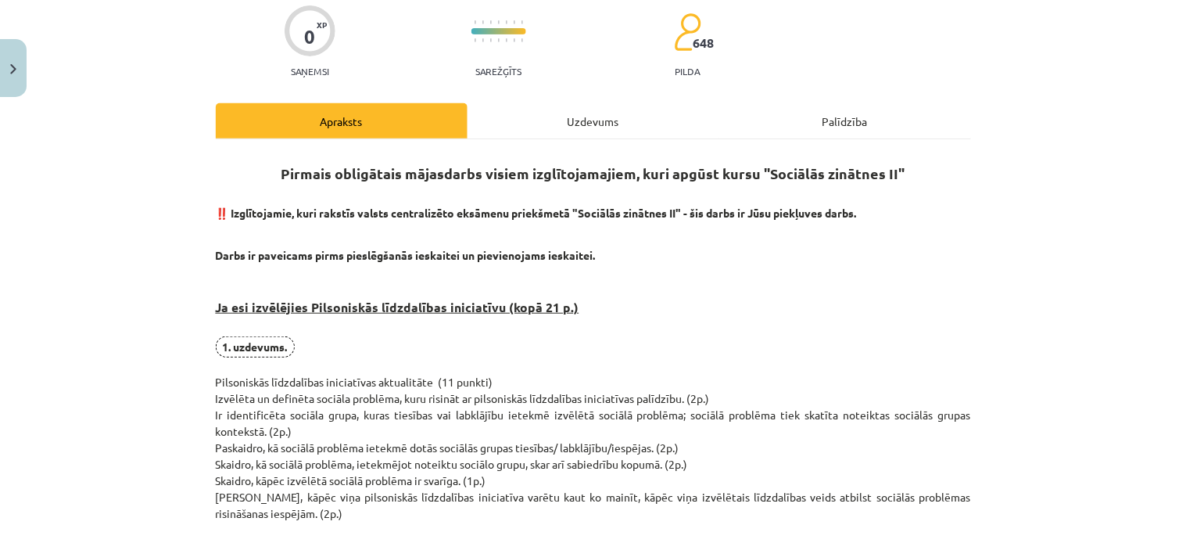
click at [603, 127] on div "Uzdevums" at bounding box center [594, 120] width 252 height 35
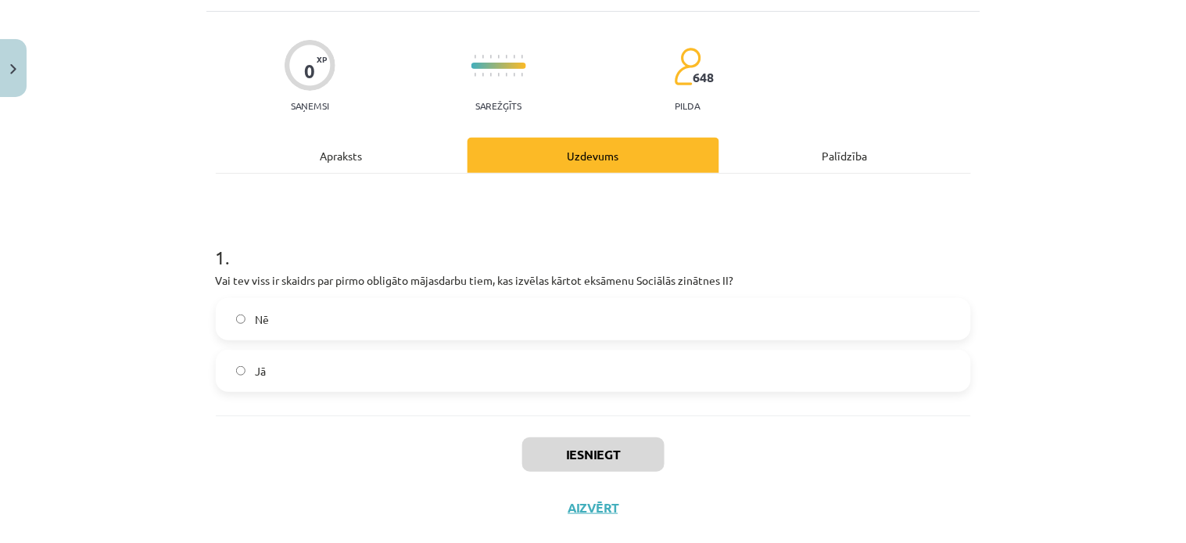
scroll to position [39, 0]
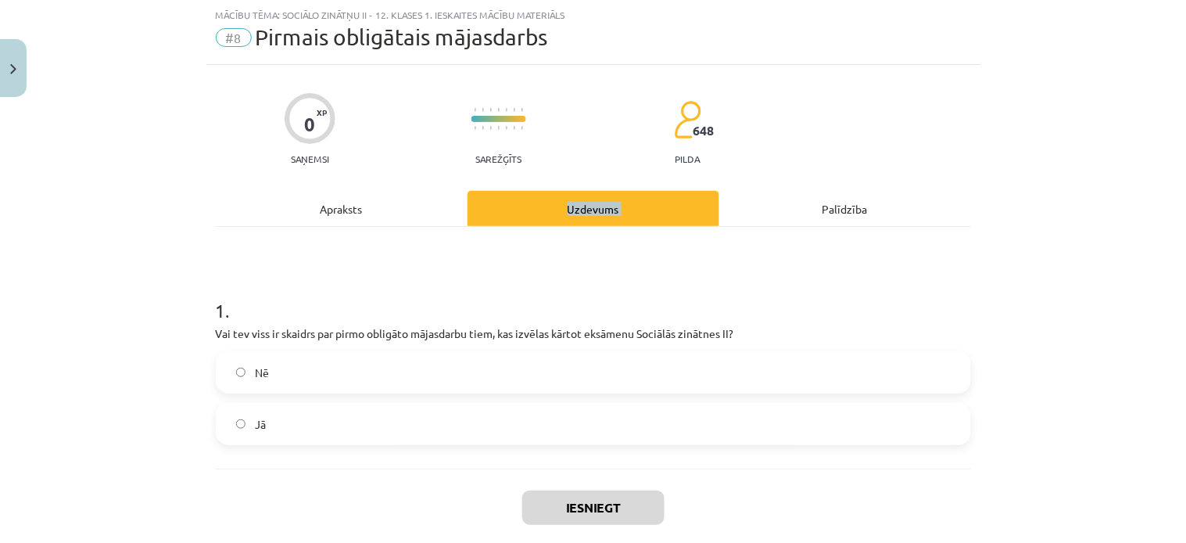
drag, startPoint x: 729, startPoint y: 206, endPoint x: 354, endPoint y: 214, distance: 374.6
click at [354, 214] on div "Apraksts Uzdevums Palīdzība" at bounding box center [593, 208] width 755 height 35
click at [357, 307] on h1 "1 ." at bounding box center [593, 296] width 755 height 48
click at [332, 217] on div "Apraksts" at bounding box center [342, 208] width 252 height 35
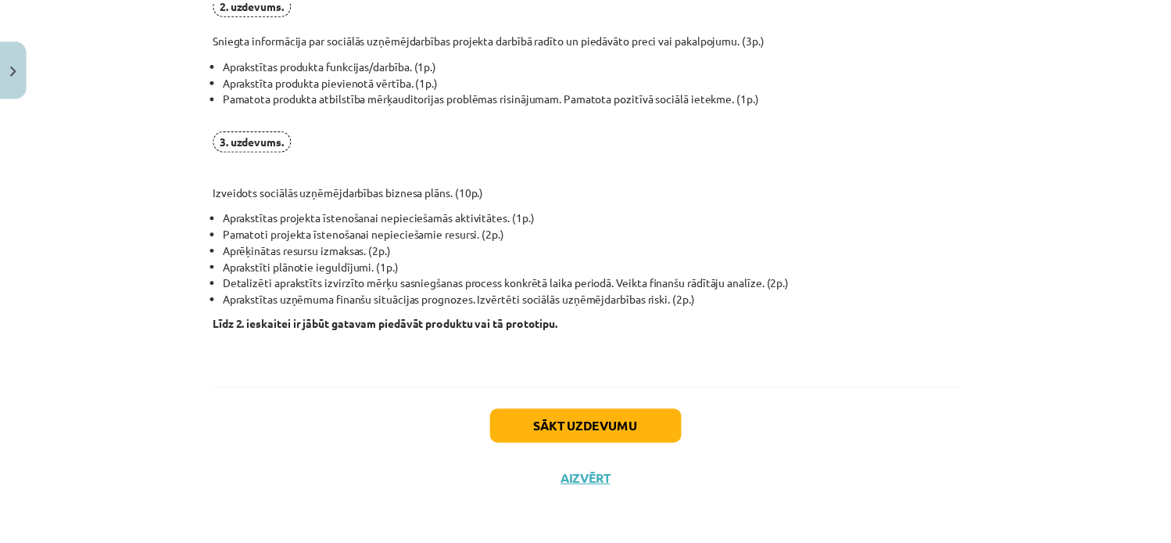
scroll to position [1199, 0]
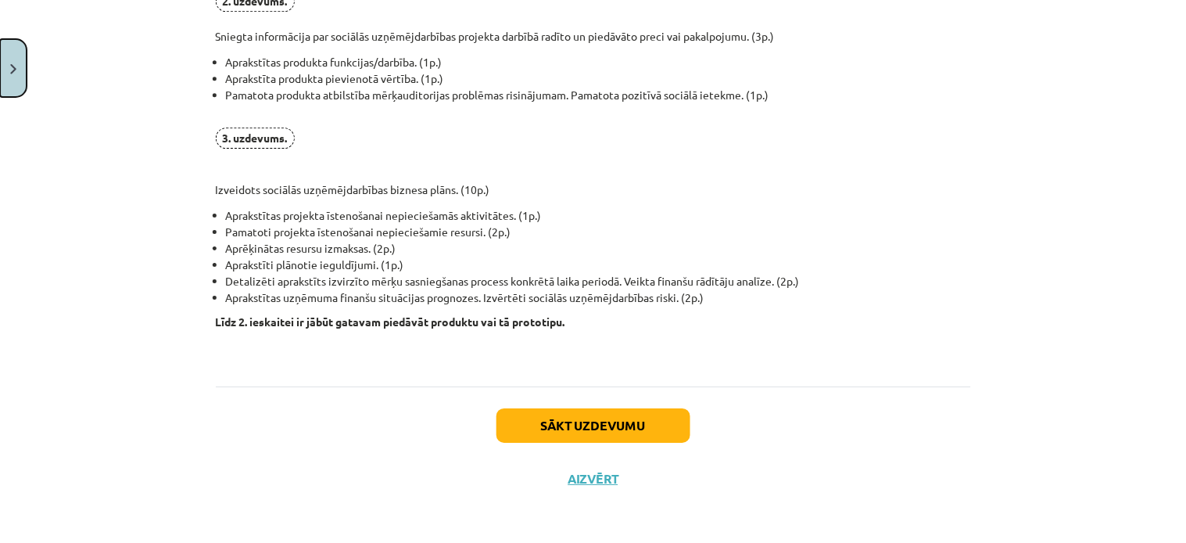
click at [13, 81] on button "Close" at bounding box center [13, 68] width 27 height 58
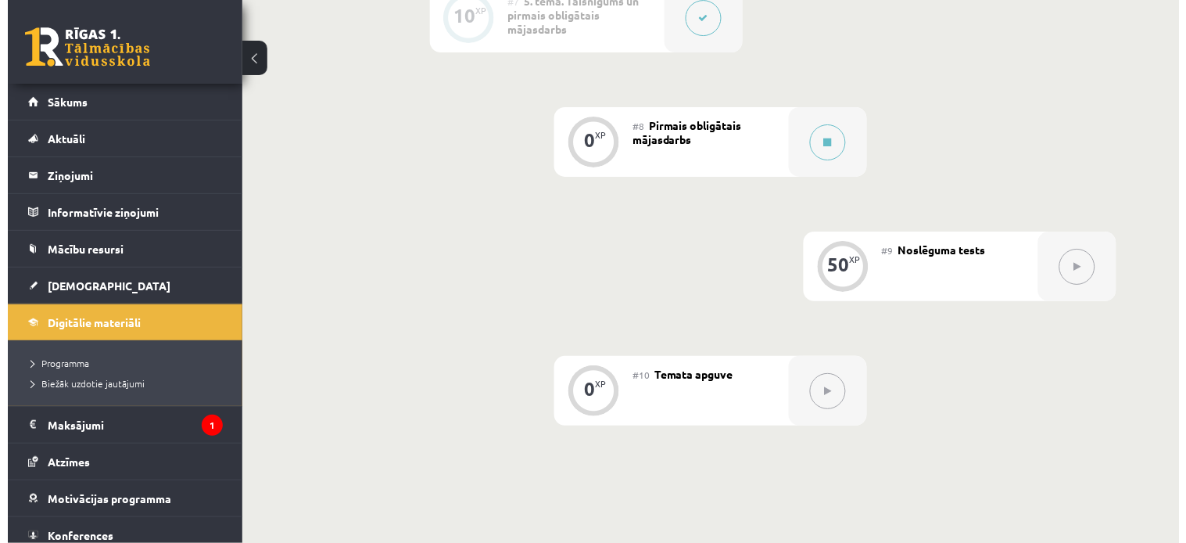
scroll to position [1194, 0]
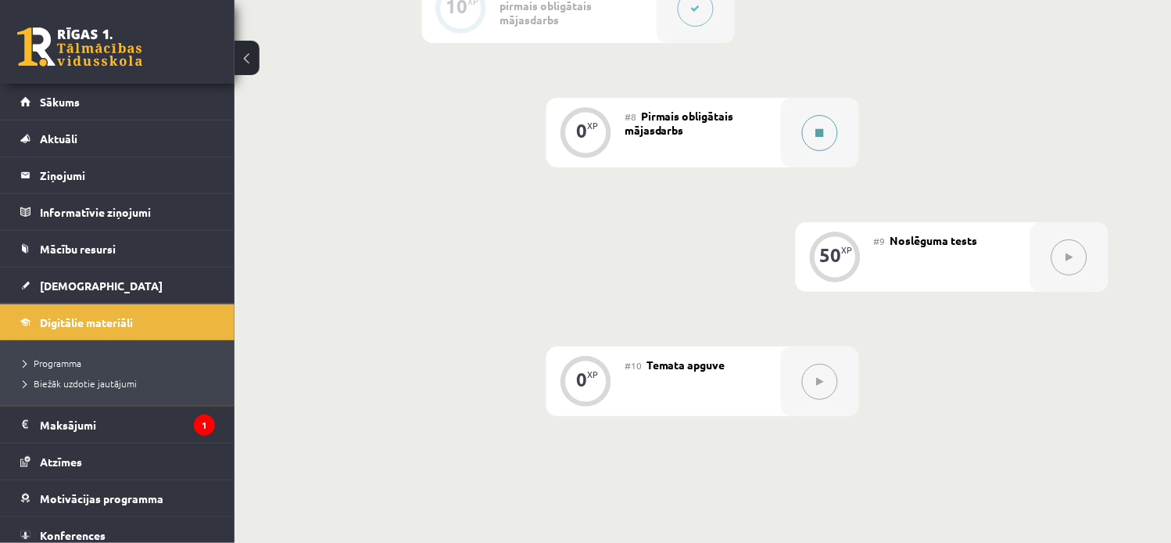
click at [831, 131] on button at bounding box center [820, 133] width 36 height 36
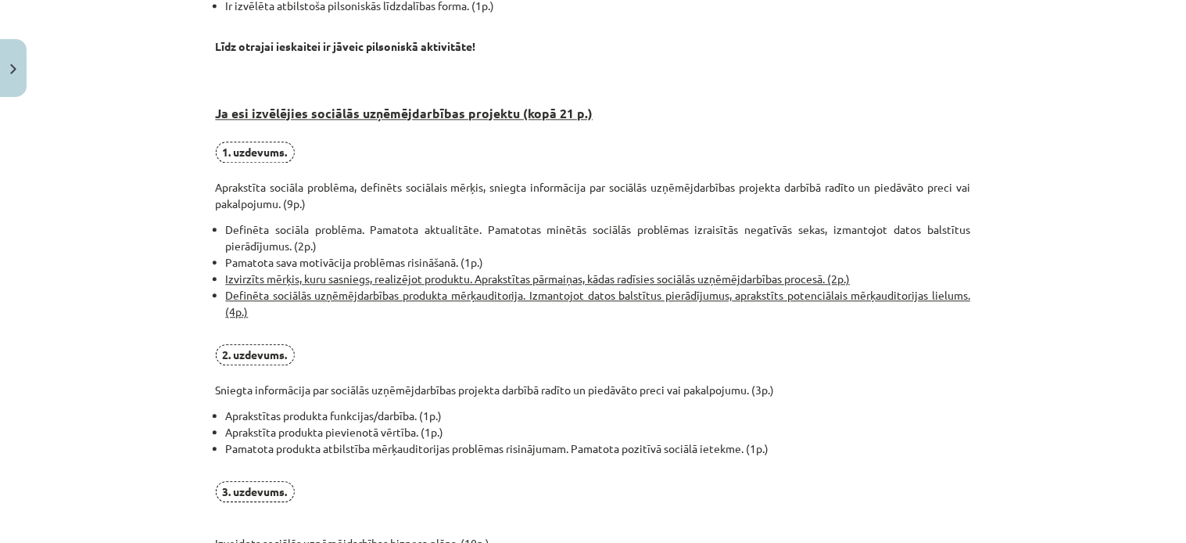
scroll to position [942, 0]
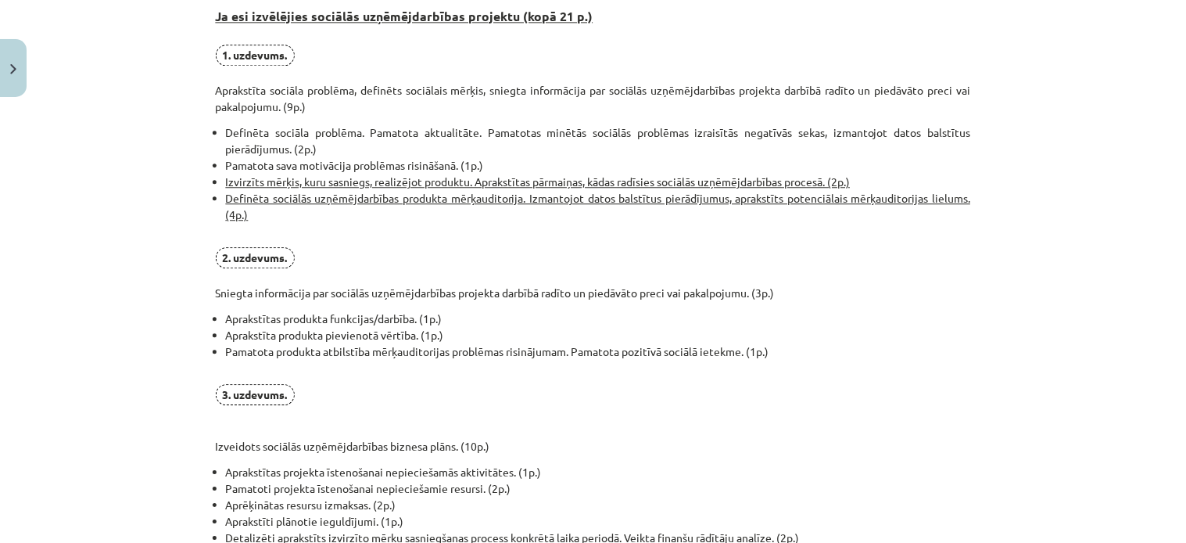
drag, startPoint x: 1165, startPoint y: 404, endPoint x: 1185, endPoint y: 441, distance: 42.0
click at [1185, 442] on div "Mācību tēma: Sociālo zinātņu ii - 12. klases 1. ieskaites mācību materiāls #8 P…" at bounding box center [593, 271] width 1186 height 543
click at [1031, 308] on div "Mācību tēma: Sociālo zinātņu ii - 12. klases 1. ieskaites mācību materiāls #8 P…" at bounding box center [593, 271] width 1186 height 543
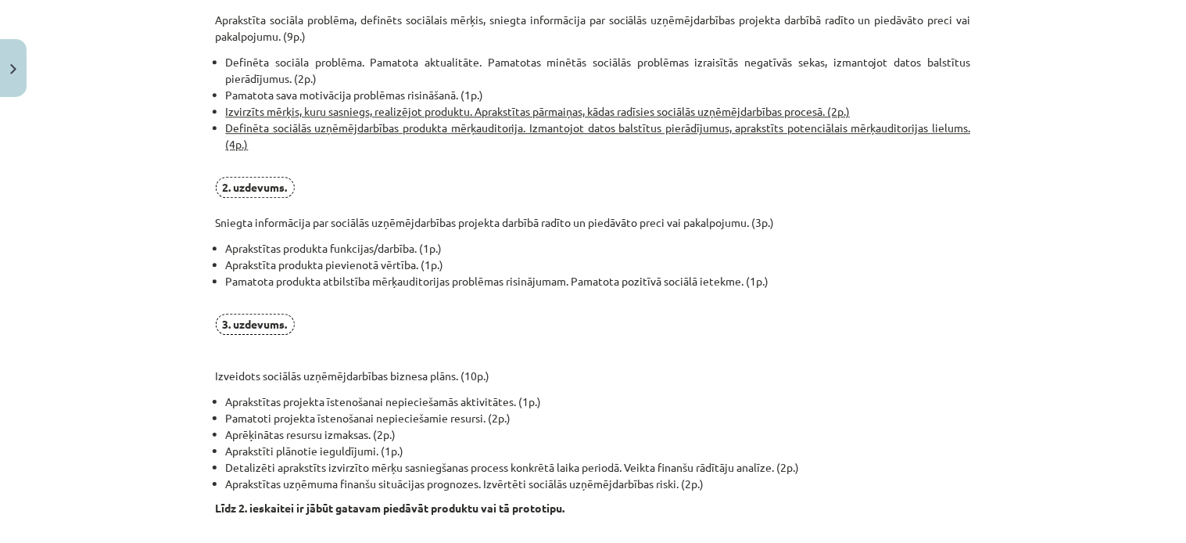
scroll to position [1199, 0]
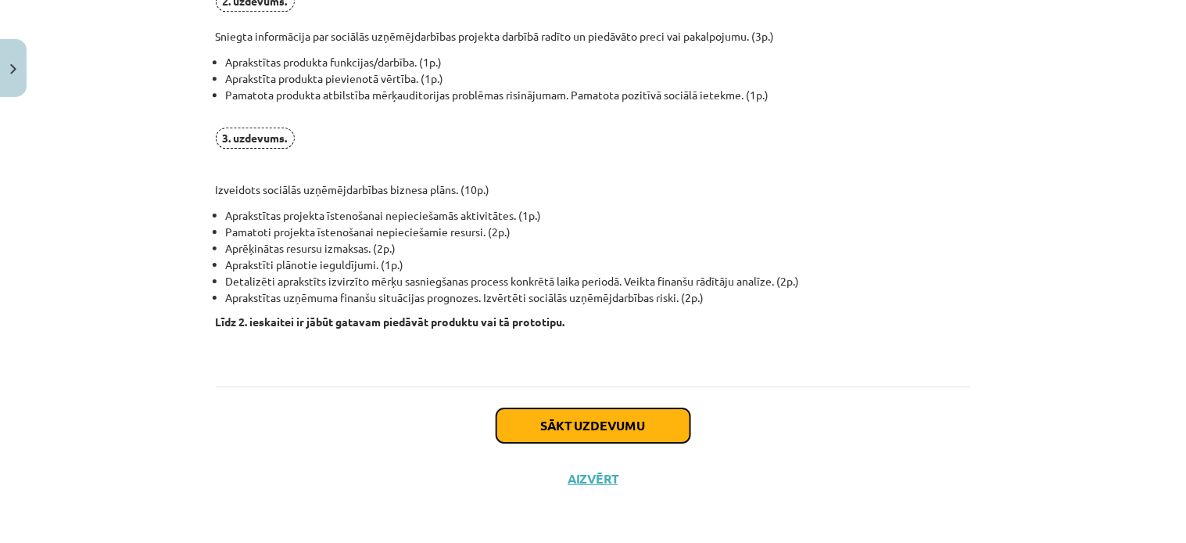
click at [604, 433] on button "Sākt uzdevumu" at bounding box center [594, 425] width 194 height 34
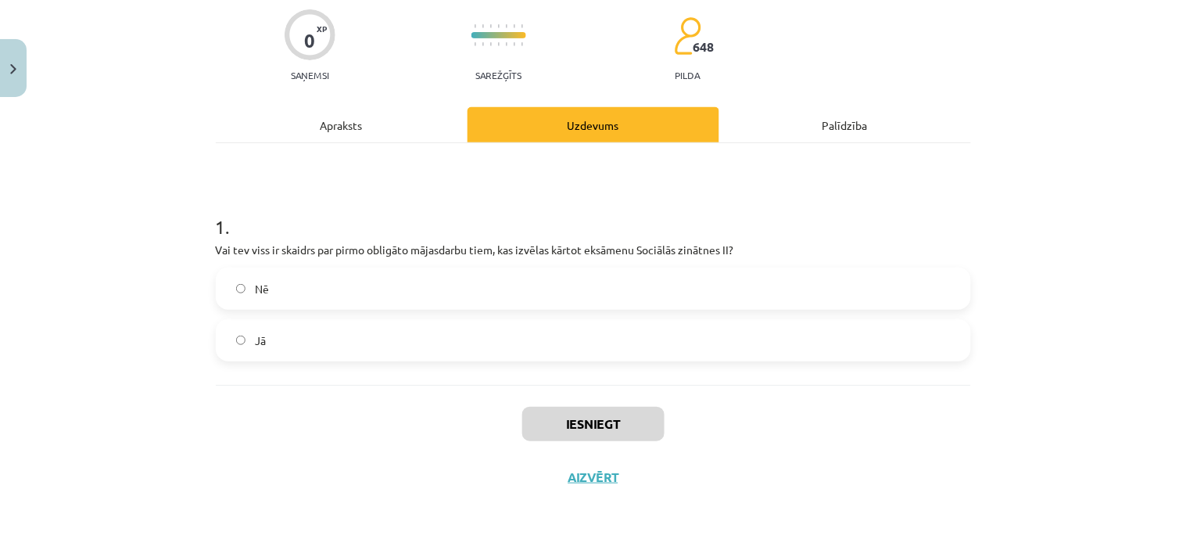
scroll to position [39, 0]
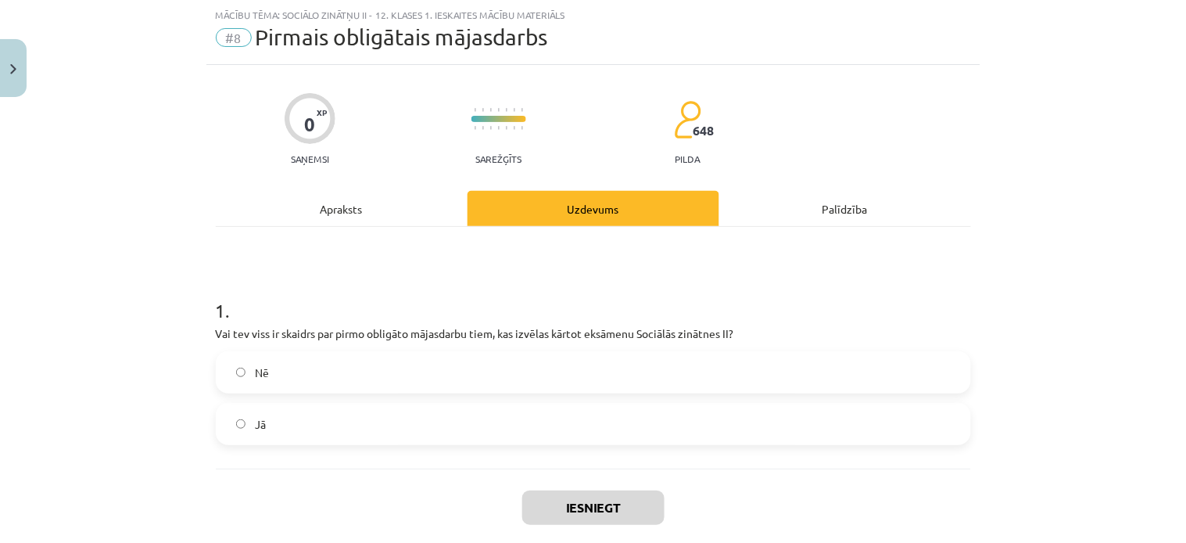
click at [223, 438] on label "Jā" at bounding box center [593, 423] width 752 height 39
click at [589, 500] on button "Iesniegt" at bounding box center [593, 507] width 142 height 34
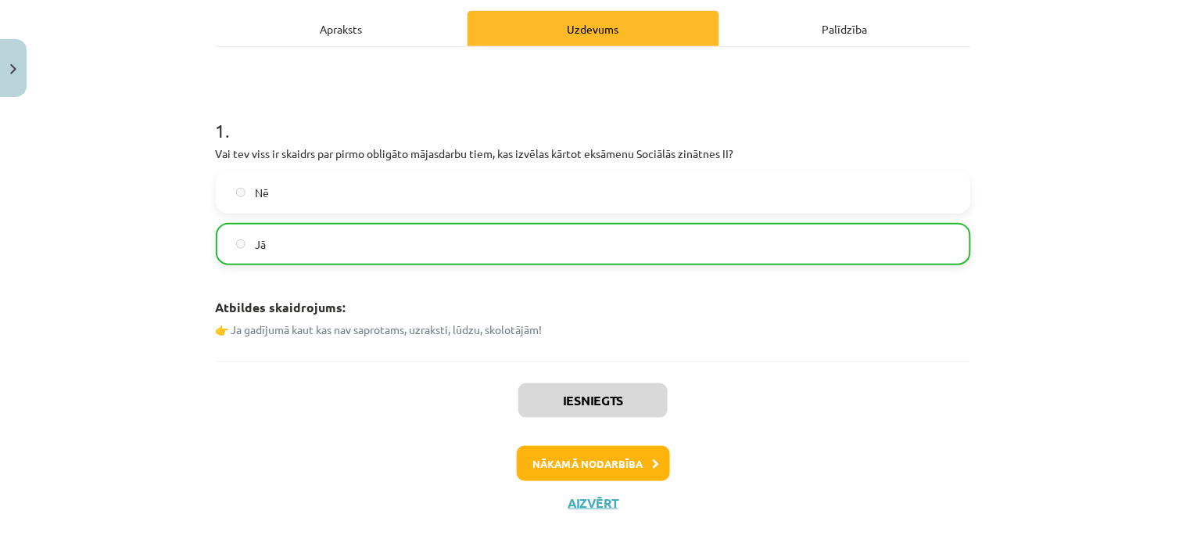
scroll to position [220, 0]
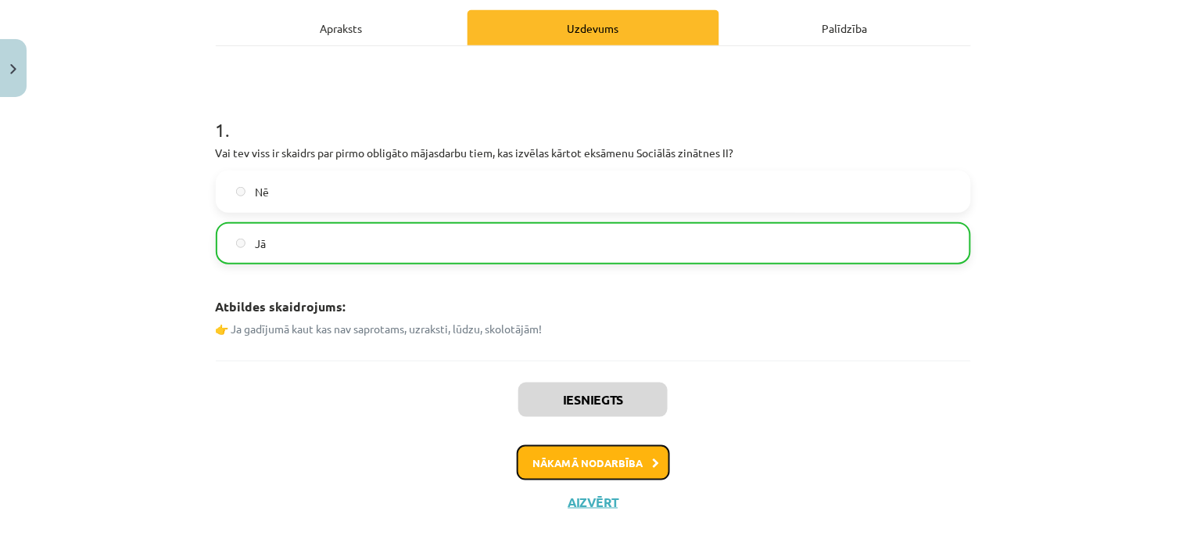
click at [592, 464] on button "Nākamā nodarbība" at bounding box center [593, 463] width 153 height 36
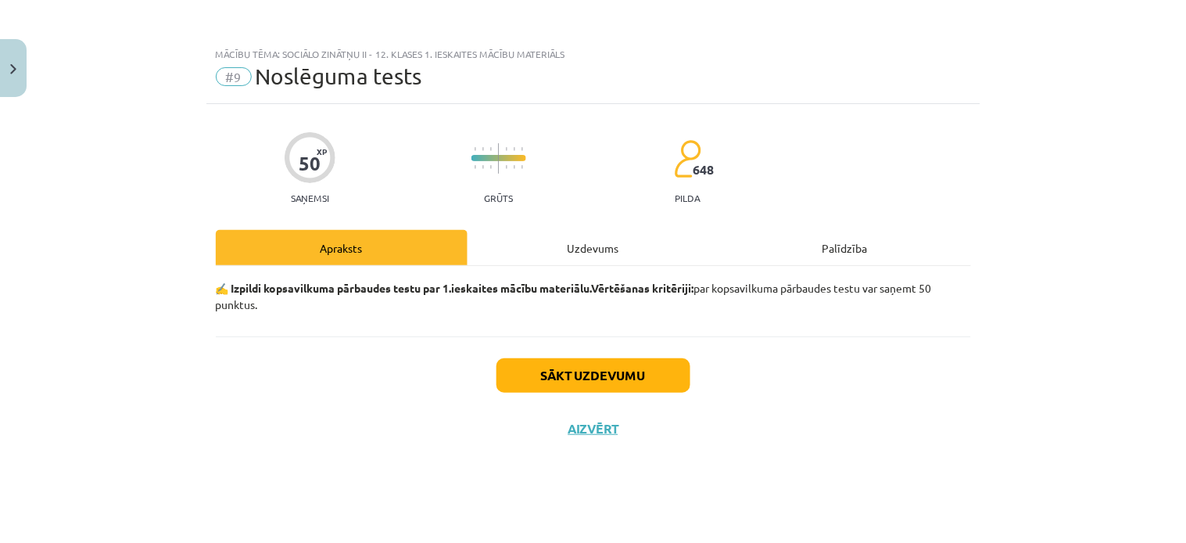
click at [595, 256] on div "Uzdevums" at bounding box center [594, 247] width 252 height 35
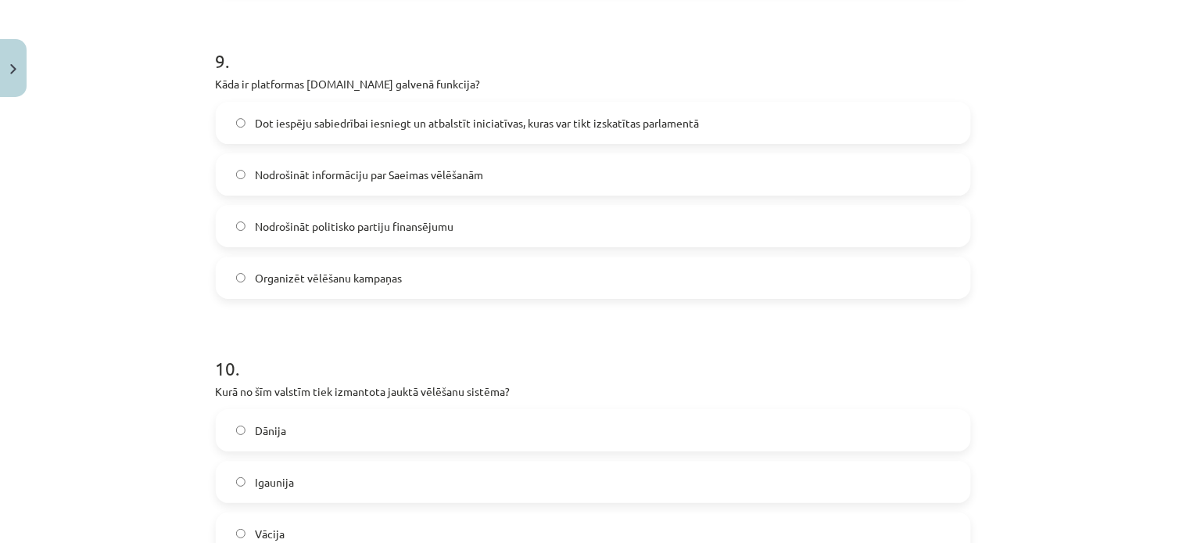
scroll to position [2906, 0]
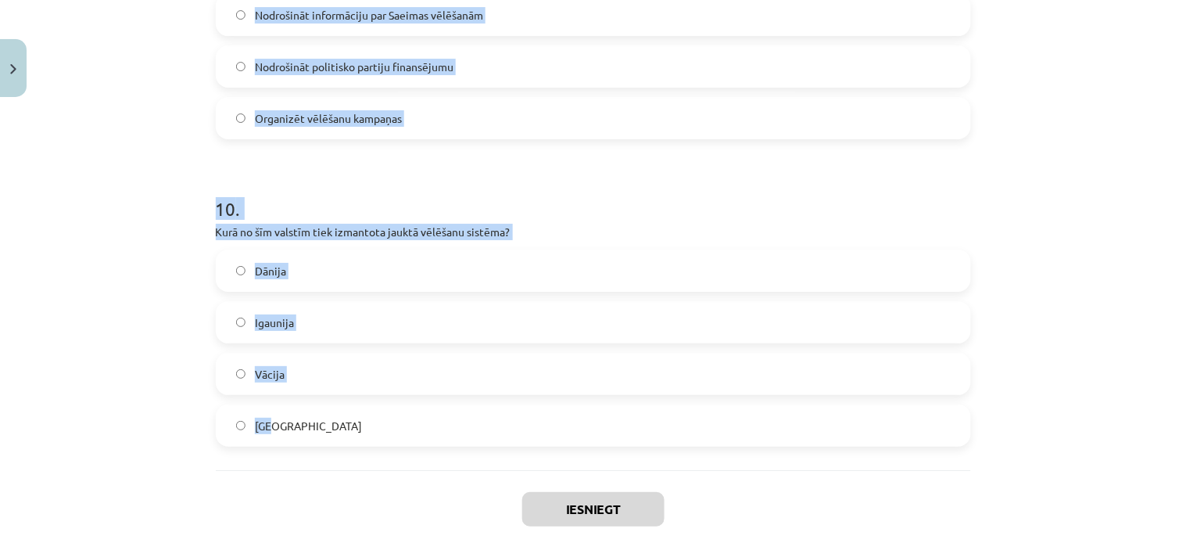
drag, startPoint x: 197, startPoint y: 334, endPoint x: 354, endPoint y: 455, distance: 198.5
click at [354, 455] on div "Mācību tēma: Sociālo zinātņu ii - 12. klases 1. ieskaites mācību materiāls #9 N…" at bounding box center [593, 271] width 1186 height 543
copy form "Lore ipsumdol sitametco, ad elitseddoe te incidid utlabo, etd magnaal enimadmin…"
click at [929, 213] on h1 "10 ." at bounding box center [593, 194] width 755 height 48
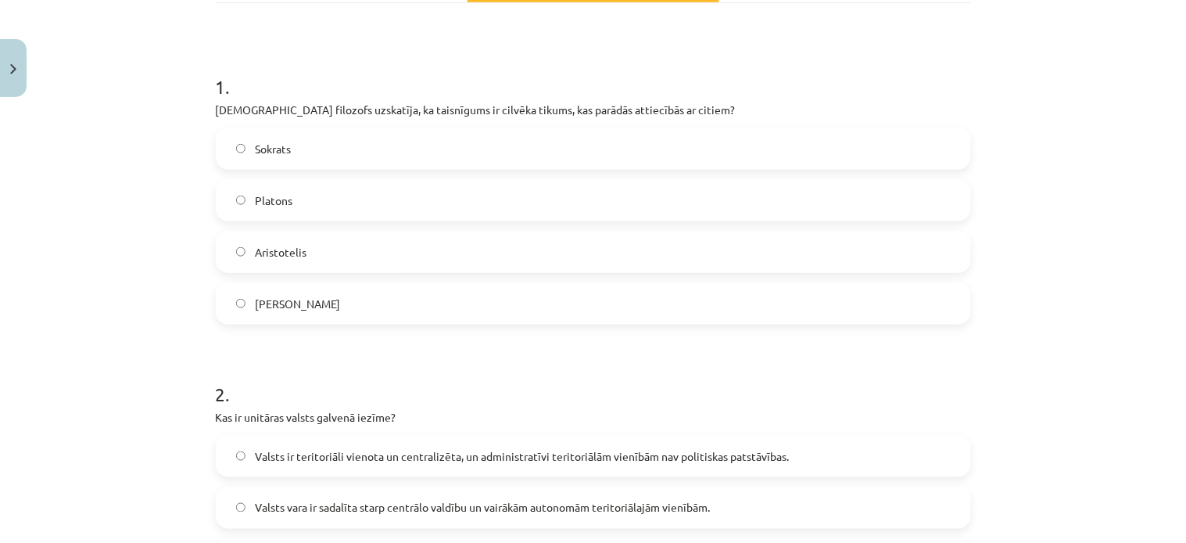
scroll to position [197, 0]
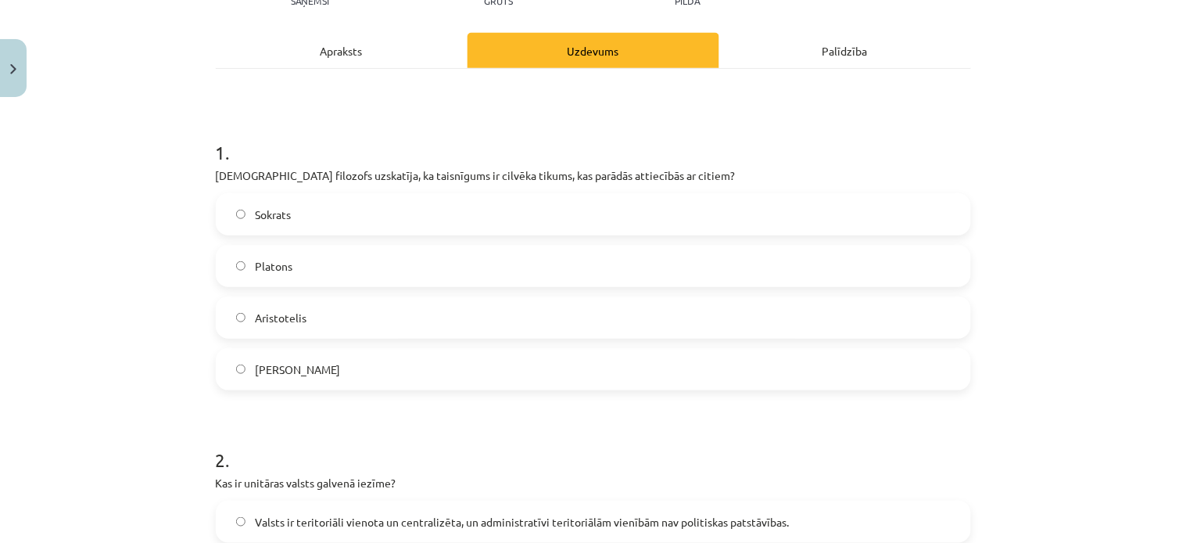
click at [272, 317] on span "Aristotelis" at bounding box center [281, 318] width 52 height 16
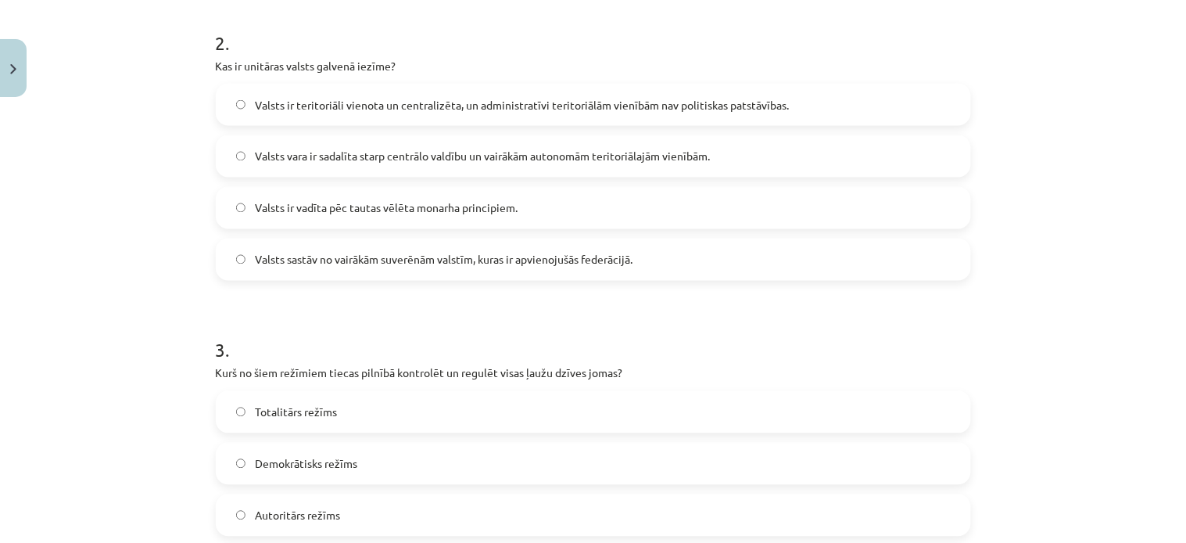
scroll to position [637, 0]
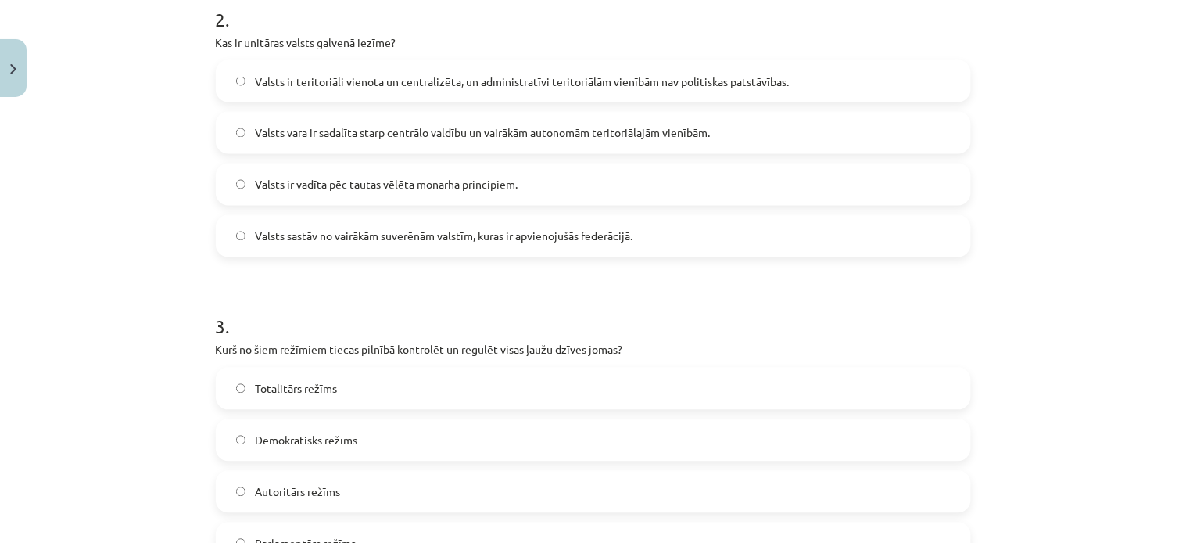
click at [243, 86] on label "Valsts ir teritoriāli vienota un centralizēta, un administratīvi teritoriālām v…" at bounding box center [593, 81] width 752 height 39
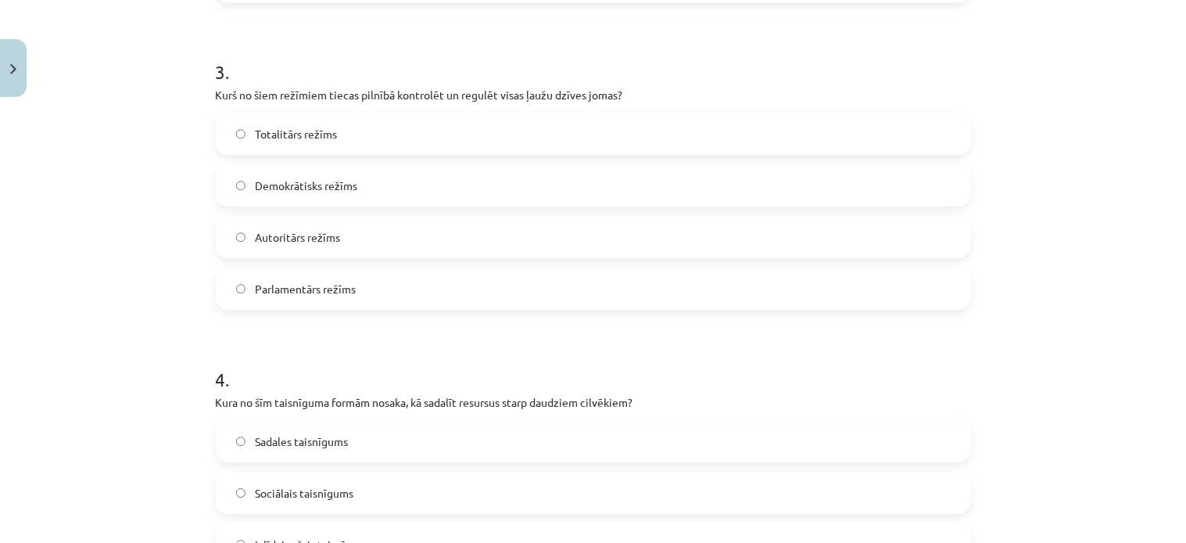
scroll to position [927, 0]
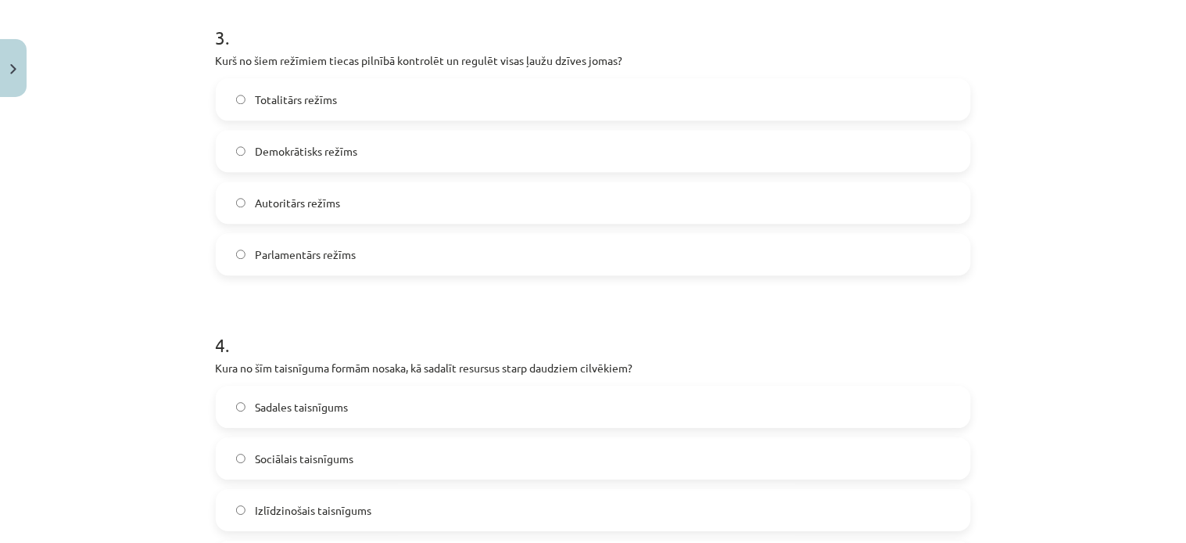
click at [235, 90] on label "Totalitārs režīms" at bounding box center [593, 99] width 752 height 39
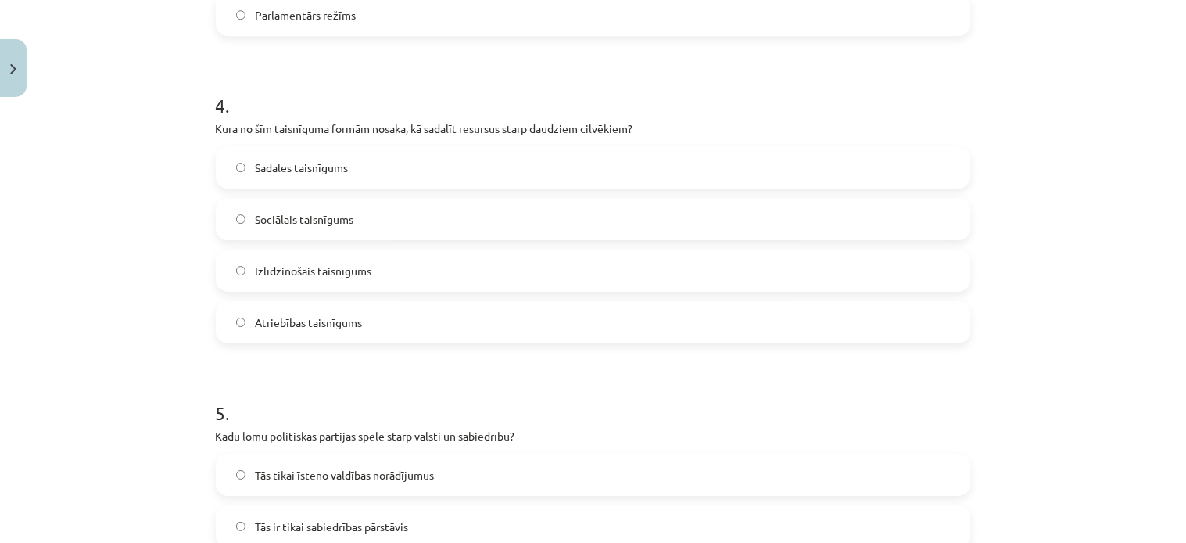
scroll to position [1244, 0]
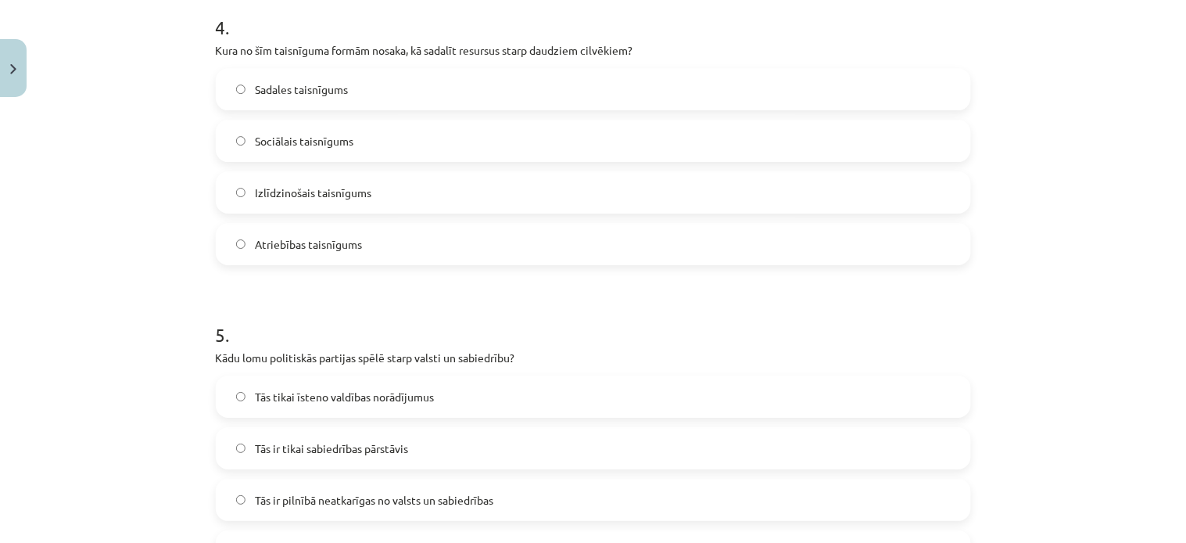
click at [217, 88] on label "Sadales taisnīgums" at bounding box center [593, 89] width 752 height 39
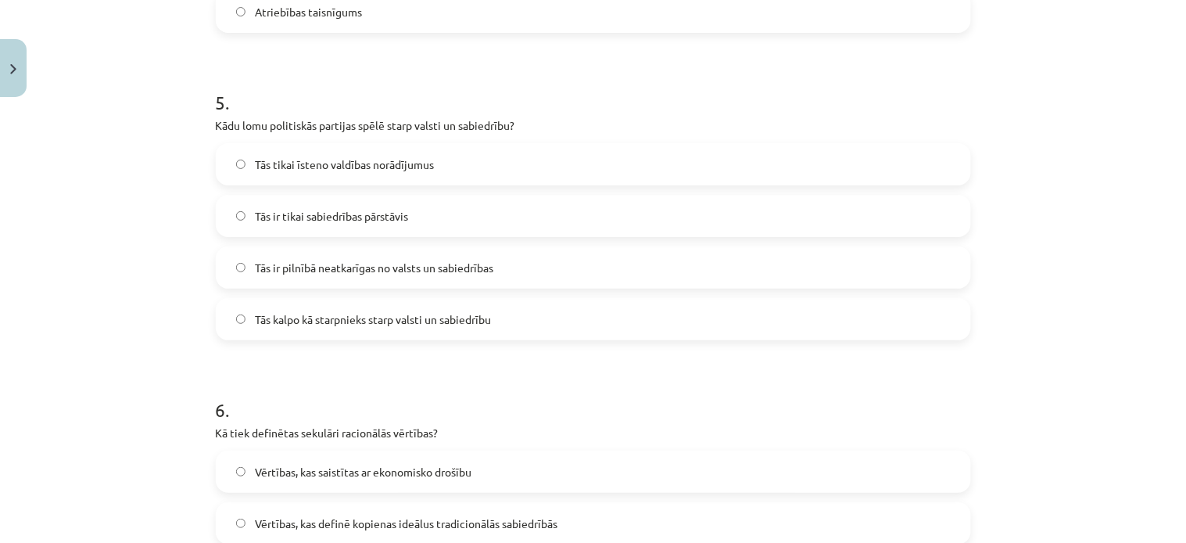
scroll to position [1489, 0]
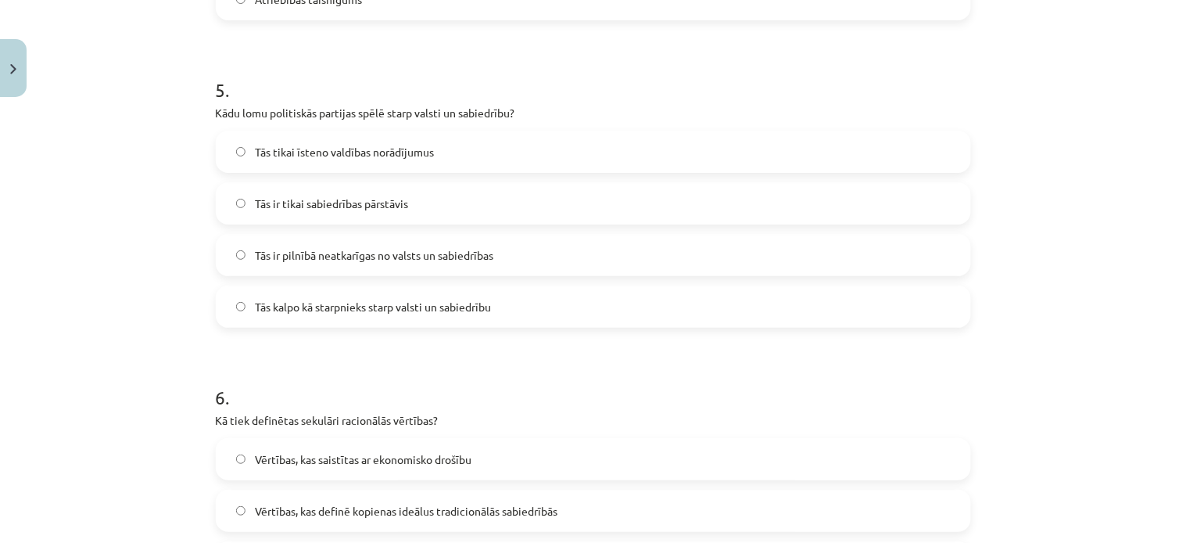
click at [255, 307] on span "Tās kalpo kā starpnieks starp valsti un sabiedrību" at bounding box center [373, 307] width 236 height 16
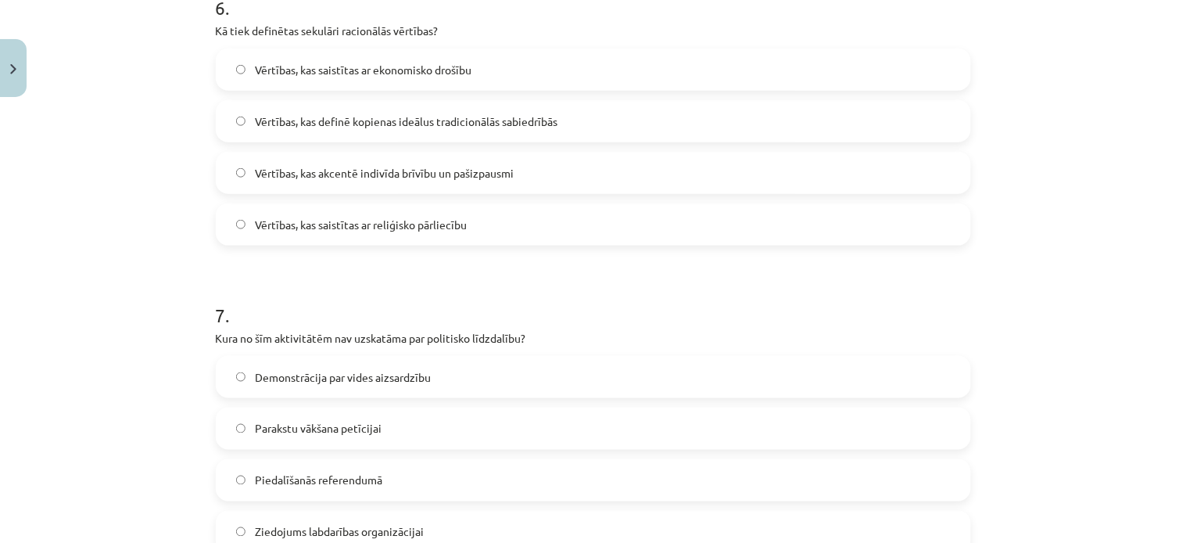
scroll to position [1884, 0]
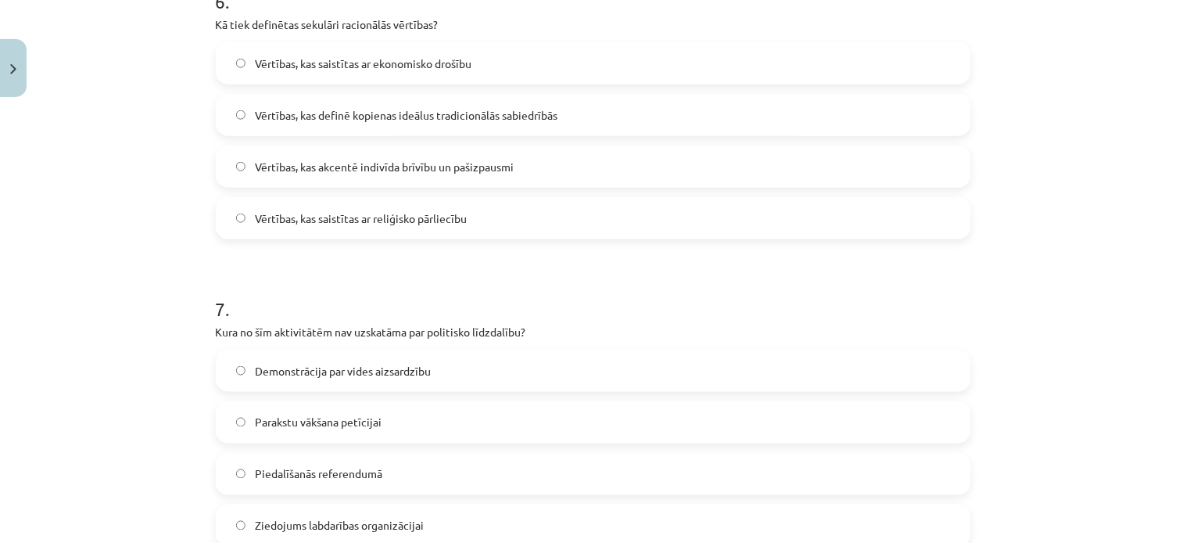
click at [255, 165] on span "Vērtības, kas akcentē indivīda brīvību un pašizpausmi" at bounding box center [384, 167] width 259 height 16
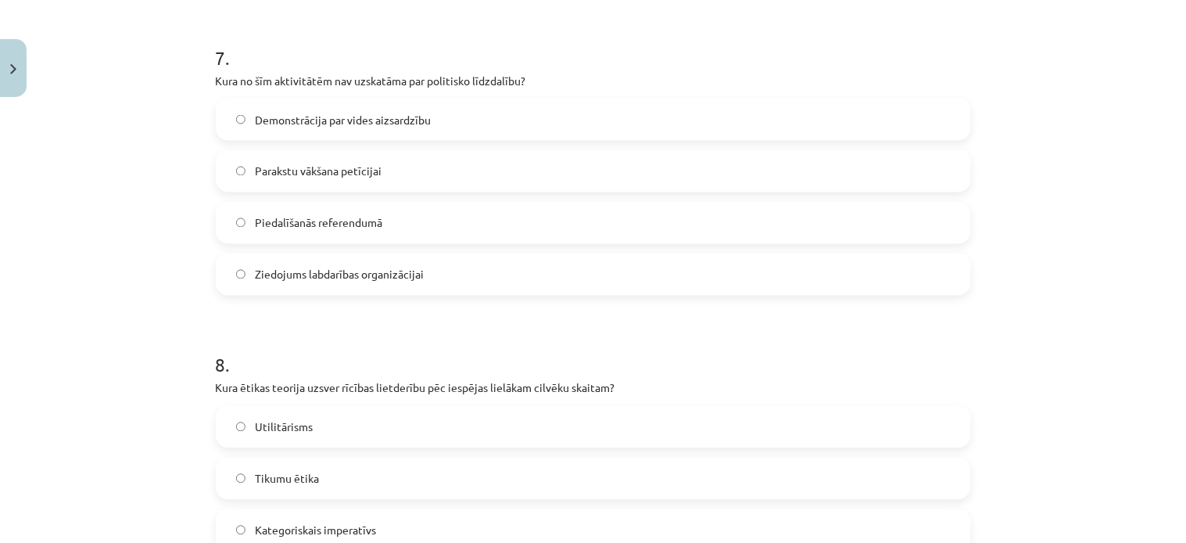
scroll to position [2147, 0]
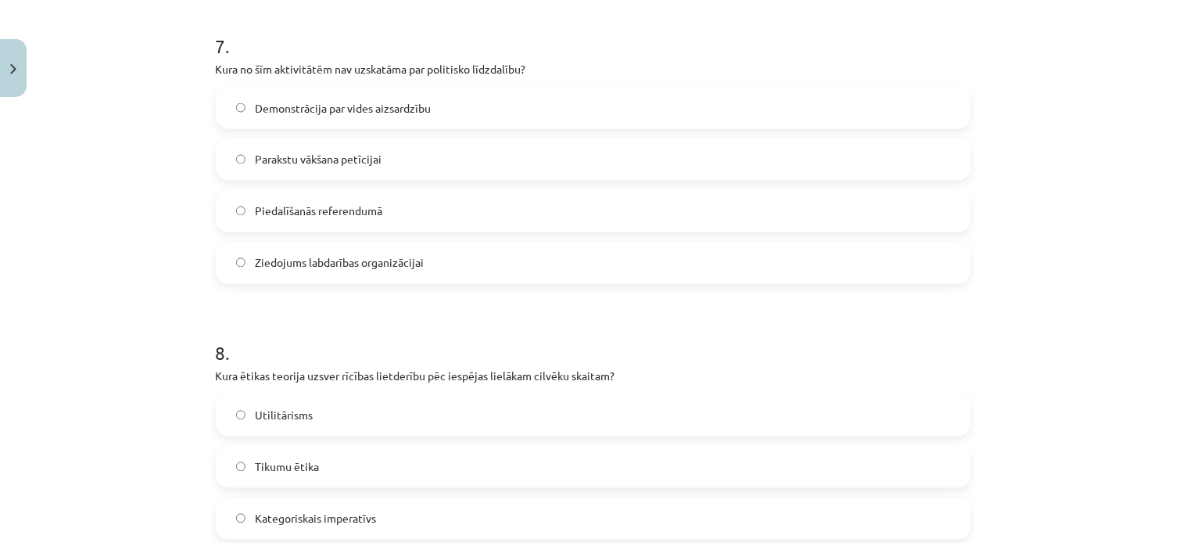
click at [238, 260] on label "Ziedojums labdarības organizācijai" at bounding box center [593, 262] width 752 height 39
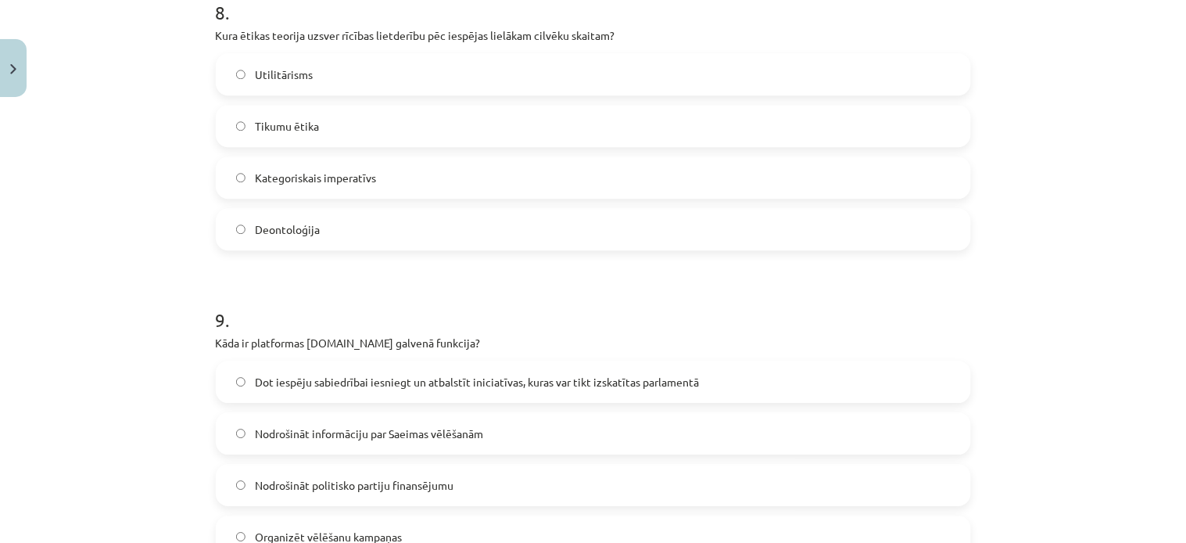
scroll to position [2494, 0]
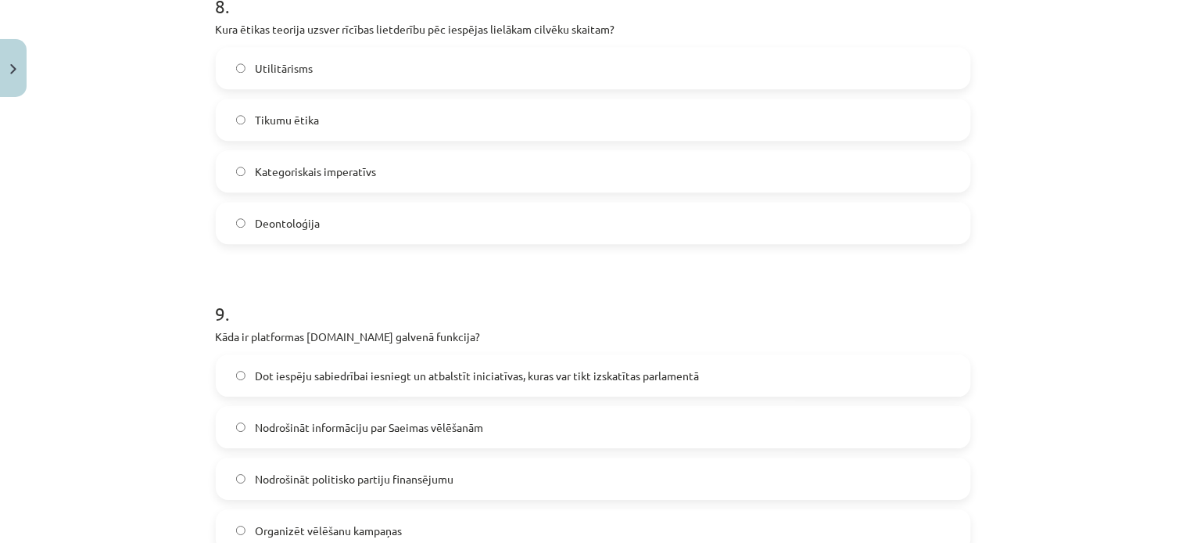
click at [231, 58] on label "Utilitārisms" at bounding box center [593, 67] width 752 height 39
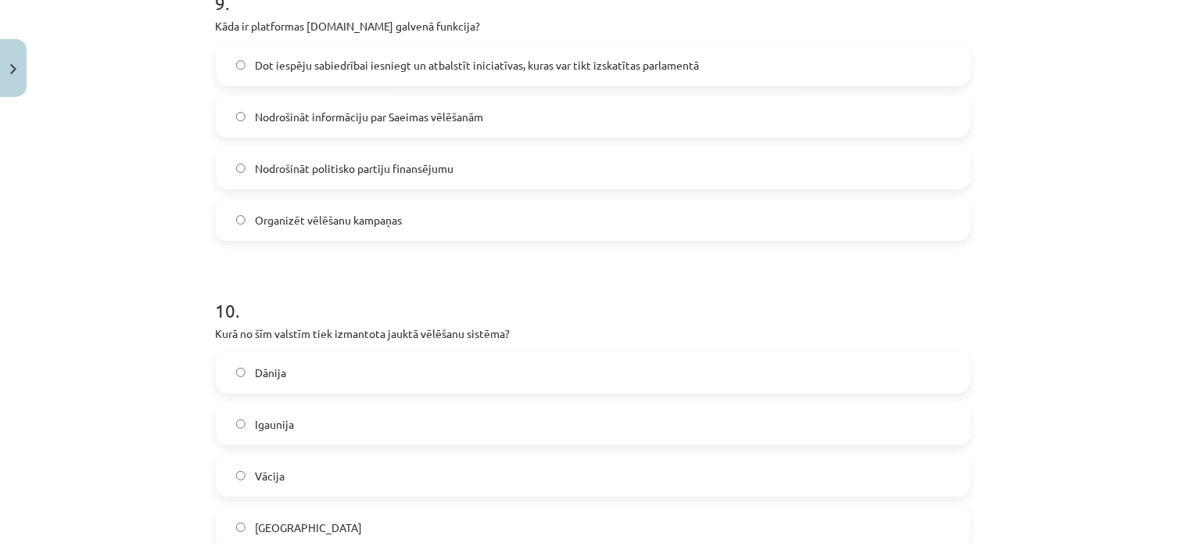
scroll to position [2817, 0]
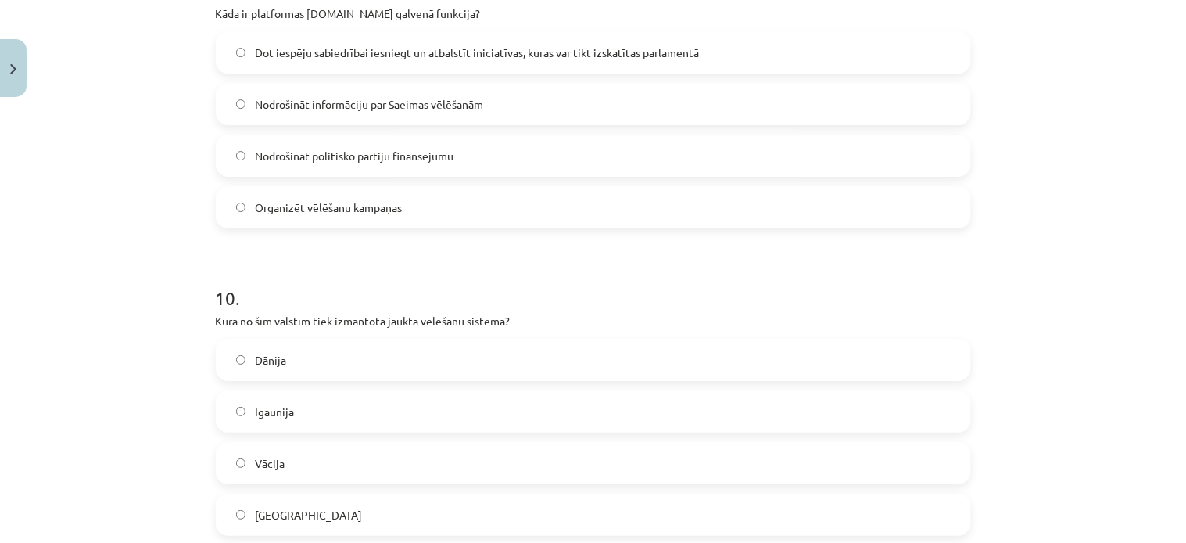
click at [244, 464] on label "Vācija" at bounding box center [593, 462] width 752 height 39
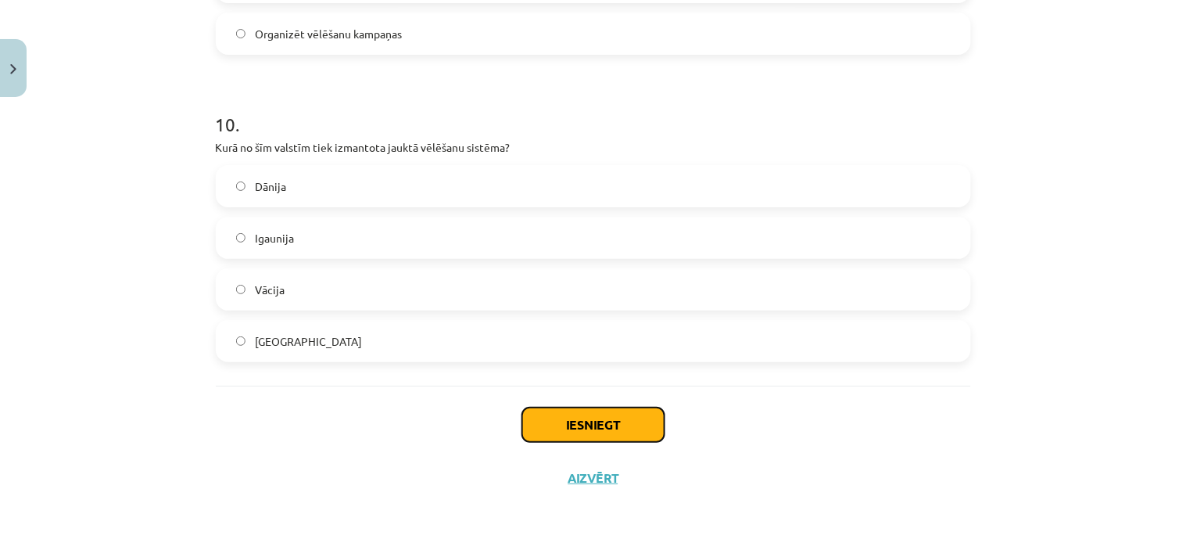
click at [633, 424] on button "Iesniegt" at bounding box center [593, 424] width 142 height 34
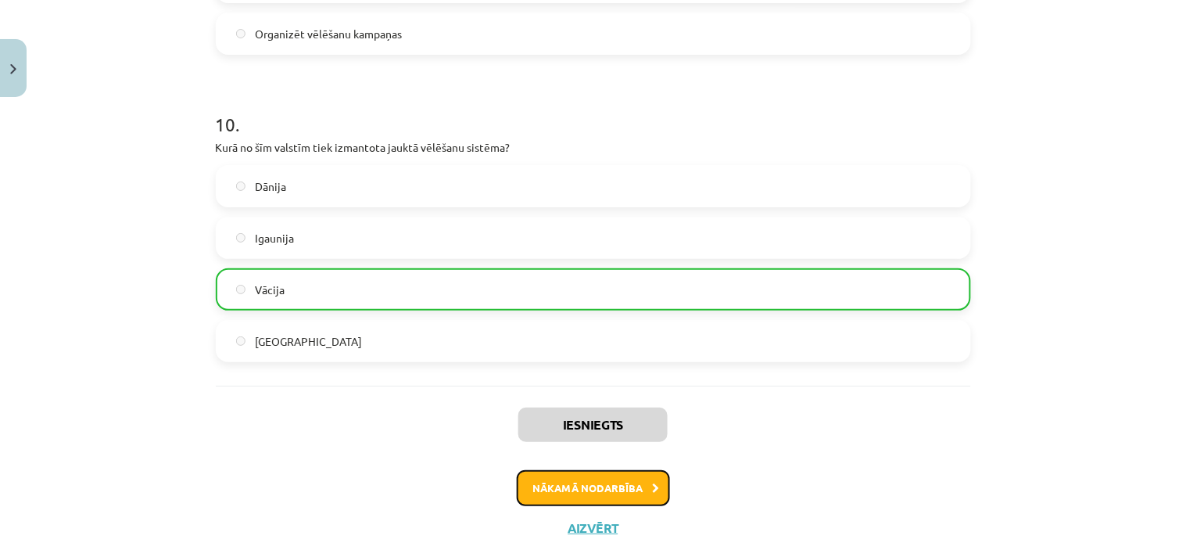
click at [596, 495] on button "Nākamā nodarbība" at bounding box center [593, 488] width 153 height 36
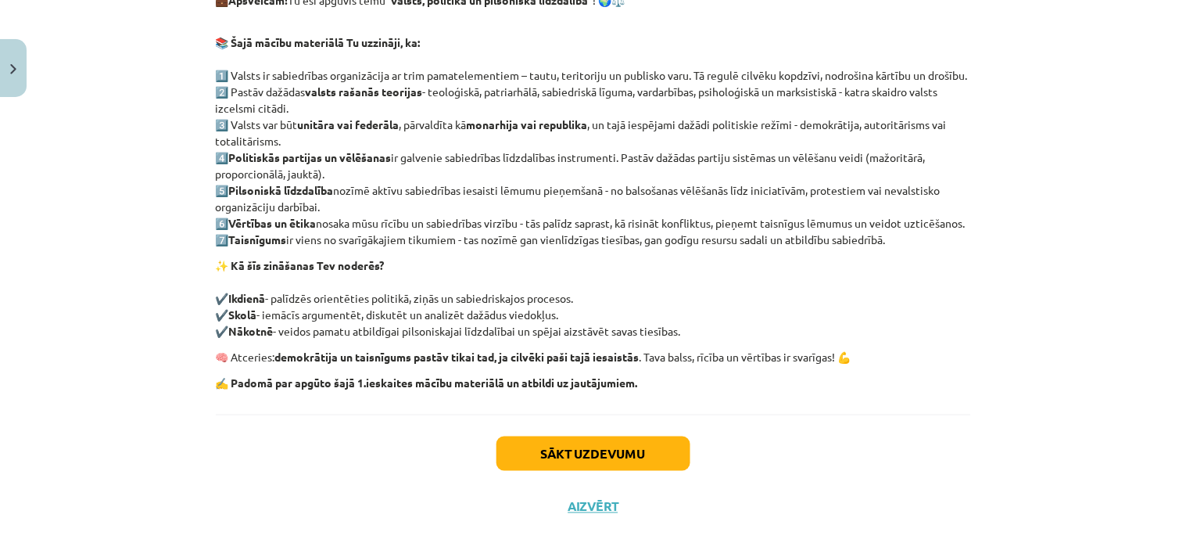
scroll to position [307, 0]
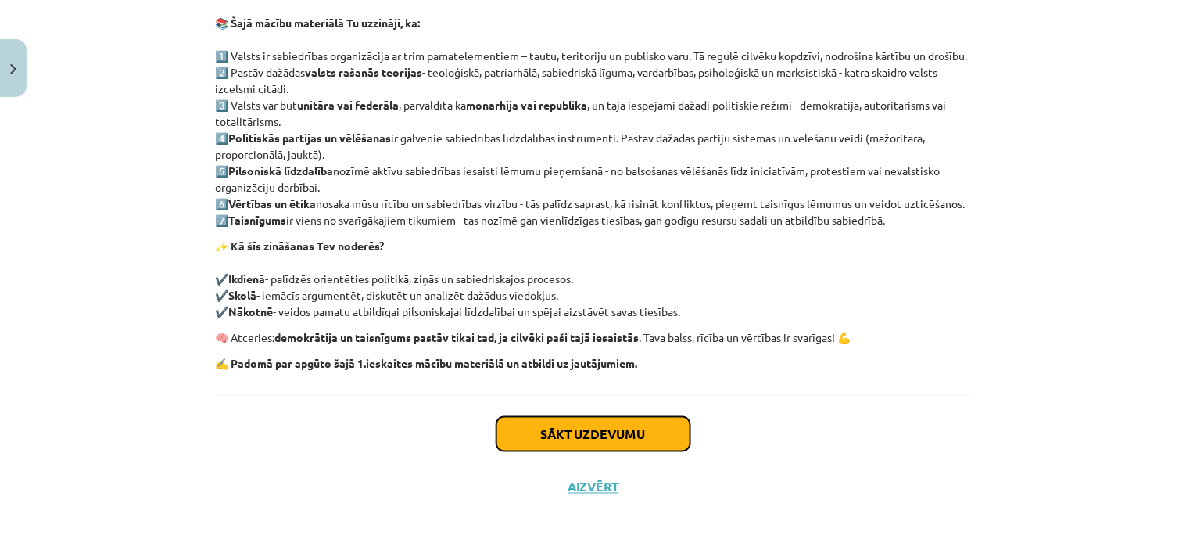
click at [627, 451] on button "Sākt uzdevumu" at bounding box center [594, 434] width 194 height 34
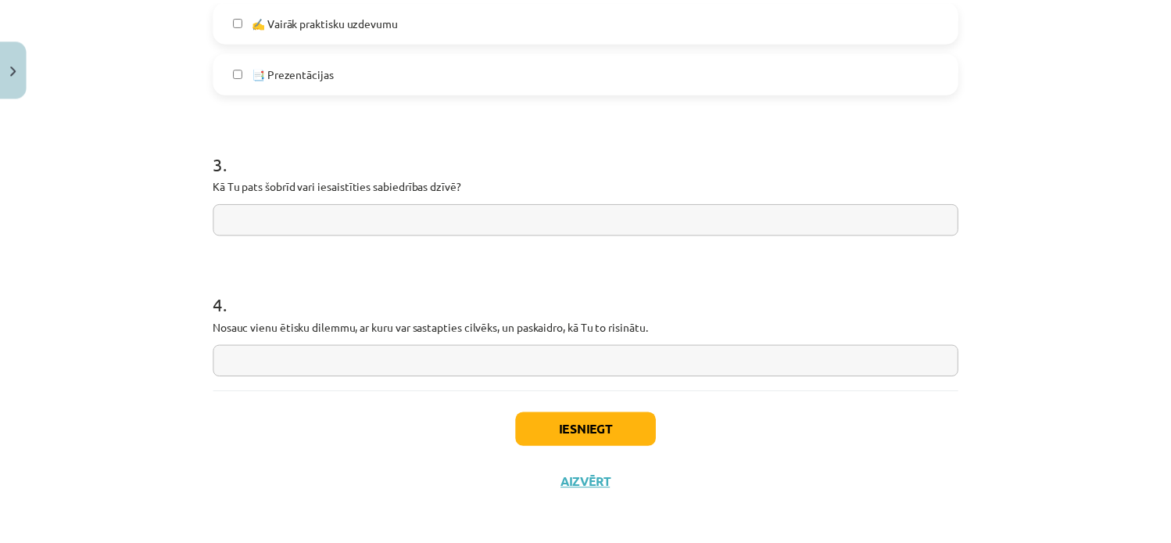
scroll to position [1246, 0]
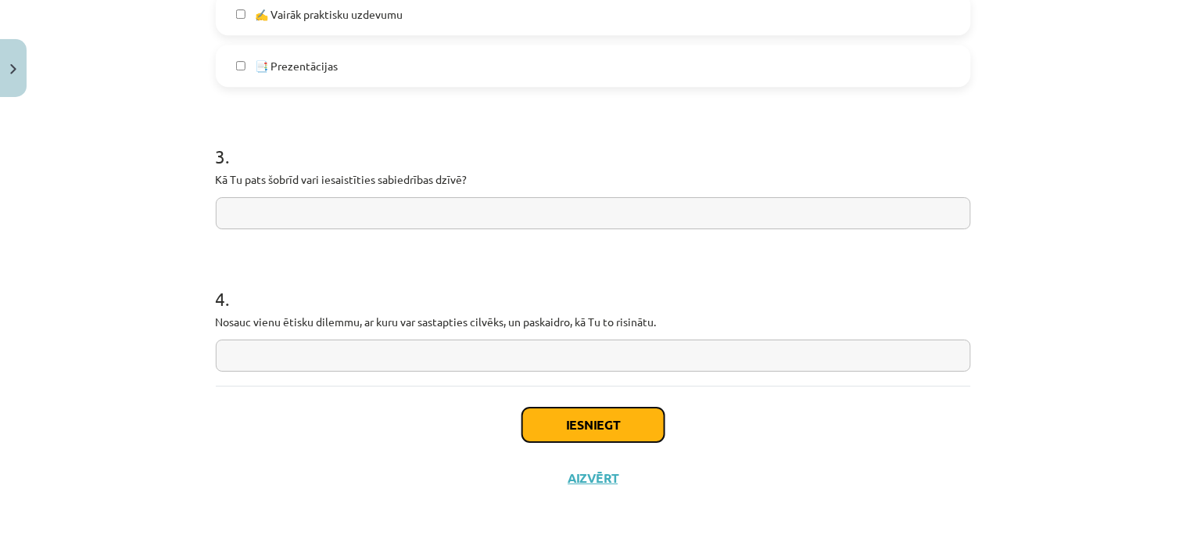
click at [599, 426] on button "Iesniegt" at bounding box center [593, 424] width 142 height 34
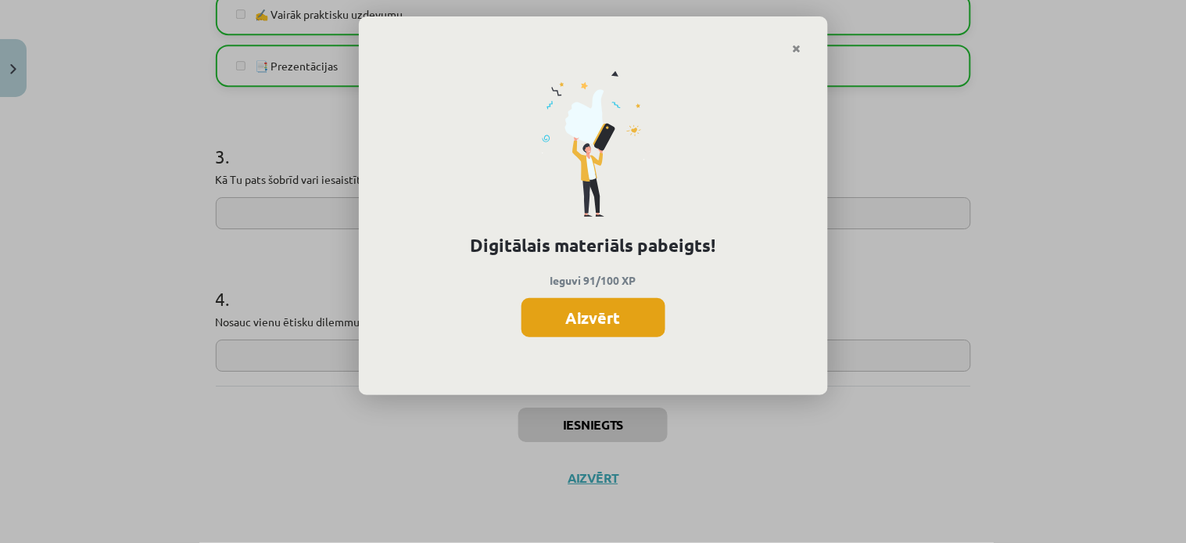
click at [576, 317] on button "Aizvērt" at bounding box center [594, 317] width 144 height 39
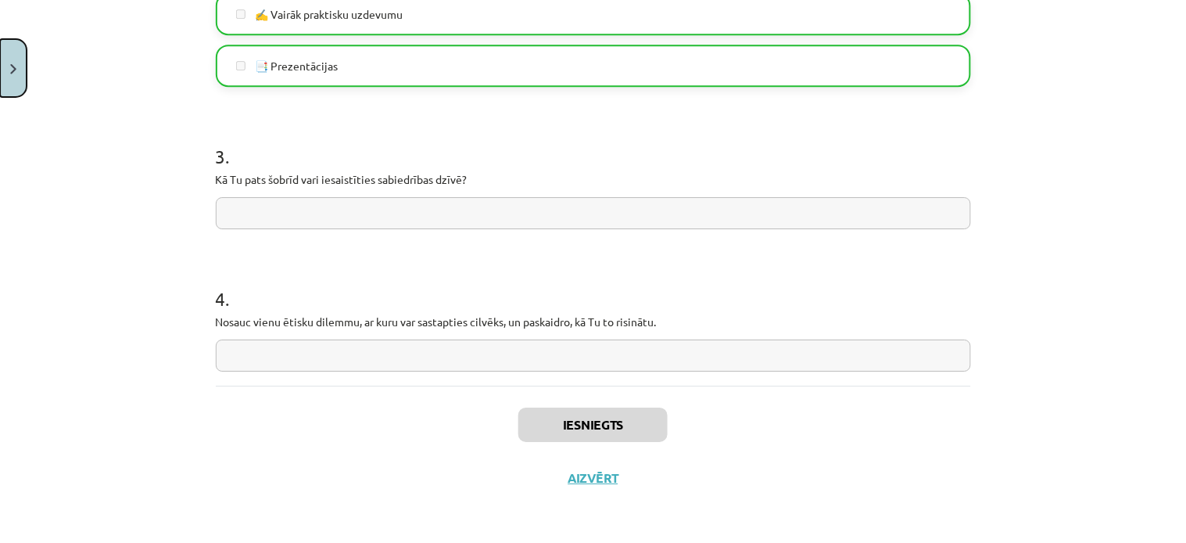
click at [5, 82] on button "Close" at bounding box center [13, 68] width 27 height 58
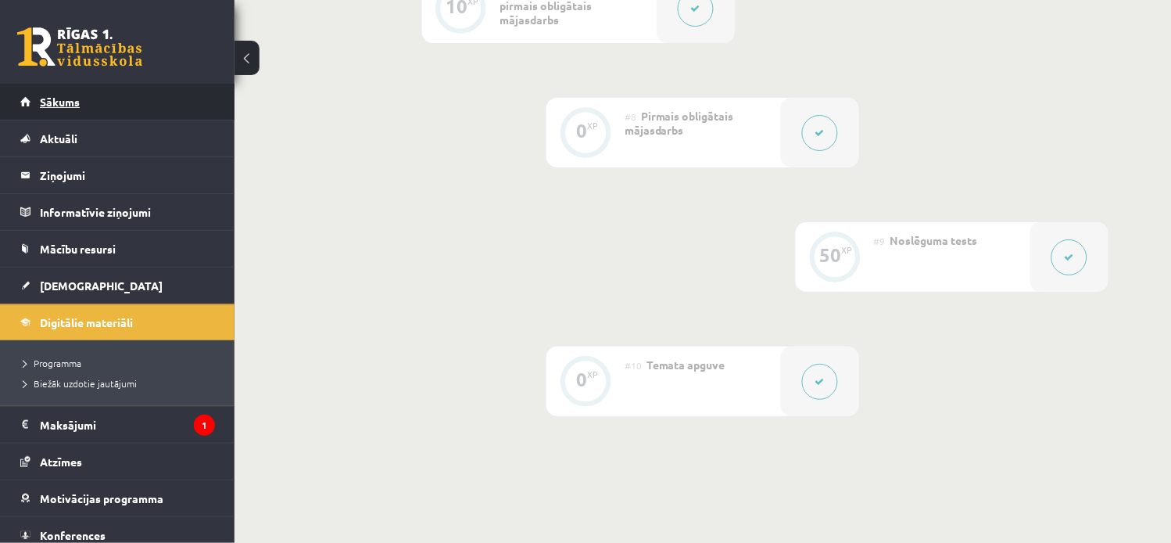
click at [74, 98] on span "Sākums" at bounding box center [60, 102] width 40 height 14
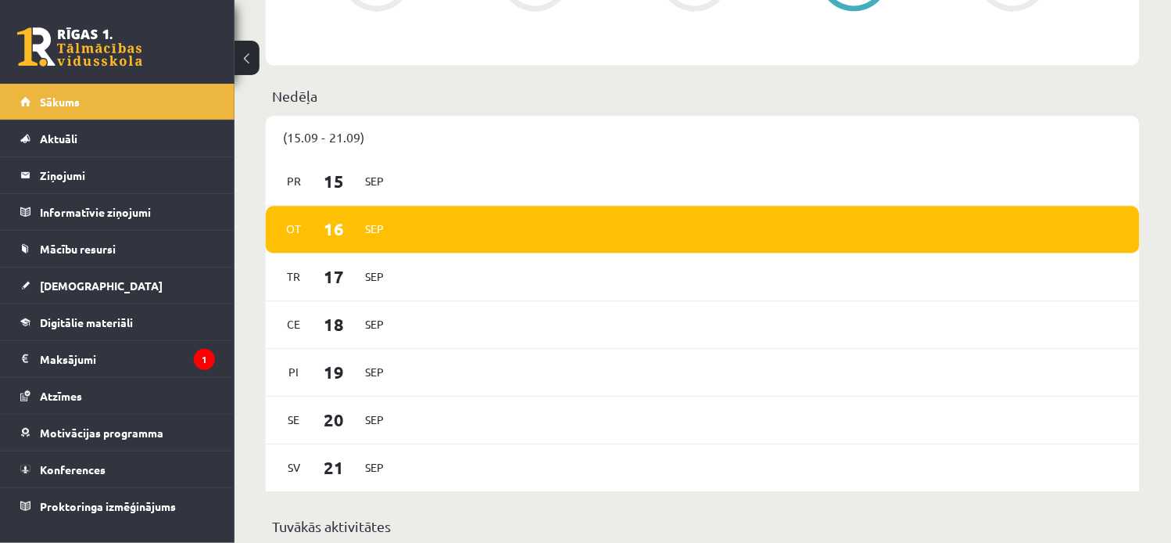
scroll to position [767, 0]
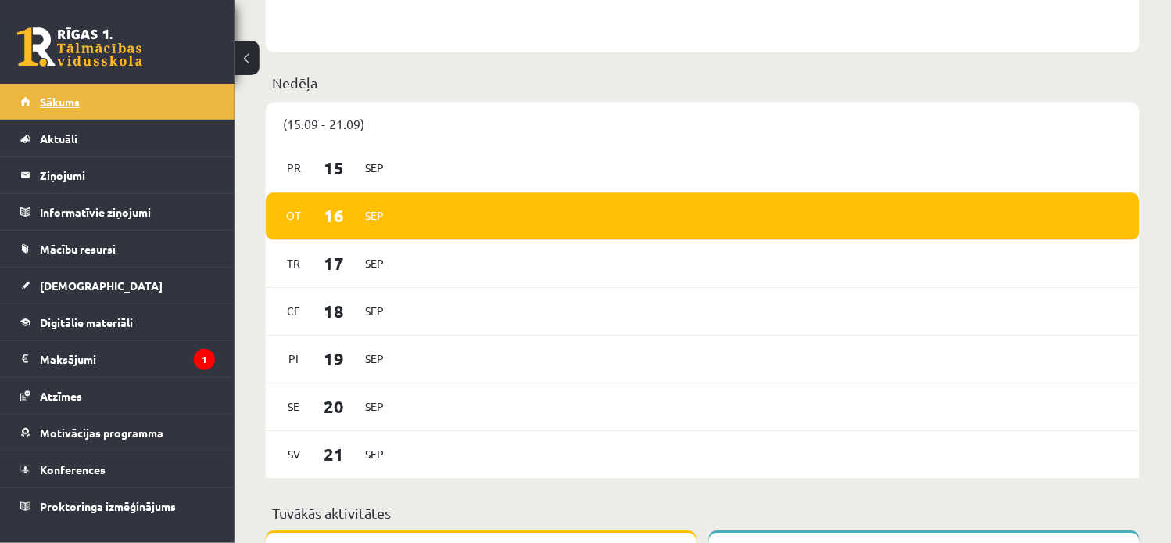
click at [110, 104] on link "Sākums" at bounding box center [117, 102] width 195 height 36
